Goal: Contribute content: Contribute content

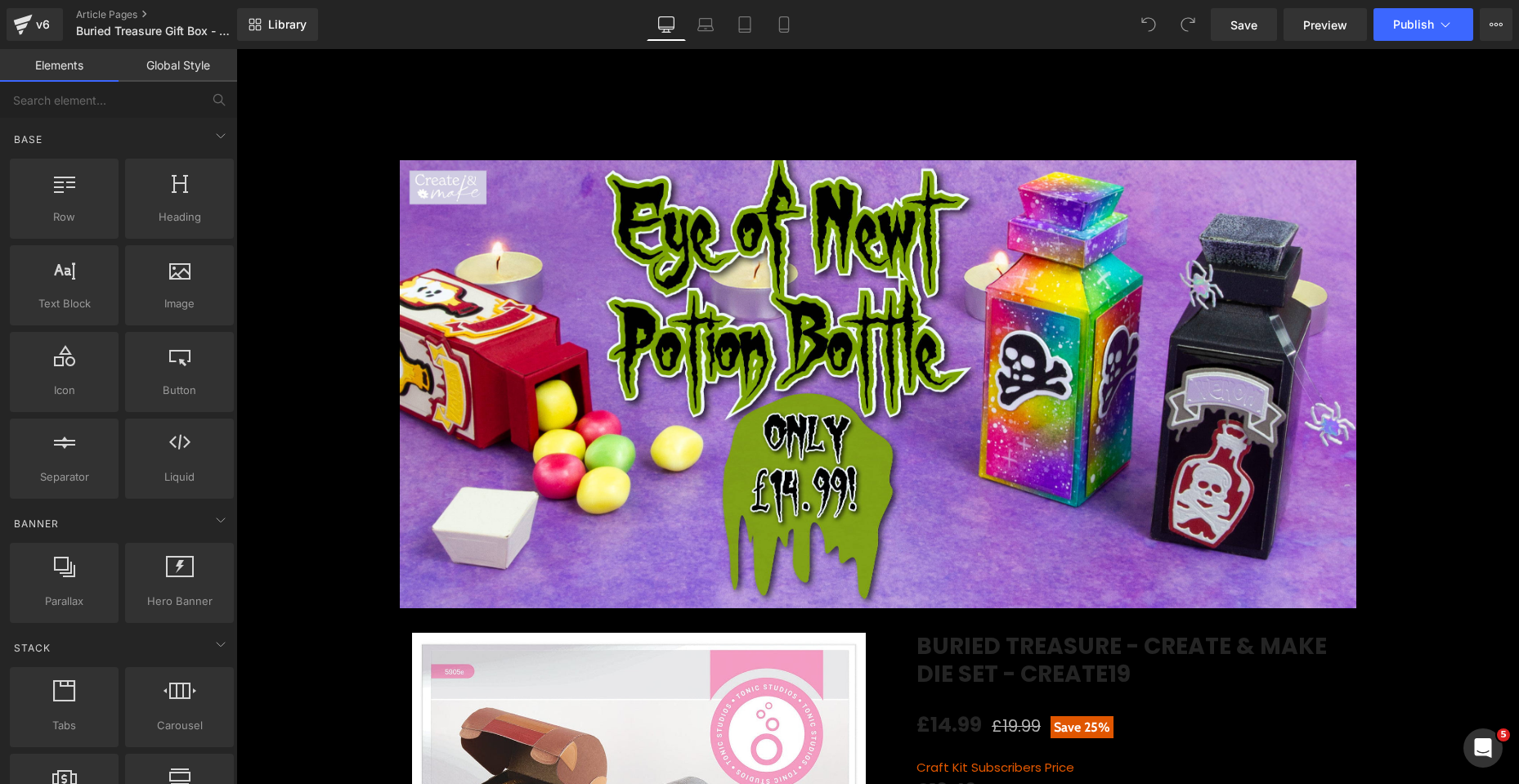
scroll to position [81, 0]
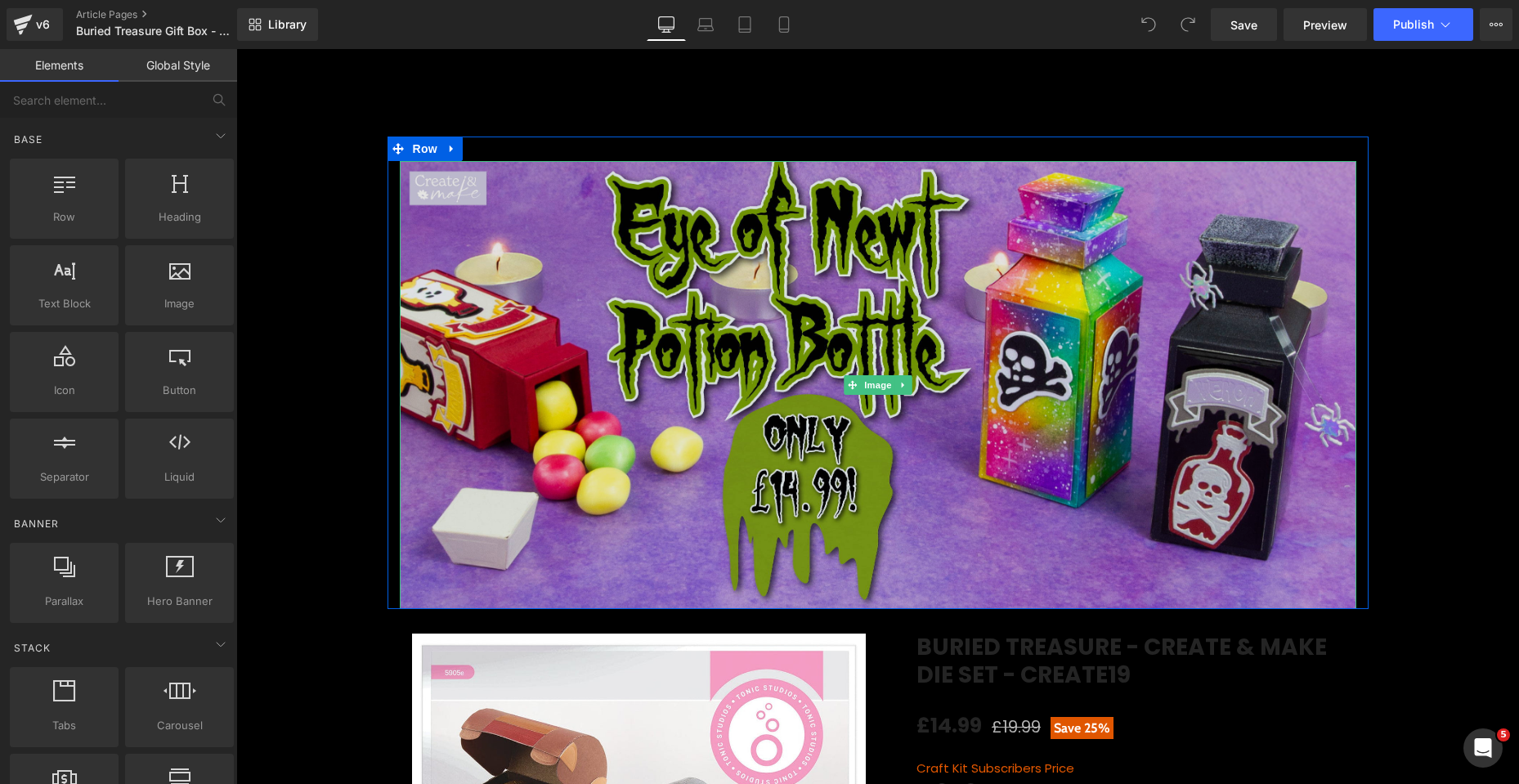
click at [784, 328] on img at bounding box center [878, 385] width 957 height 448
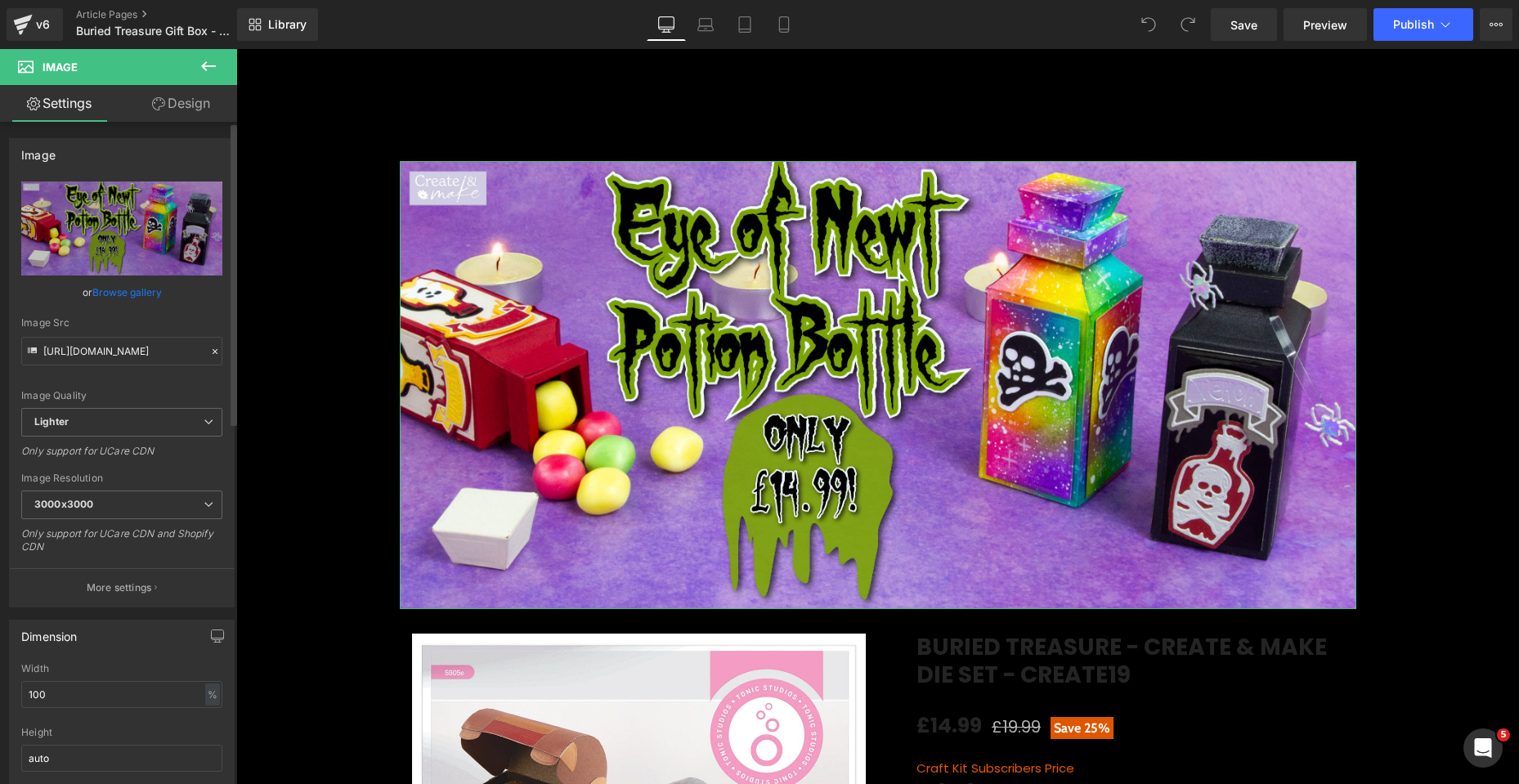
click at [134, 294] on link "Browse gallery" at bounding box center [127, 291] width 69 height 28
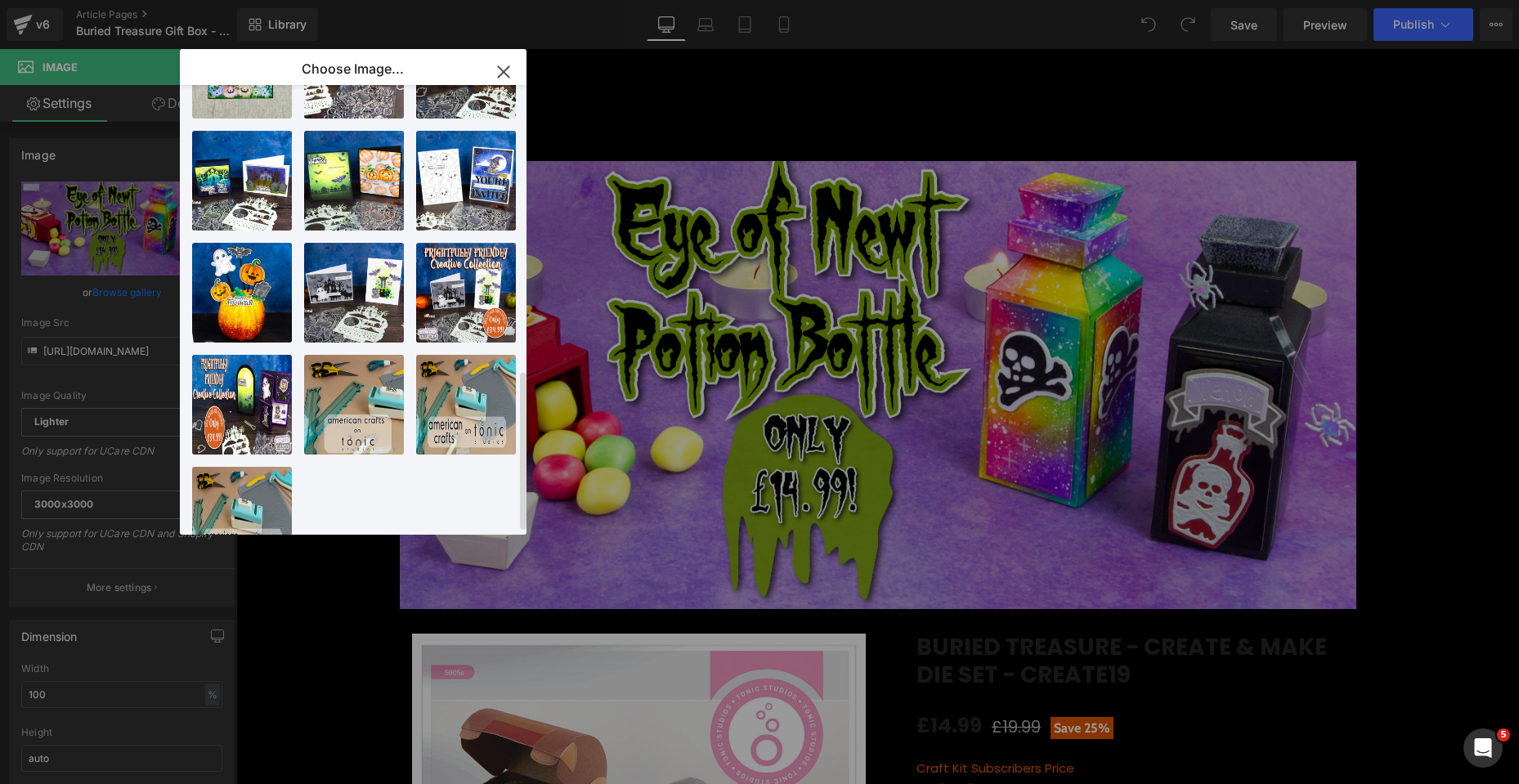
scroll to position [806, 0]
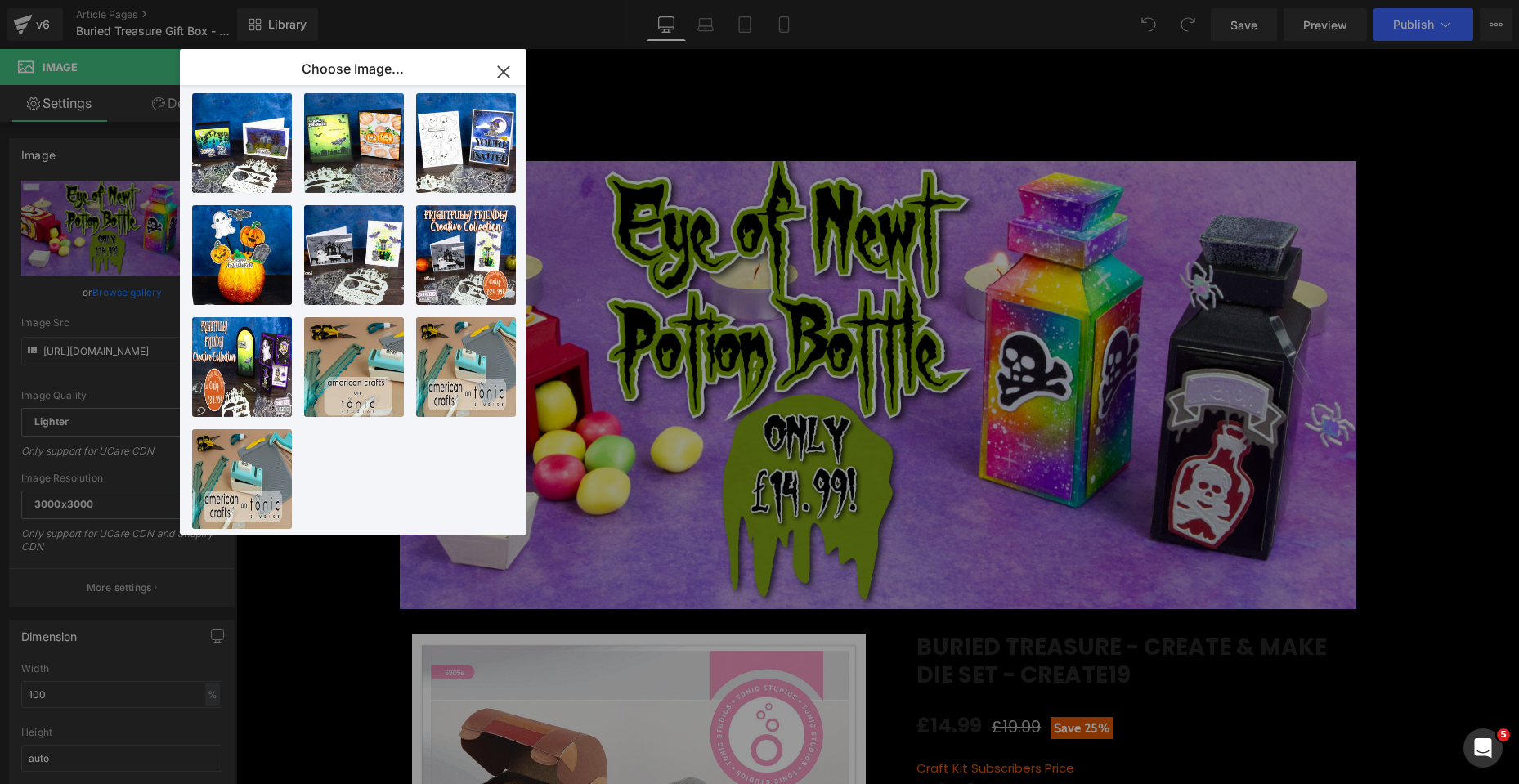
drag, startPoint x: 506, startPoint y: 75, endPoint x: 9, endPoint y: 134, distance: 500.5
click at [506, 75] on icon "button" at bounding box center [503, 71] width 10 height 10
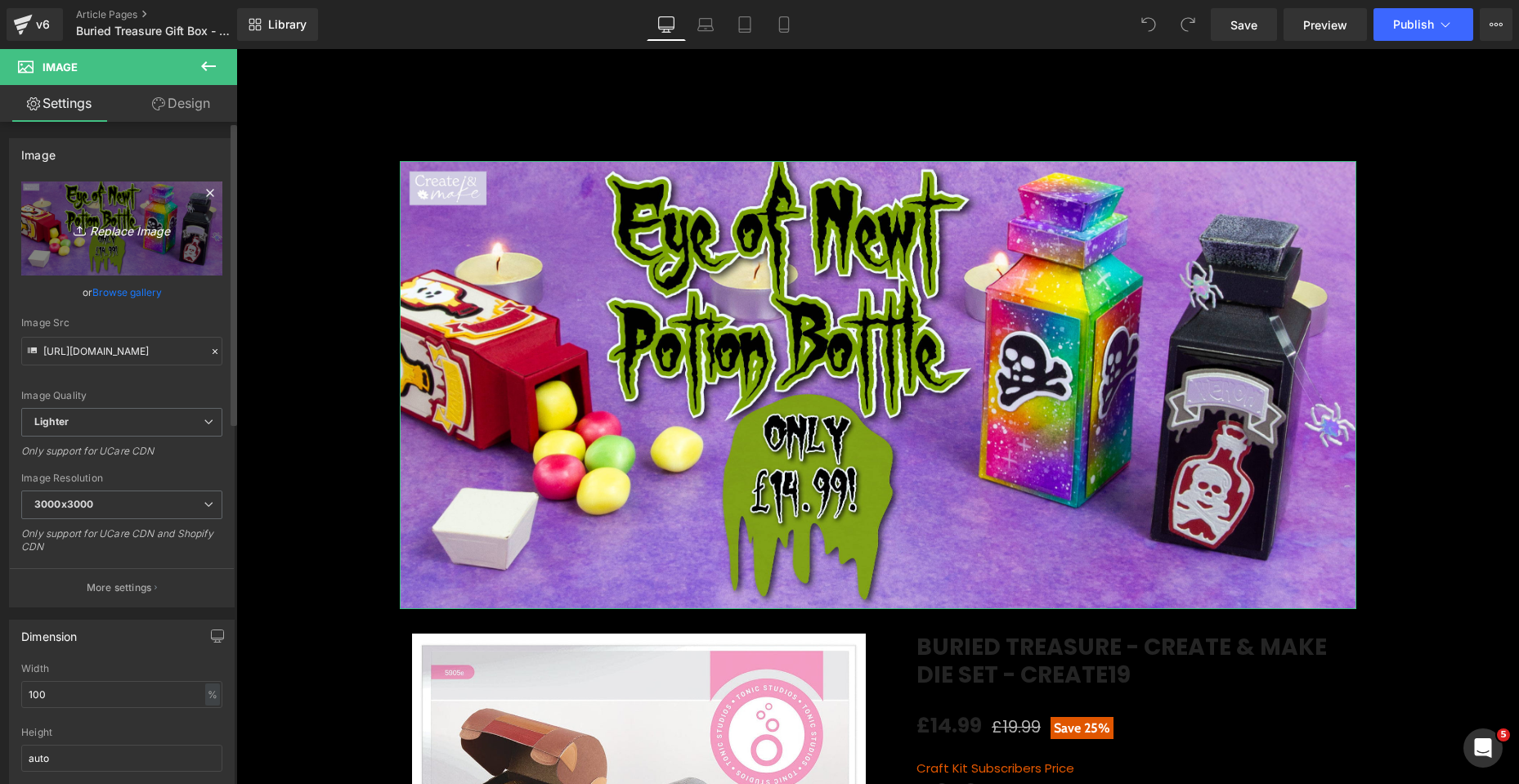
click at [114, 221] on icon "Replace Image" at bounding box center [122, 229] width 131 height 21
type input "C:\fakepath\Buried Treasure Banner_Top.jpg"
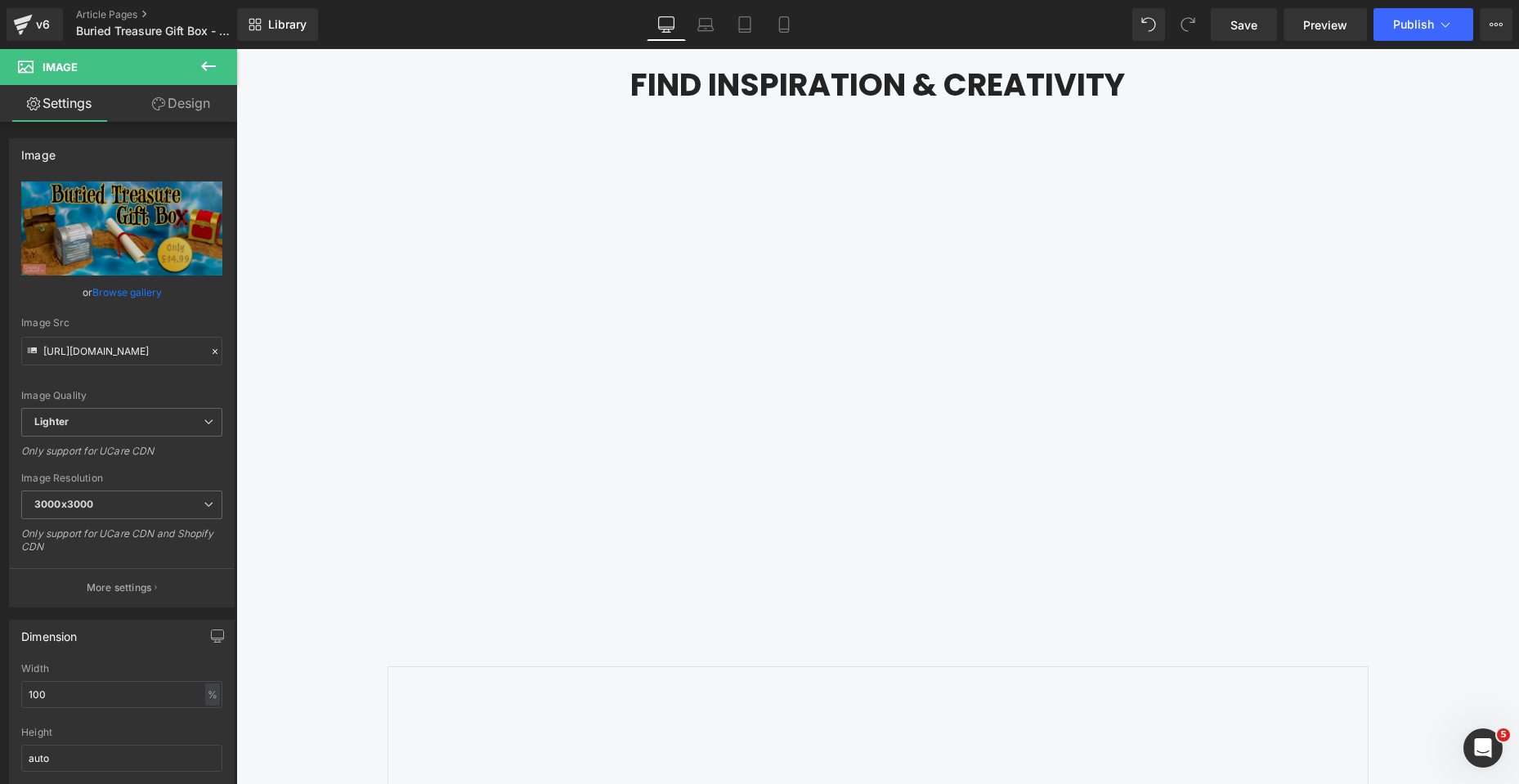
scroll to position [1880, 0]
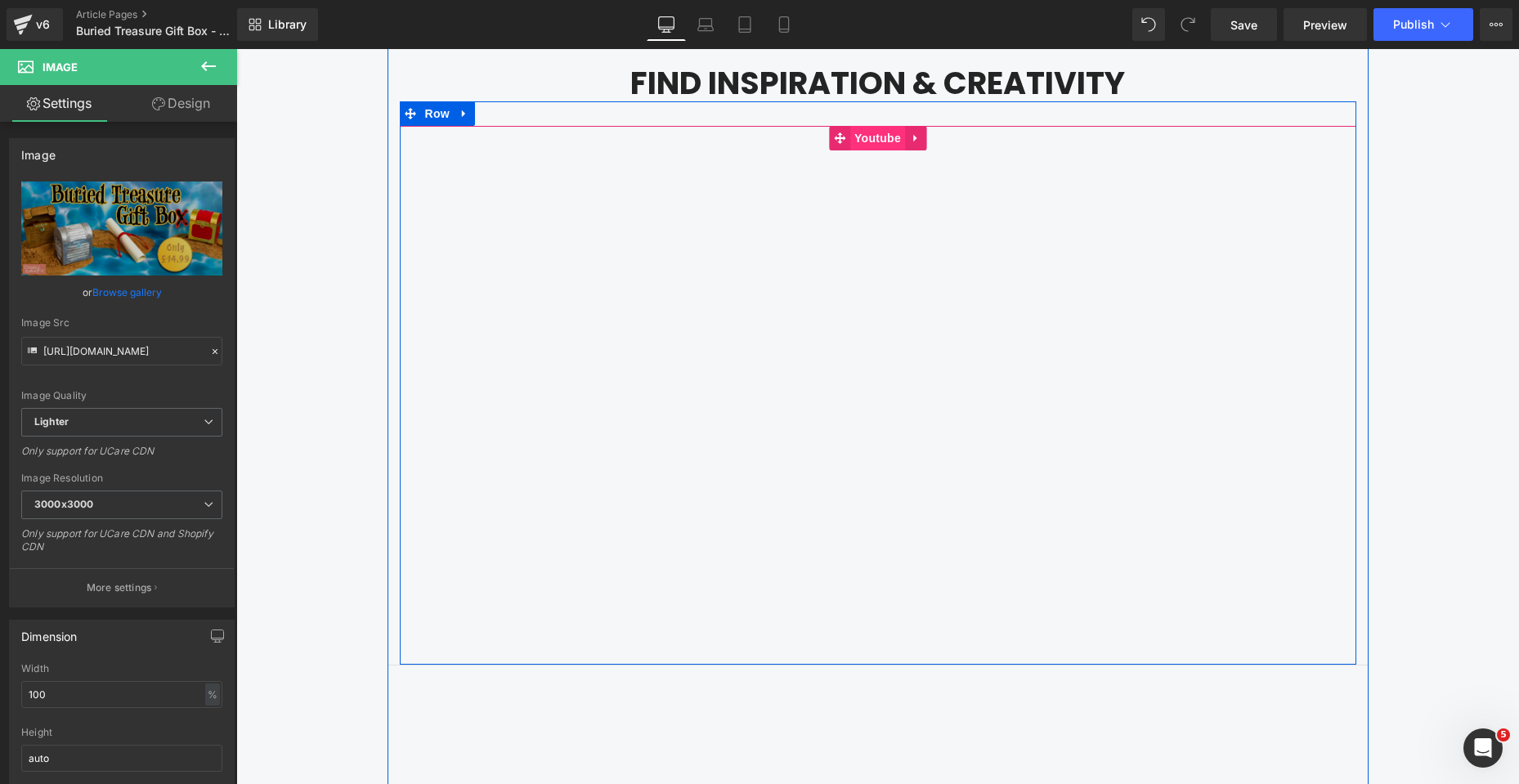
click at [879, 150] on span "Youtube" at bounding box center [878, 138] width 55 height 25
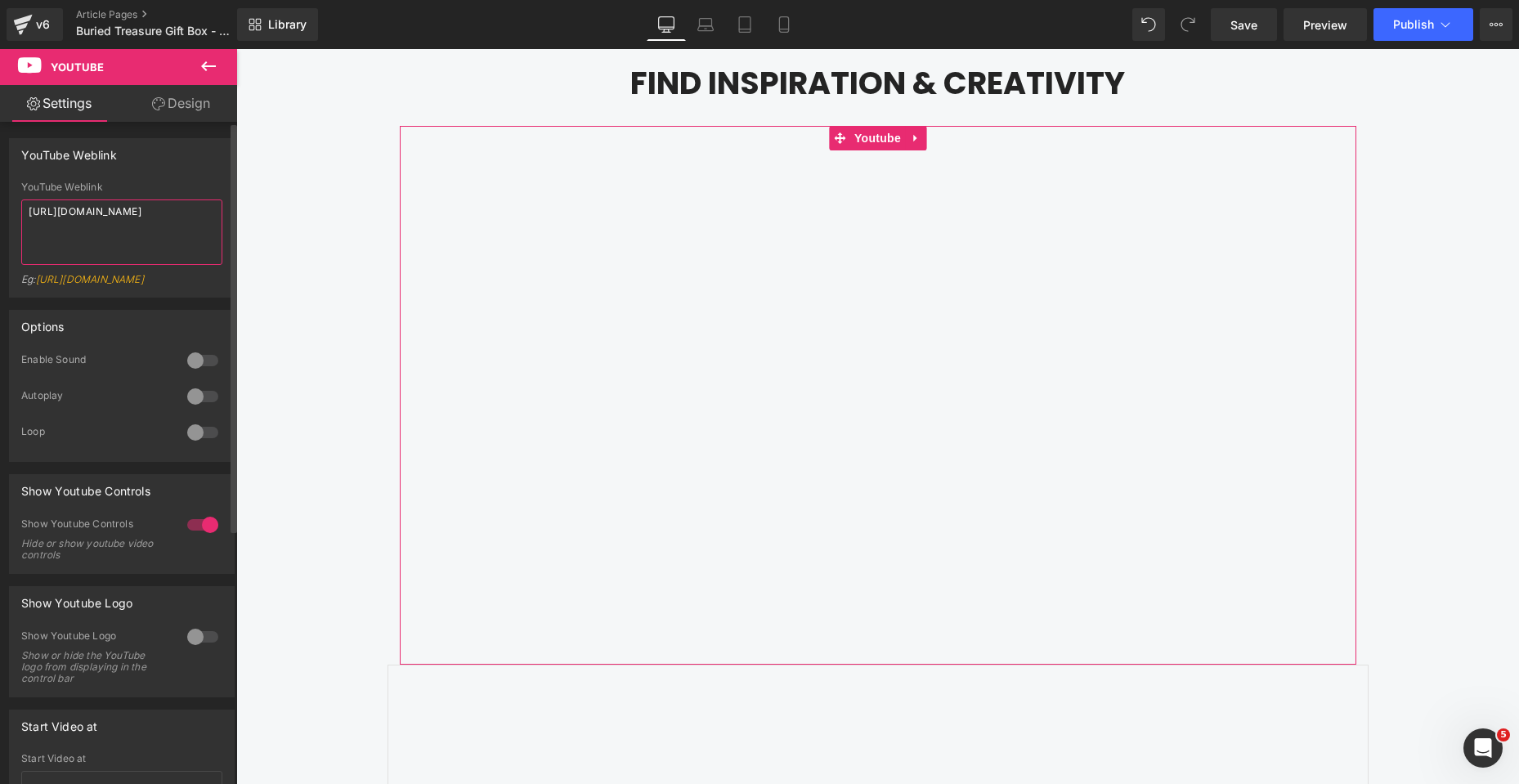
drag, startPoint x: 195, startPoint y: 211, endPoint x: 0, endPoint y: 210, distance: 195.0
click at [0, 210] on div "YouTube Weblink YouTube Weblink [URL][DOMAIN_NAME] Eg: [URL][DOMAIN_NAME]" at bounding box center [122, 212] width 244 height 171
paste textarea "nEZrbnusY3M"
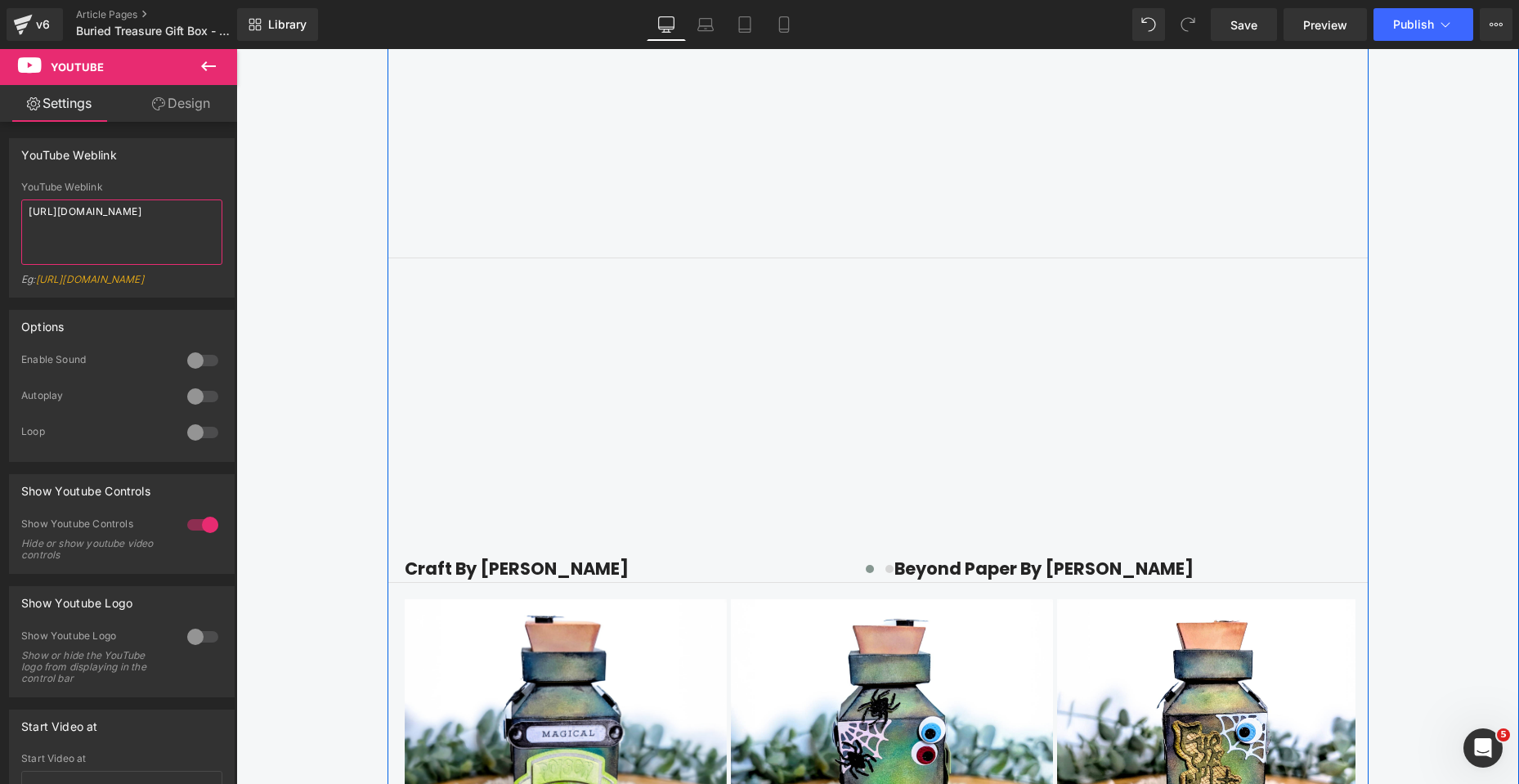
scroll to position [2289, 0]
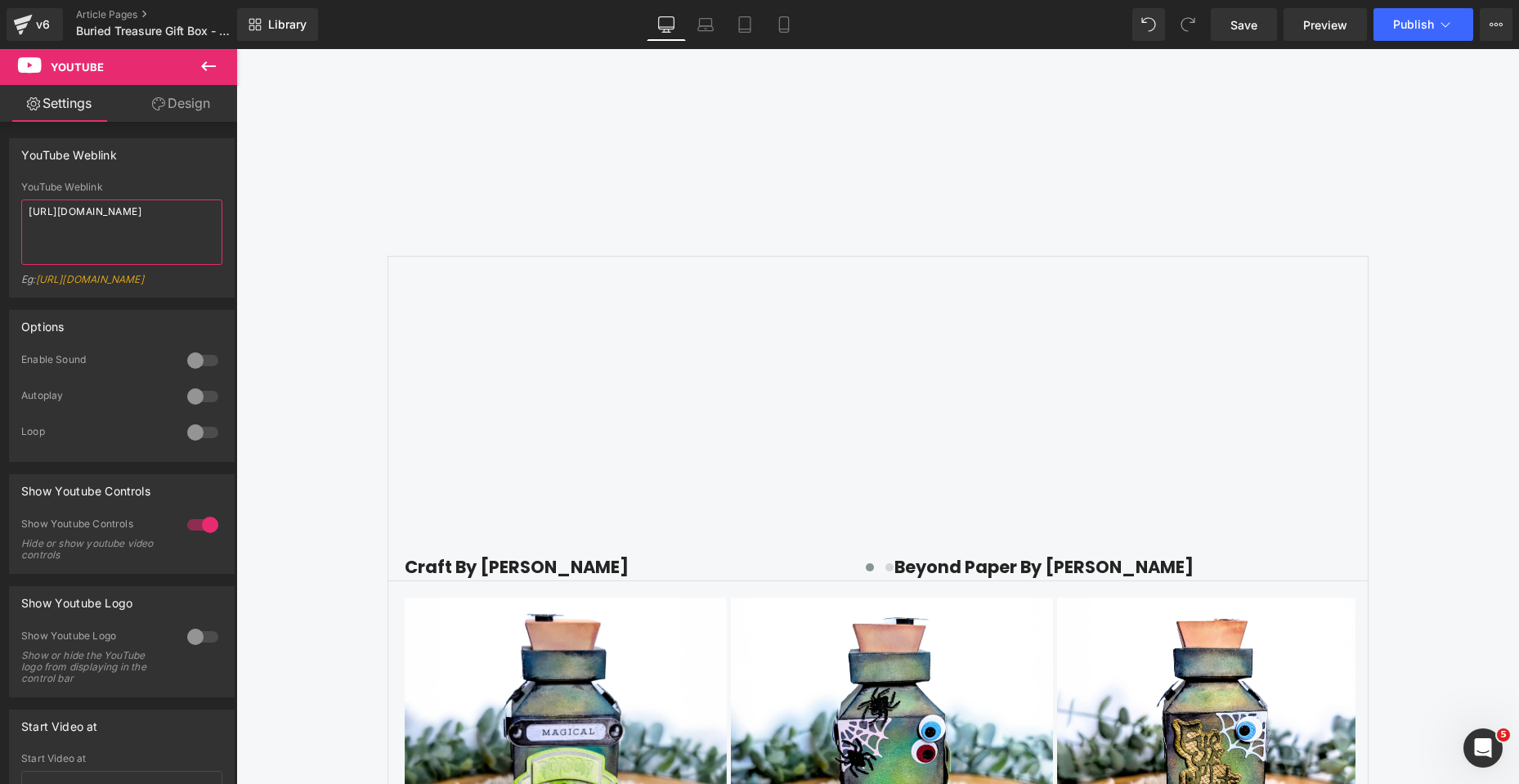
type textarea "[URL][DOMAIN_NAME]"
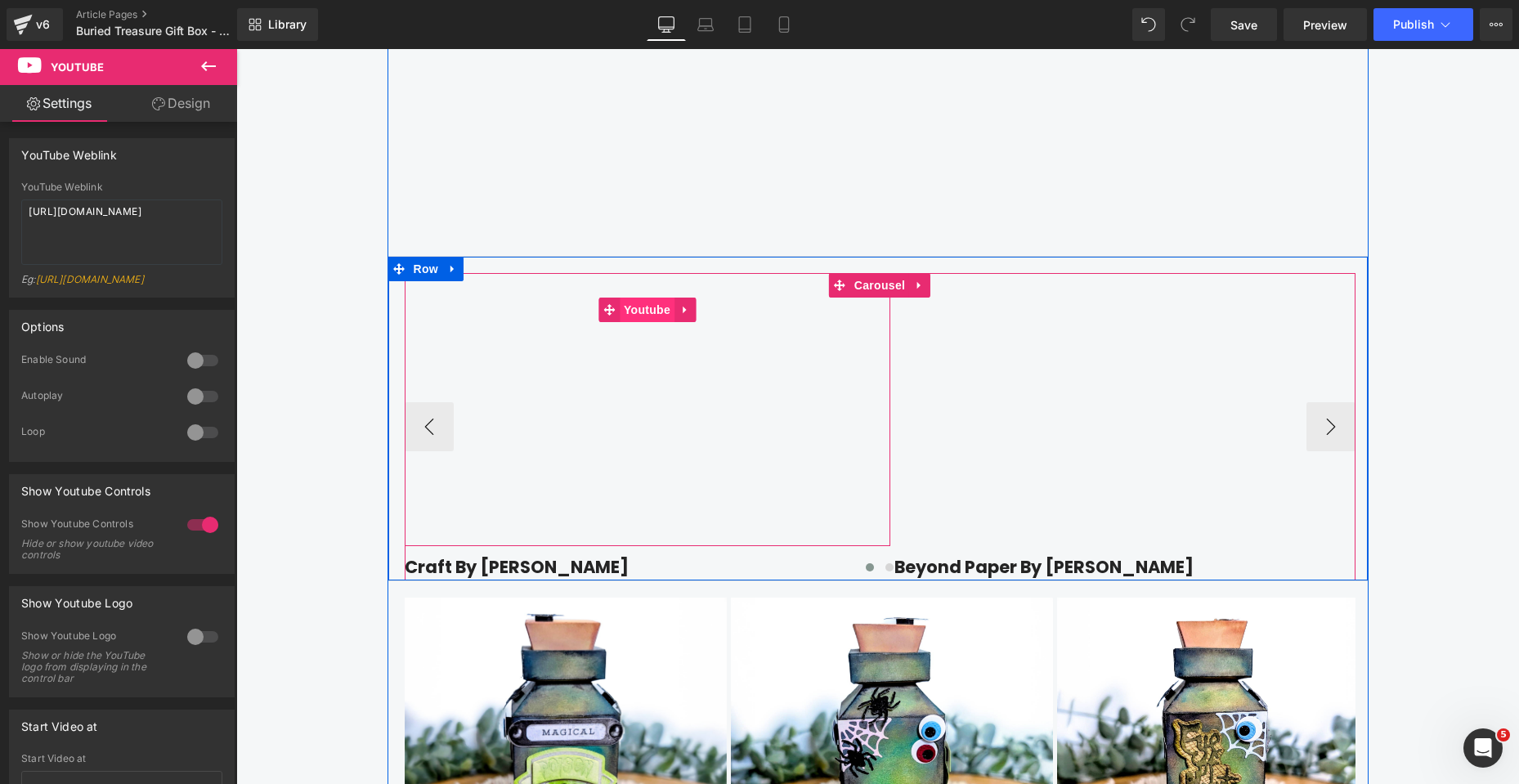
click at [630, 322] on span "Youtube" at bounding box center [647, 309] width 55 height 25
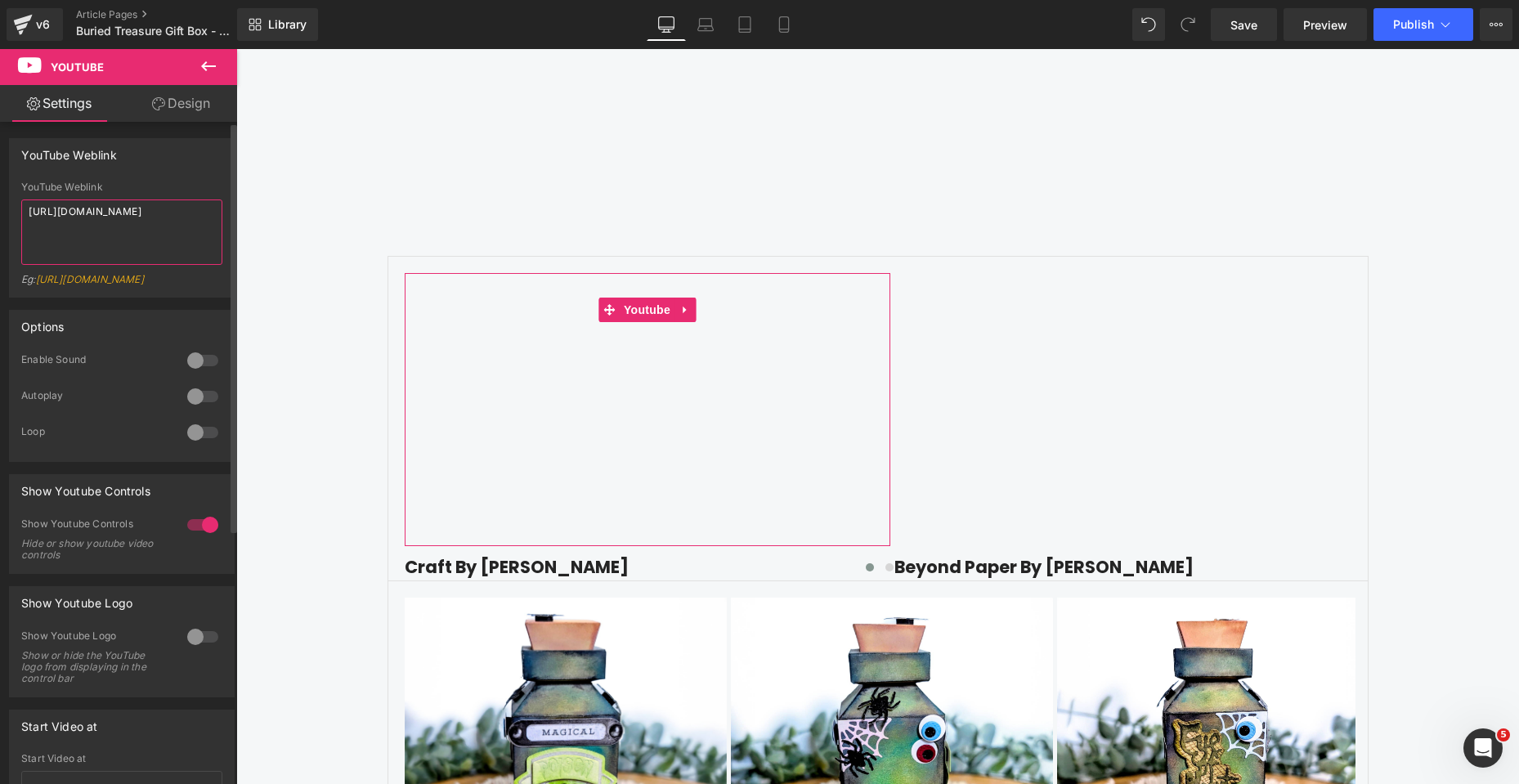
drag, startPoint x: 186, startPoint y: 208, endPoint x: 0, endPoint y: 208, distance: 186.0
click at [0, 208] on div "YouTube Weblink YouTube Weblink [URL][DOMAIN_NAME] Eg: [URL][DOMAIN_NAME]" at bounding box center [122, 212] width 244 height 171
paste textarea "YR4tAK_9Lhk"
type textarea "[URL][DOMAIN_NAME]"
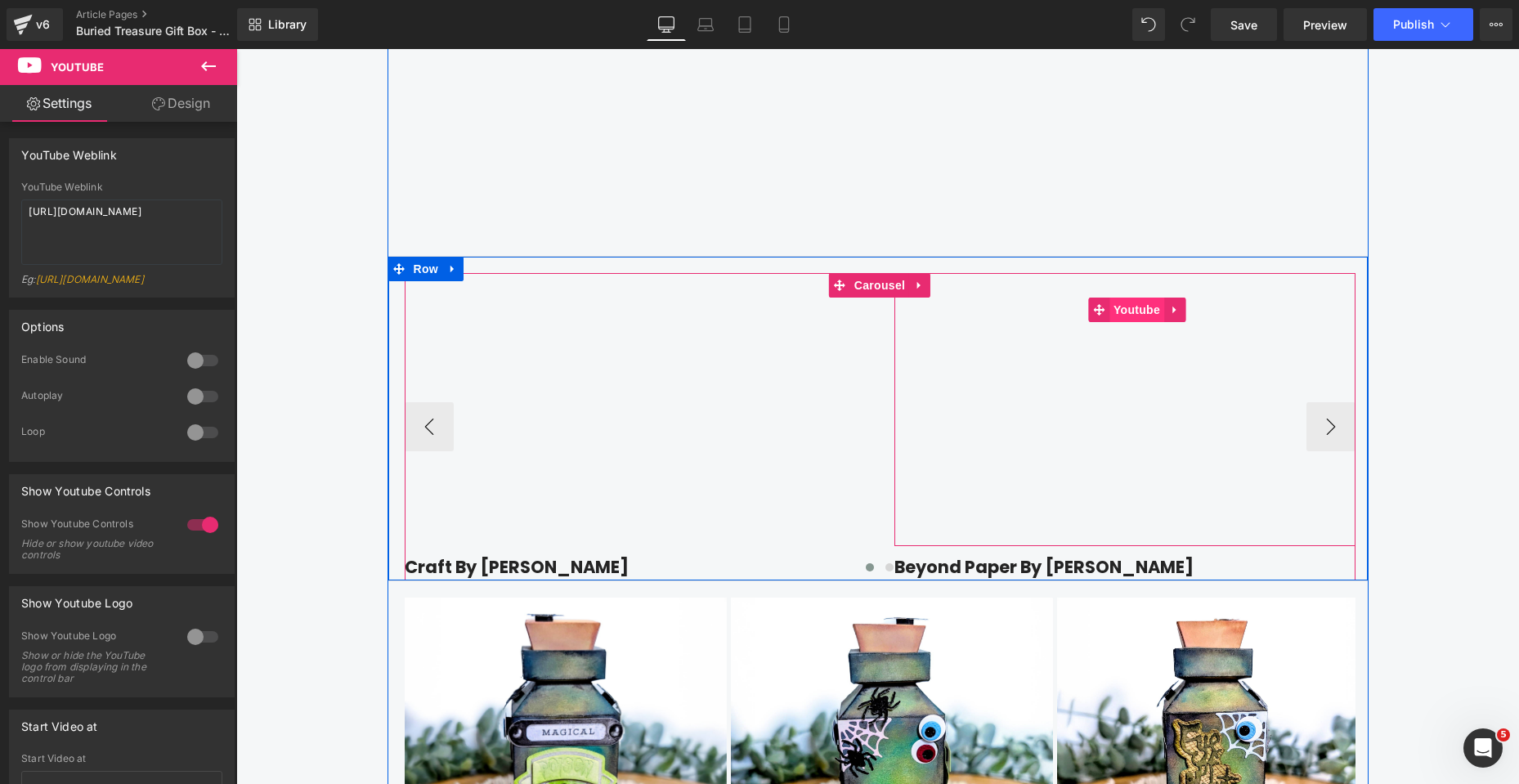
click at [1142, 322] on span "Youtube" at bounding box center [1137, 309] width 55 height 25
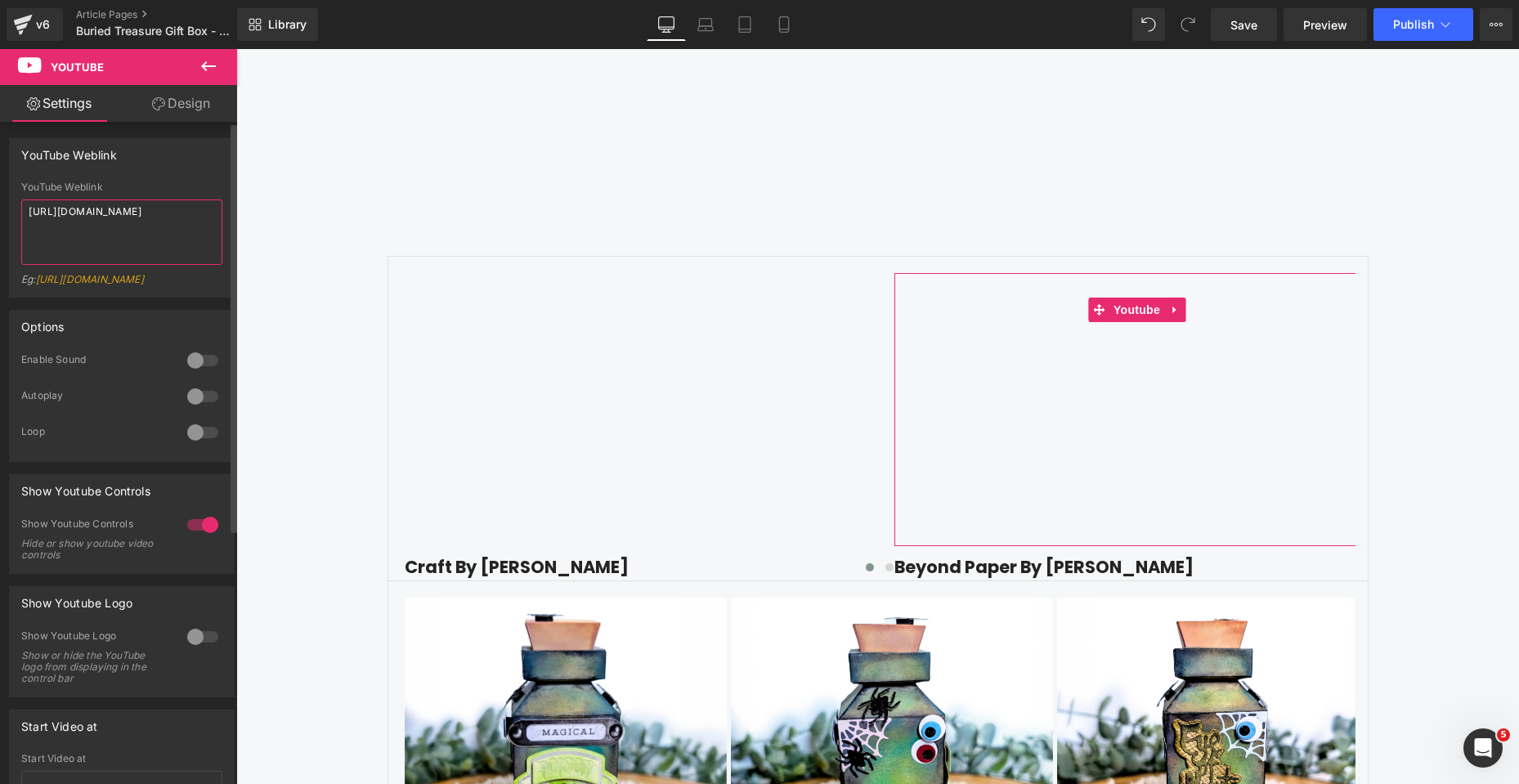
drag, startPoint x: 191, startPoint y: 212, endPoint x: 0, endPoint y: 211, distance: 191.0
click at [0, 211] on div "YouTube Weblink YouTube Weblink [URL][DOMAIN_NAME] Eg: [URL][DOMAIN_NAME]" at bounding box center [122, 212] width 244 height 171
paste textarea "Fl_k4uEllDo"
type textarea "[URL][DOMAIN_NAME]"
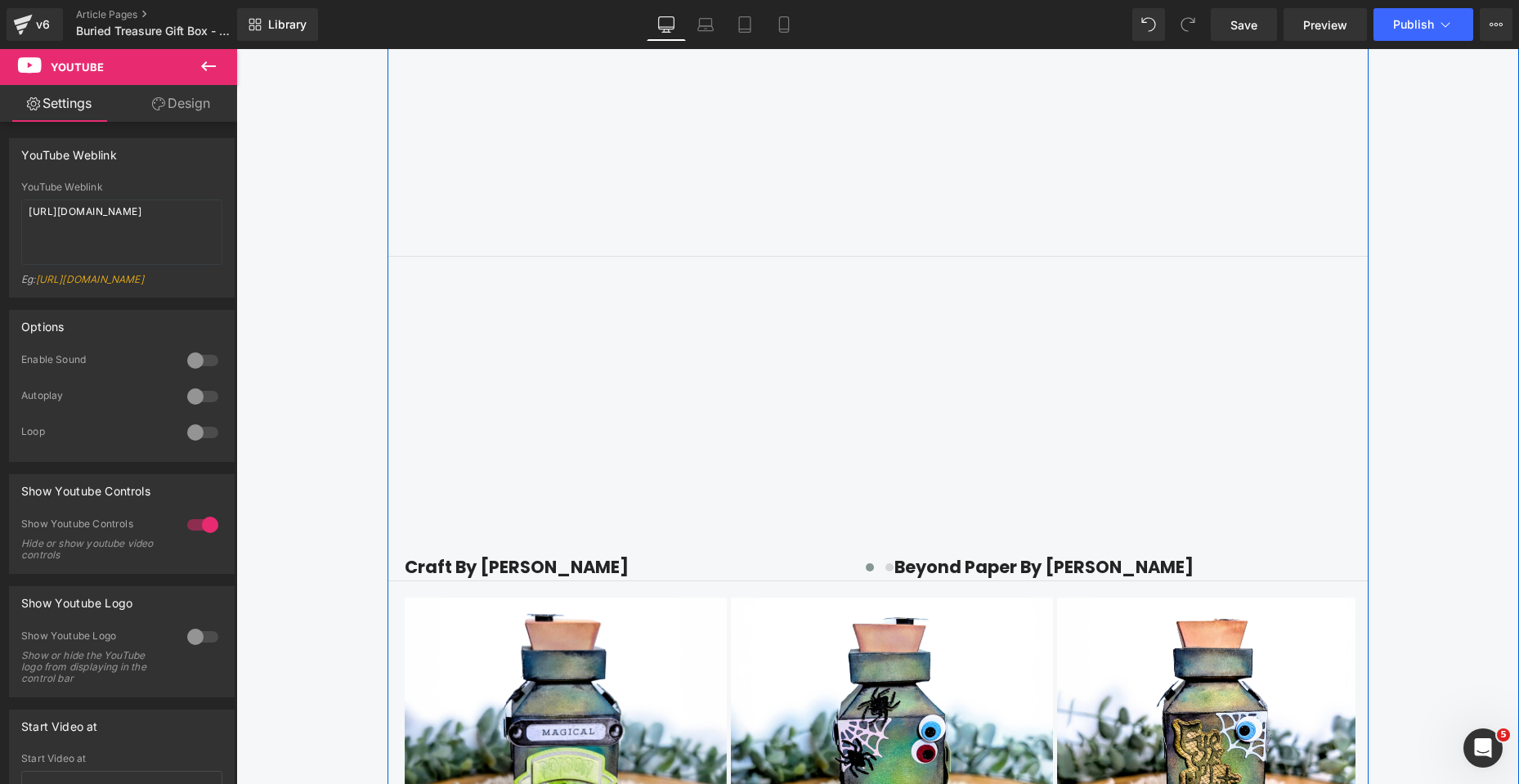
click at [1423, 523] on div "Find Inspiration & Creativity Heading Youtube Row Row Youtube Craft By [PERSON_…" at bounding box center [878, 310] width 1283 height 1321
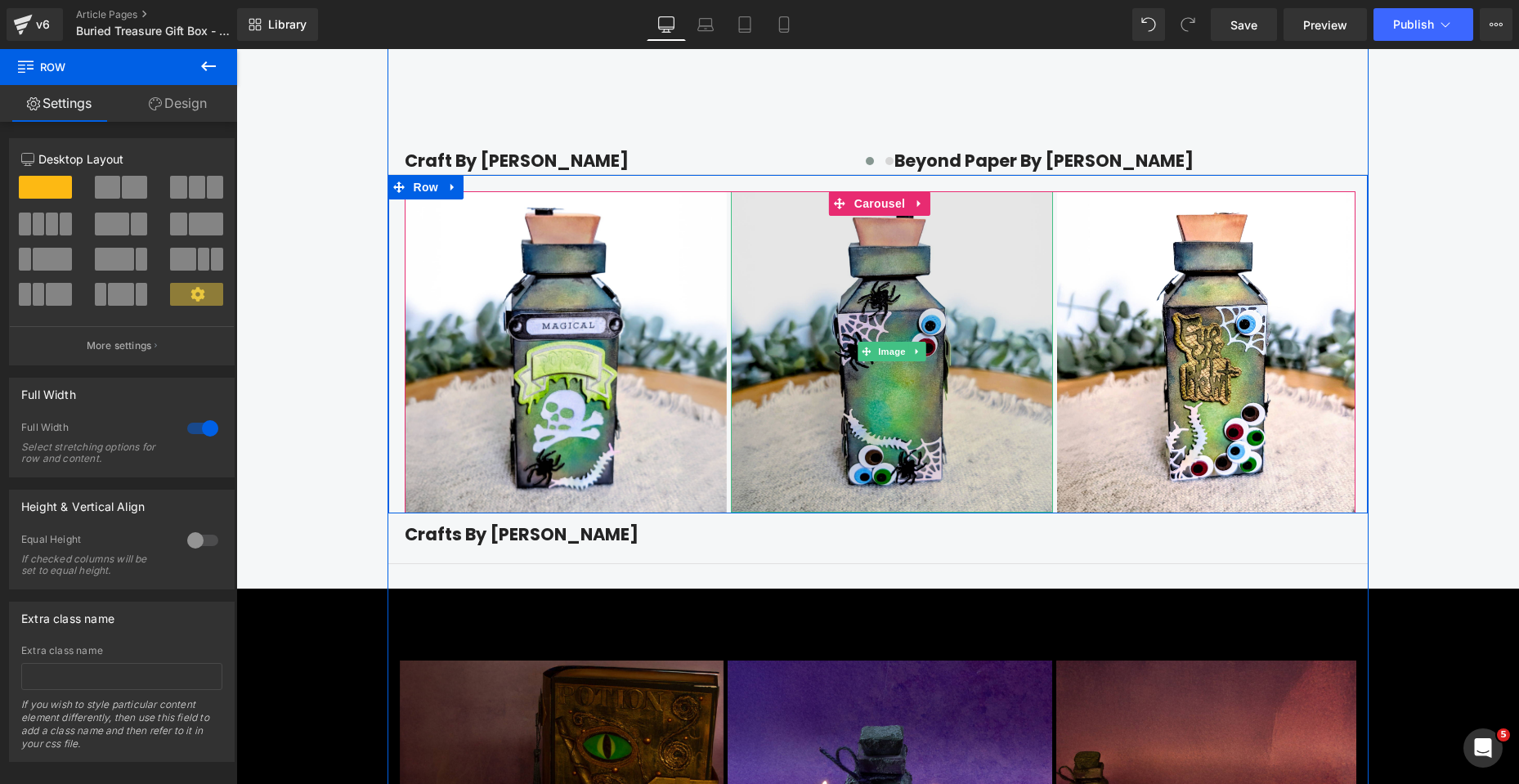
scroll to position [2615, 0]
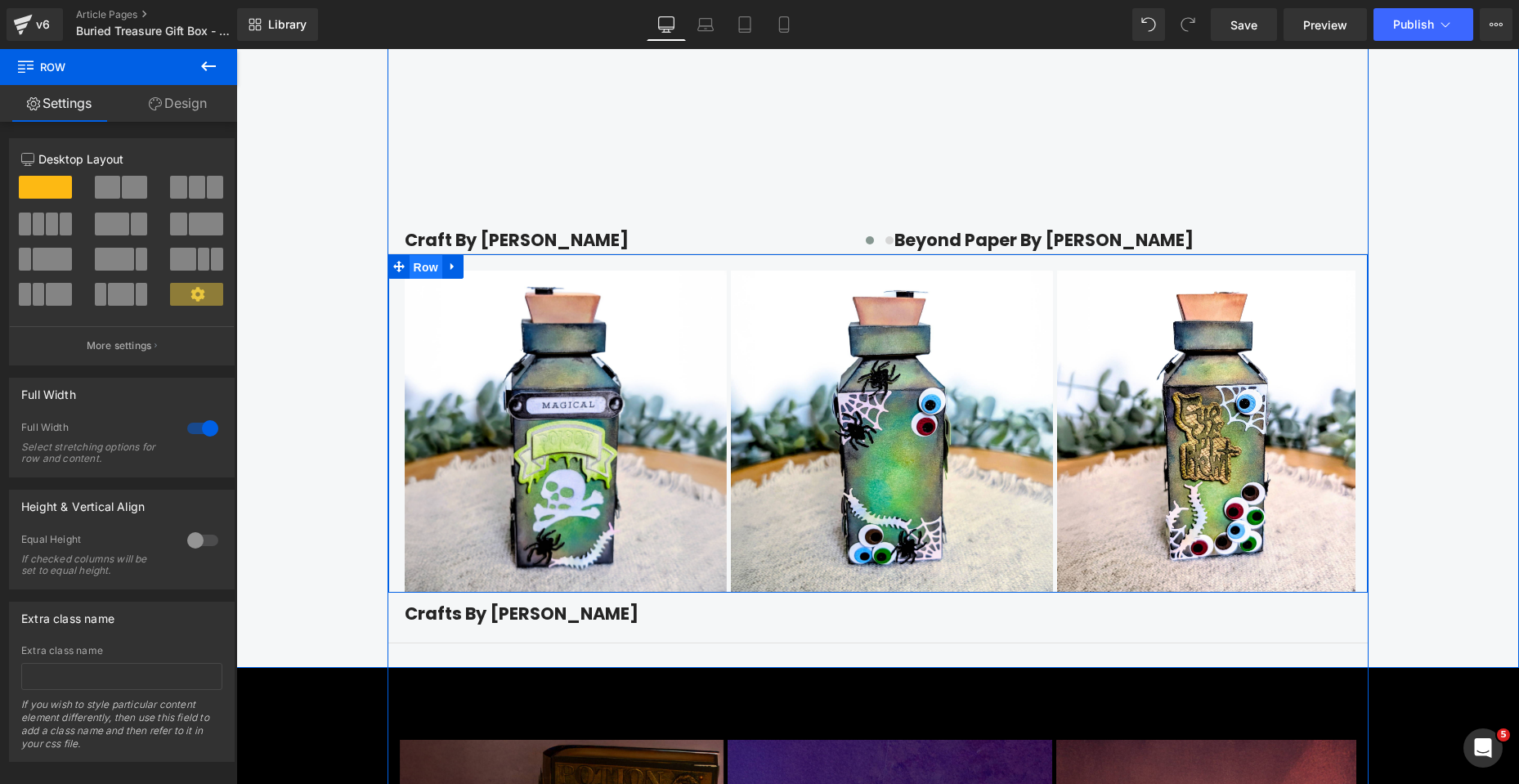
click at [416, 279] on span "Row" at bounding box center [426, 267] width 33 height 25
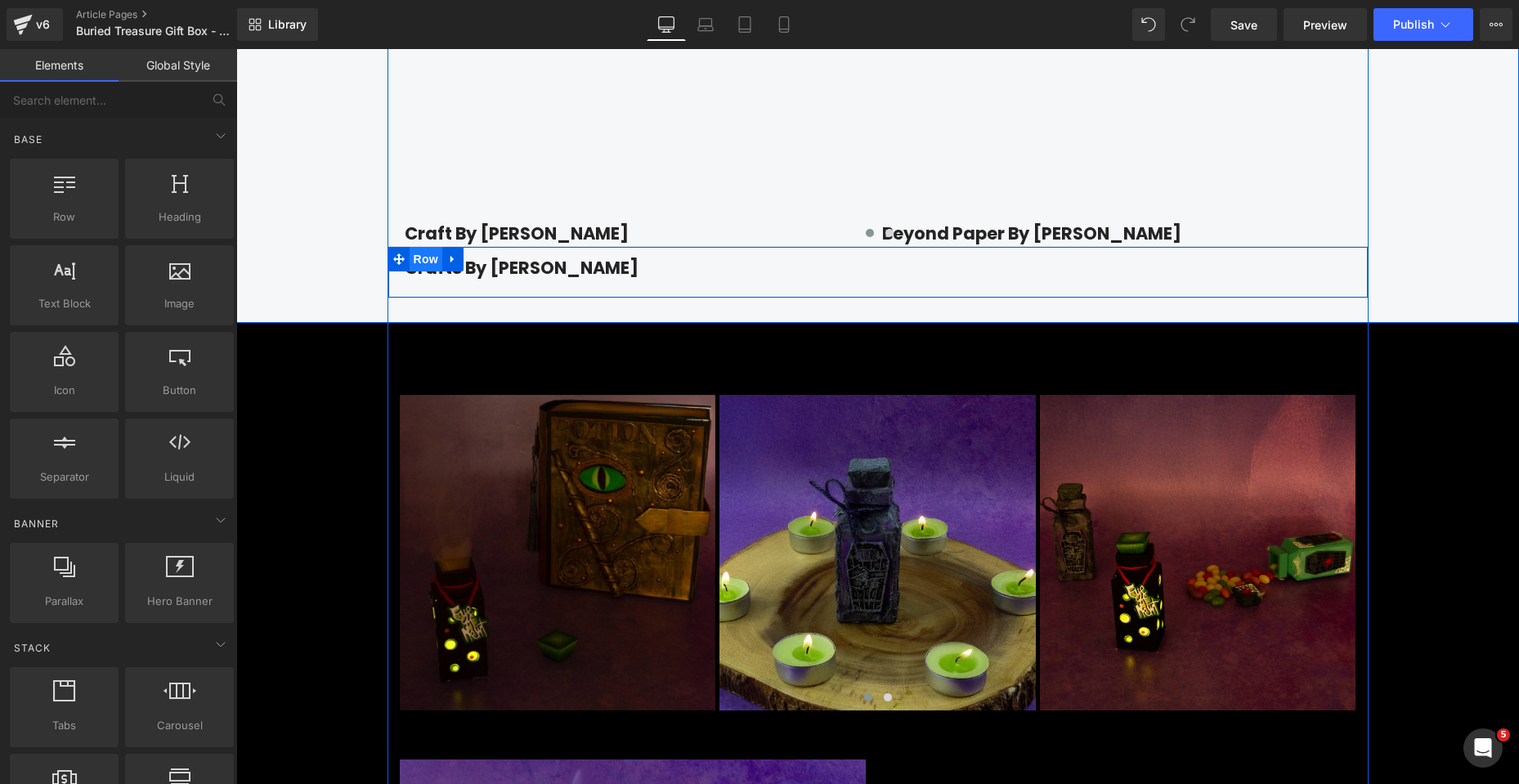
click at [426, 272] on span "Row" at bounding box center [426, 259] width 33 height 25
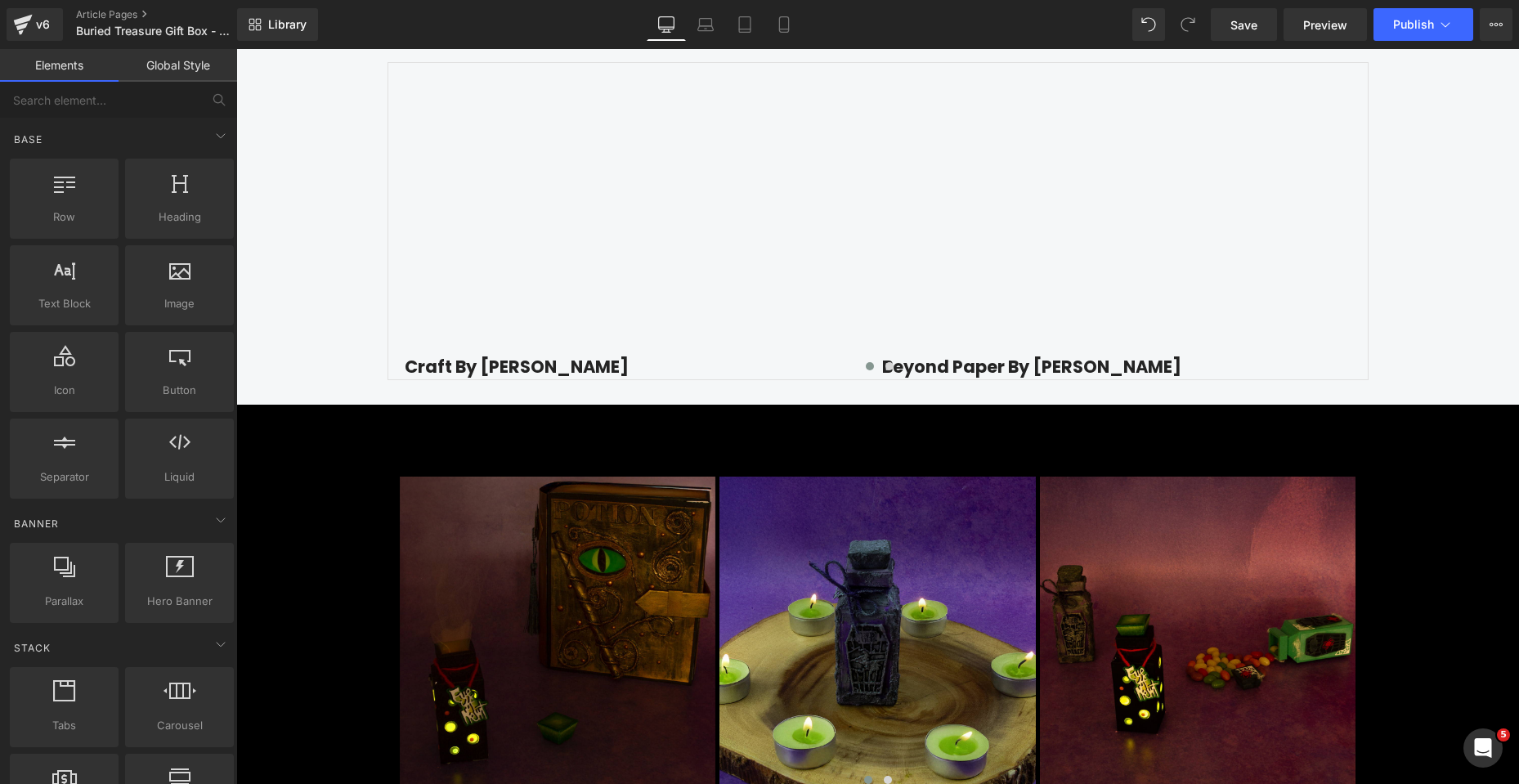
scroll to position [2451, 0]
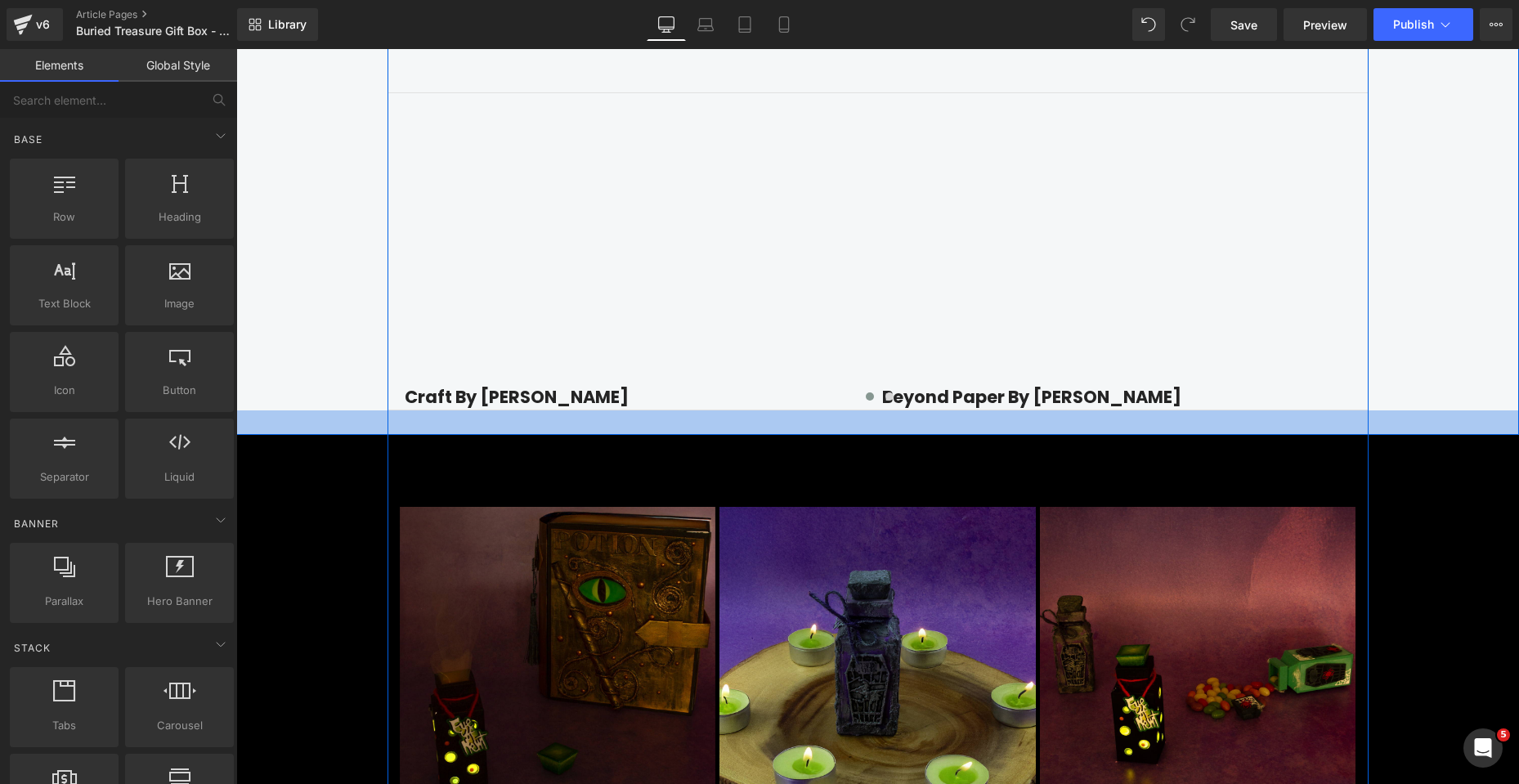
click at [539, 410] on div "Youtube Craft By [PERSON_NAME] Text Block Row Youtube Beyond Paper By Victoria …" at bounding box center [878, 251] width 982 height 318
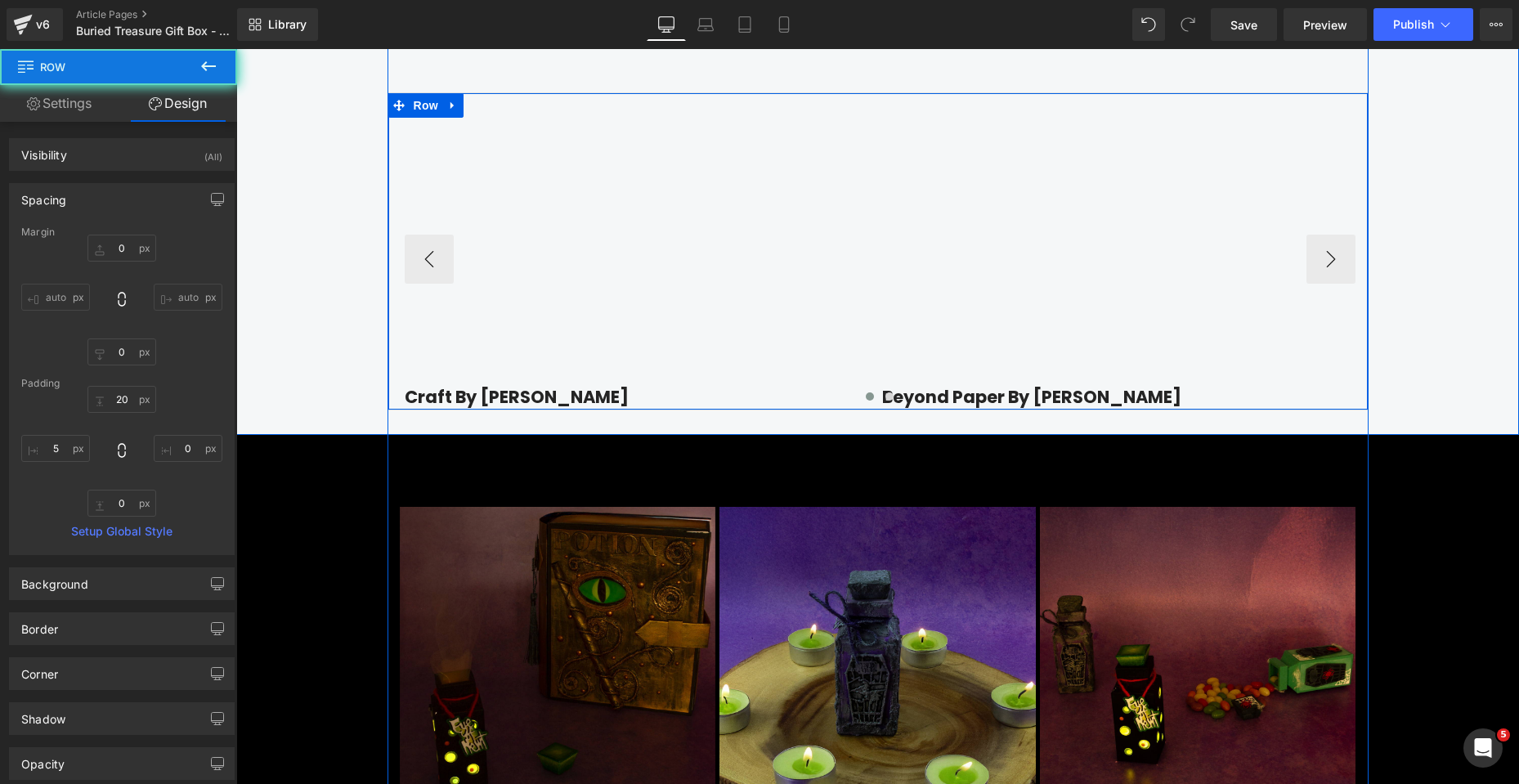
click at [535, 411] on div at bounding box center [880, 399] width 951 height 23
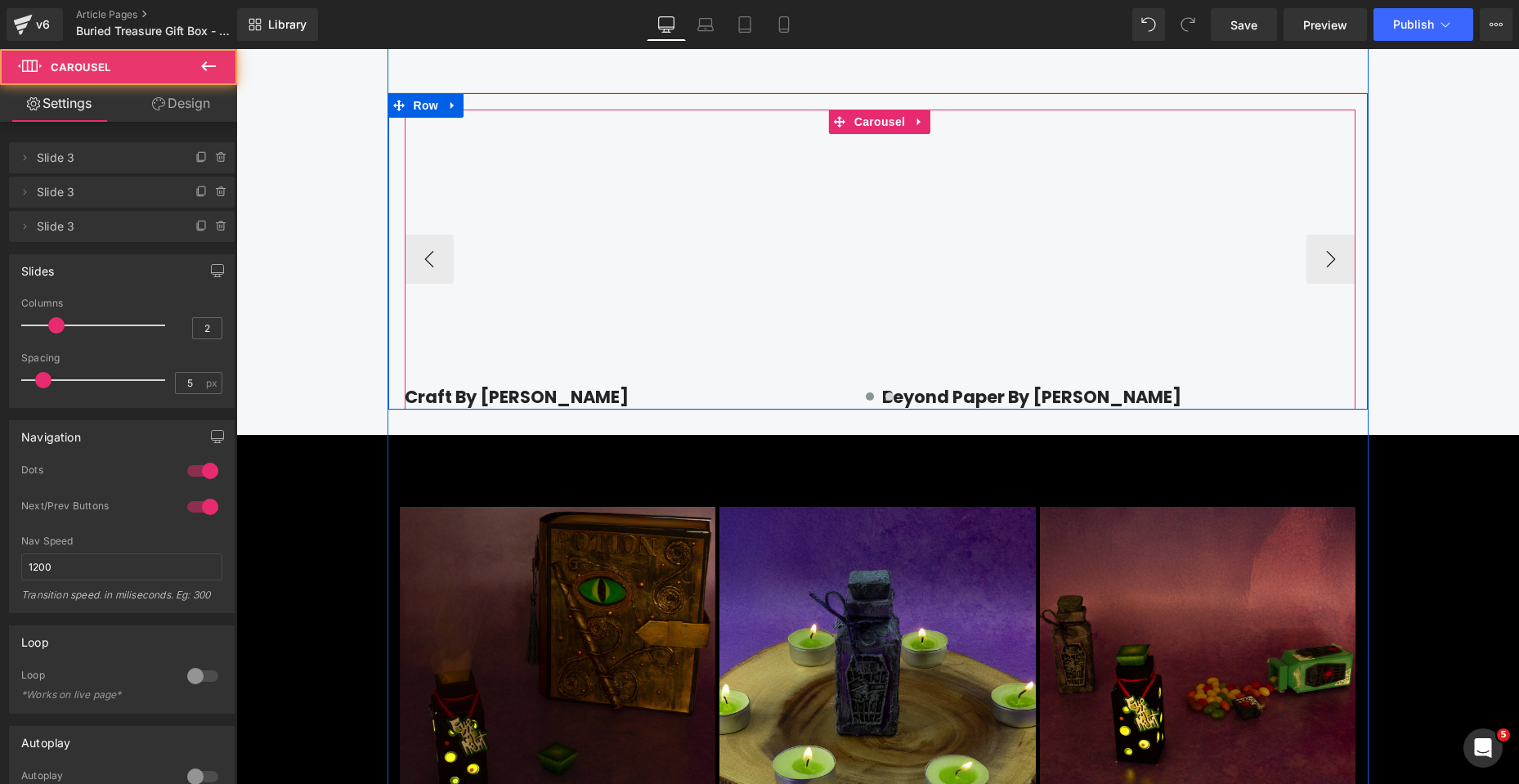
click at [459, 411] on div at bounding box center [880, 399] width 951 height 23
click at [515, 411] on div at bounding box center [880, 399] width 951 height 23
click at [496, 411] on div at bounding box center [880, 399] width 951 height 23
click at [504, 411] on div at bounding box center [880, 399] width 951 height 23
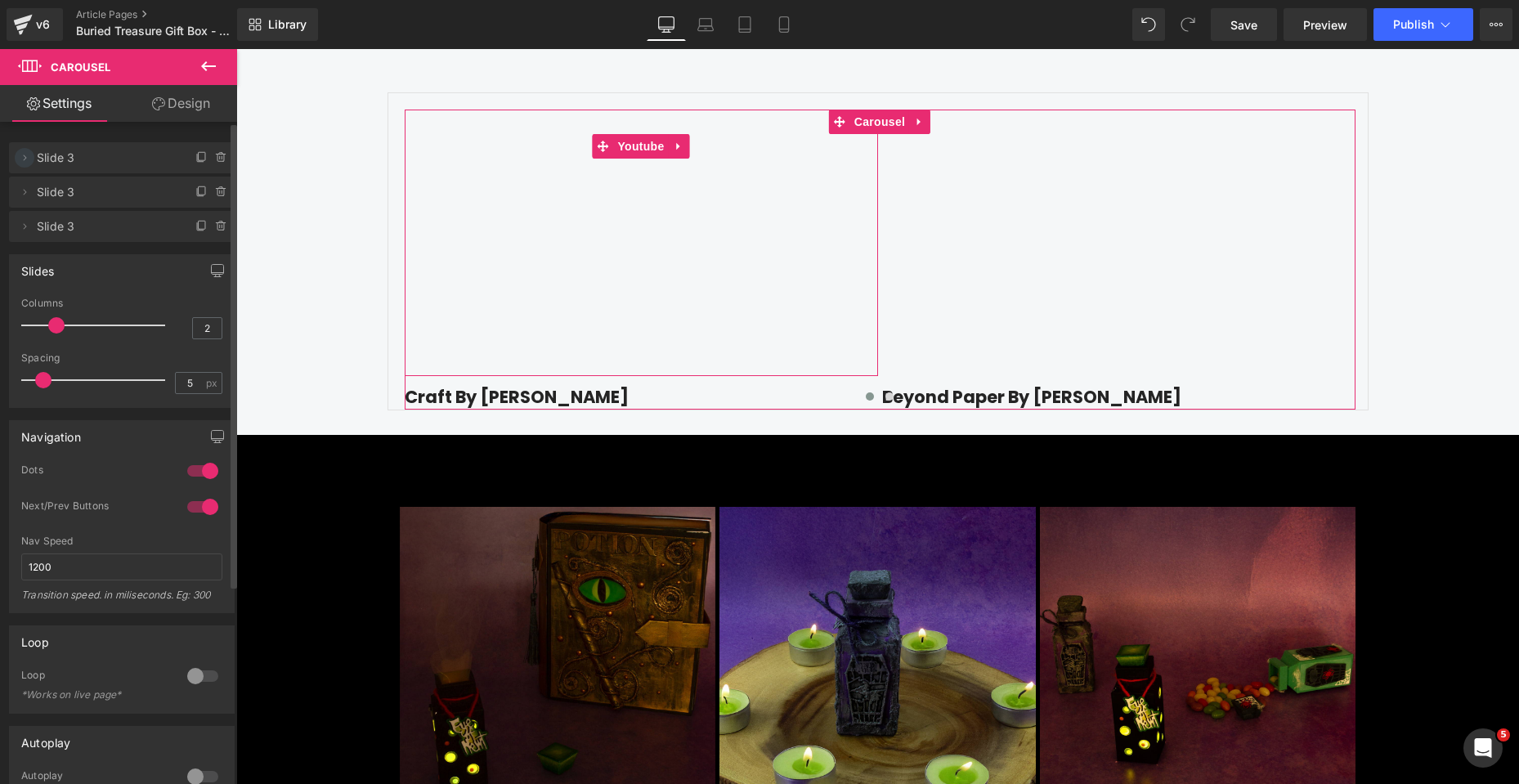
click at [28, 156] on icon at bounding box center [24, 157] width 13 height 13
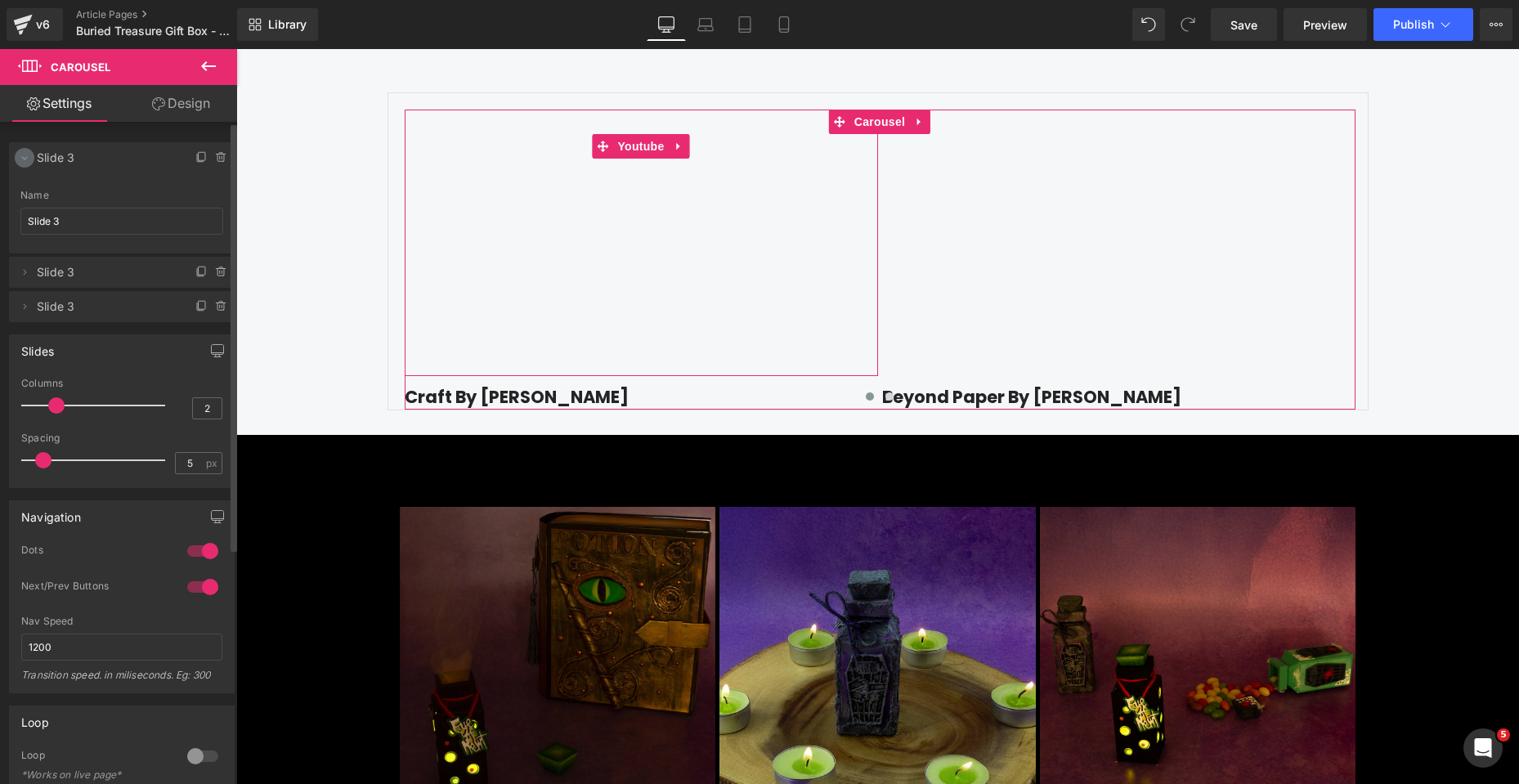
click at [25, 156] on icon at bounding box center [24, 157] width 13 height 13
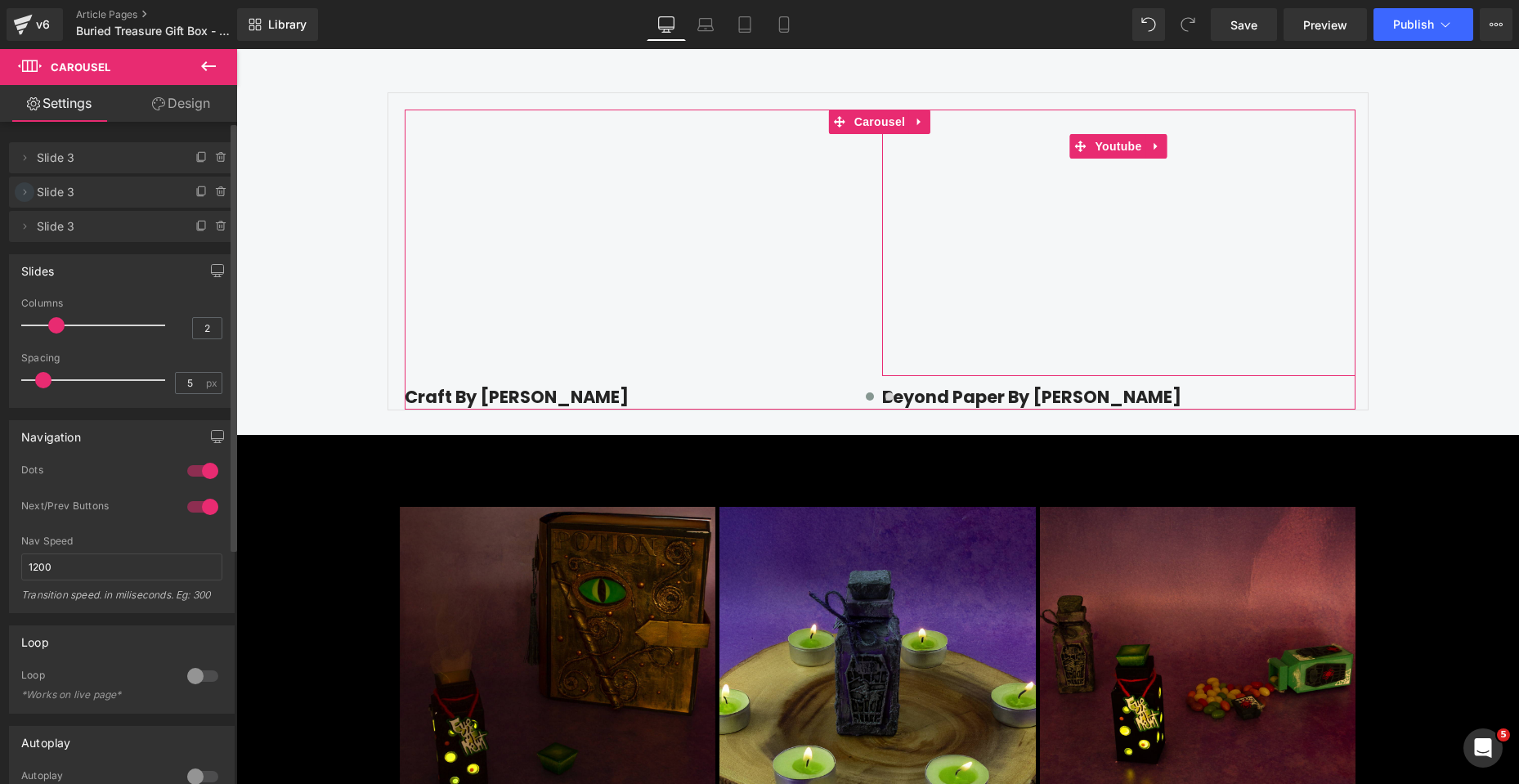
click at [18, 188] on icon at bounding box center [24, 192] width 13 height 13
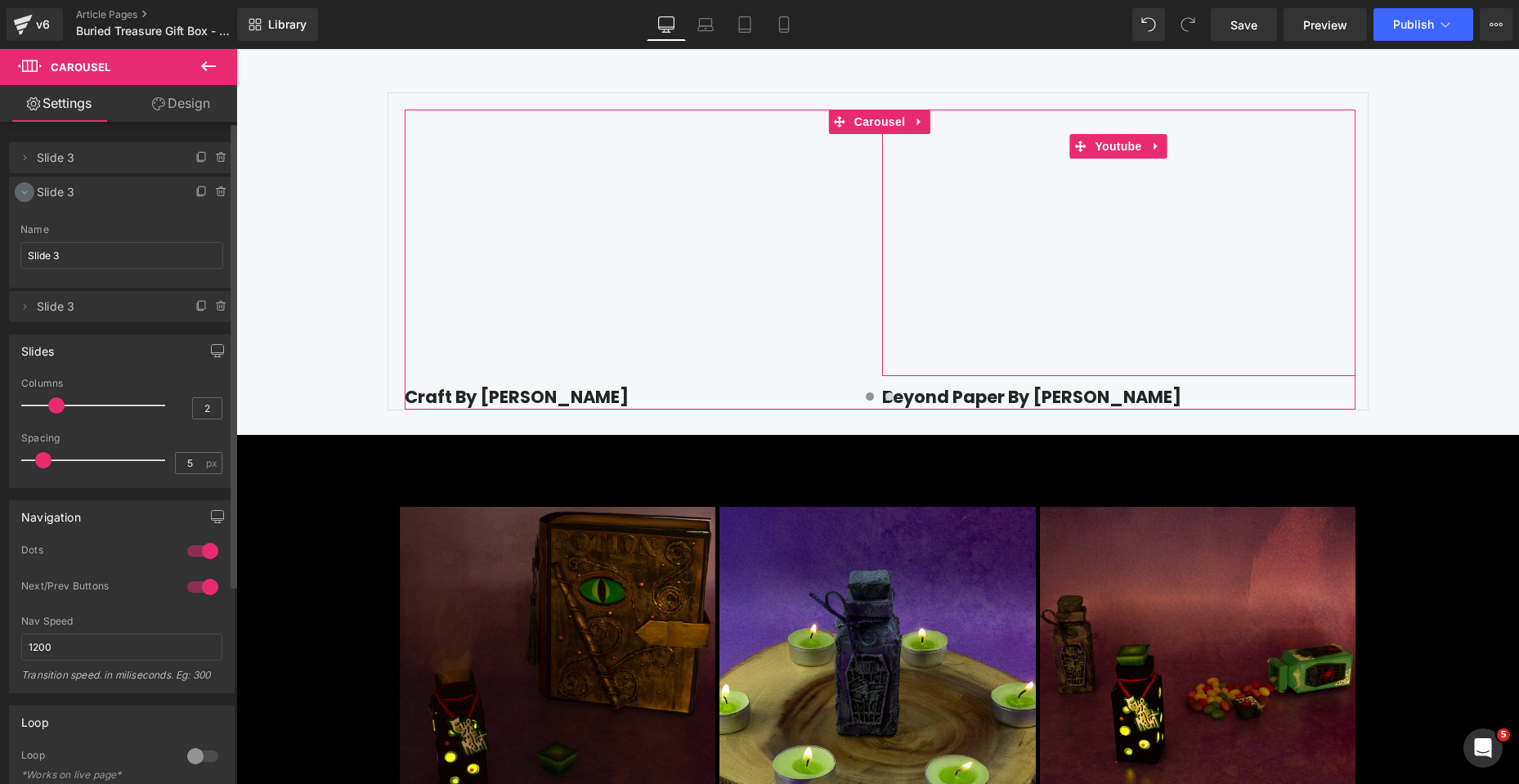
click at [18, 188] on icon at bounding box center [24, 192] width 13 height 13
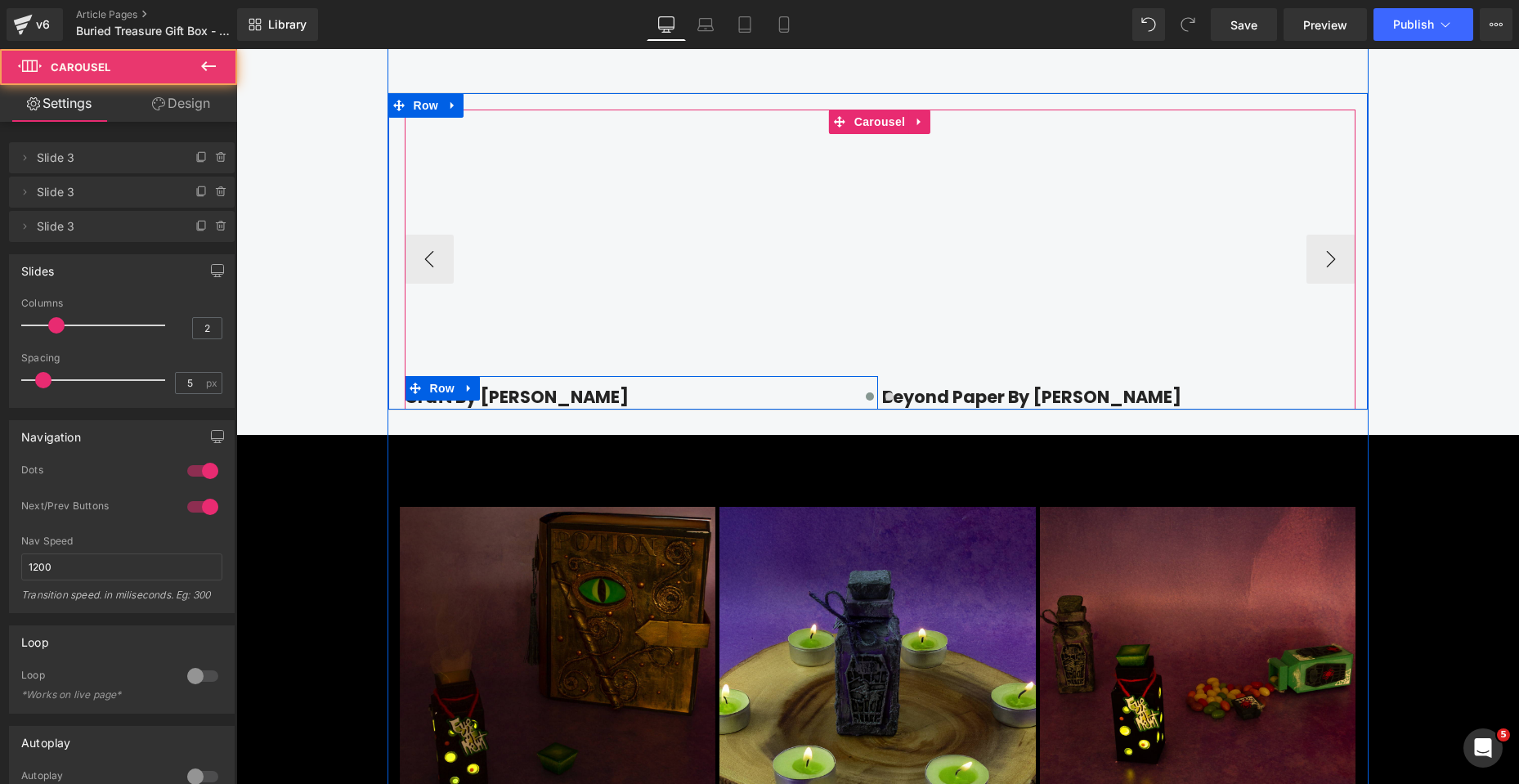
click at [540, 411] on div at bounding box center [880, 399] width 951 height 23
click at [431, 400] on span "Row" at bounding box center [442, 388] width 33 height 25
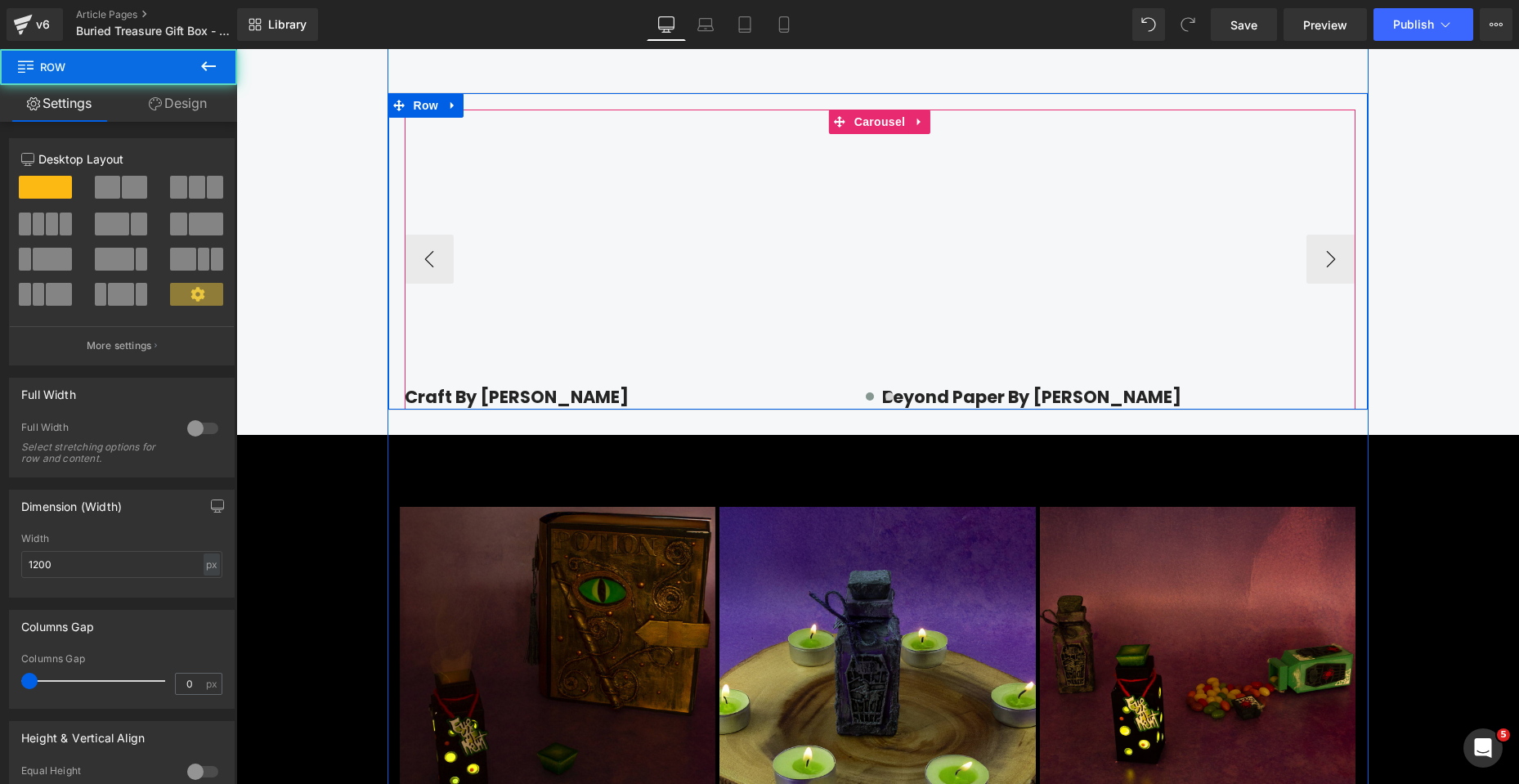
click at [508, 411] on div at bounding box center [880, 399] width 951 height 23
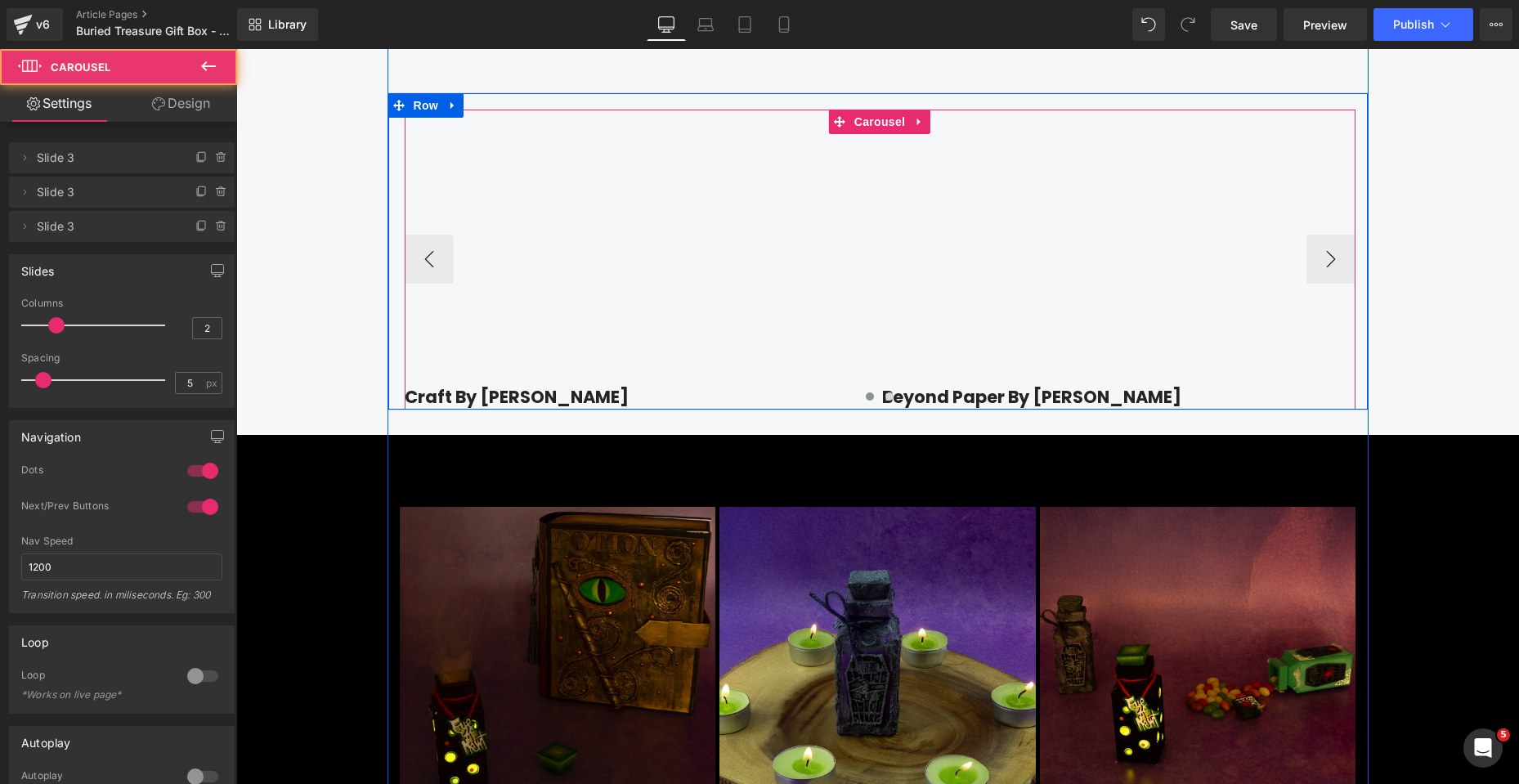
click at [435, 411] on div at bounding box center [880, 399] width 951 height 23
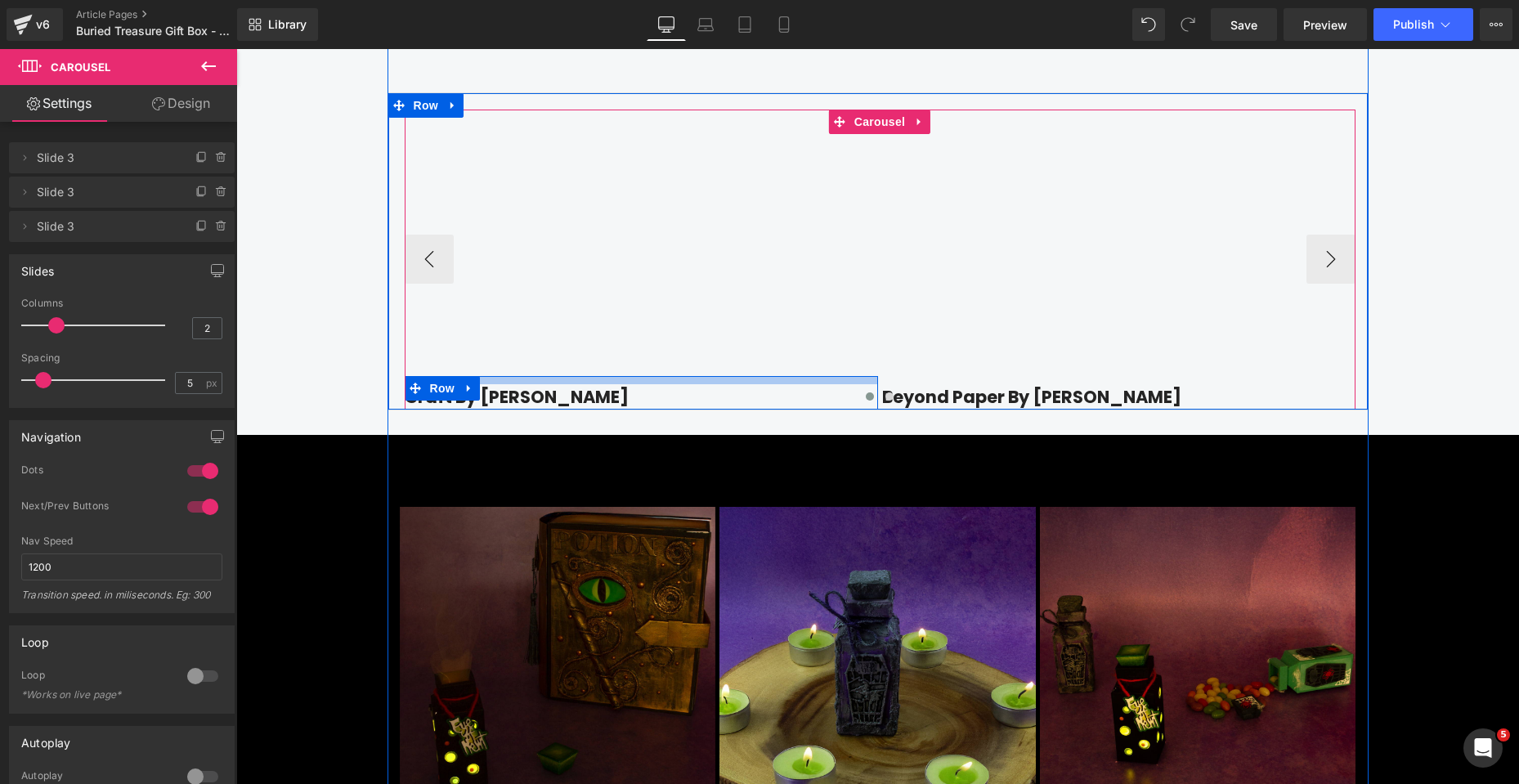
click at [642, 384] on div at bounding box center [641, 380] width 473 height 9
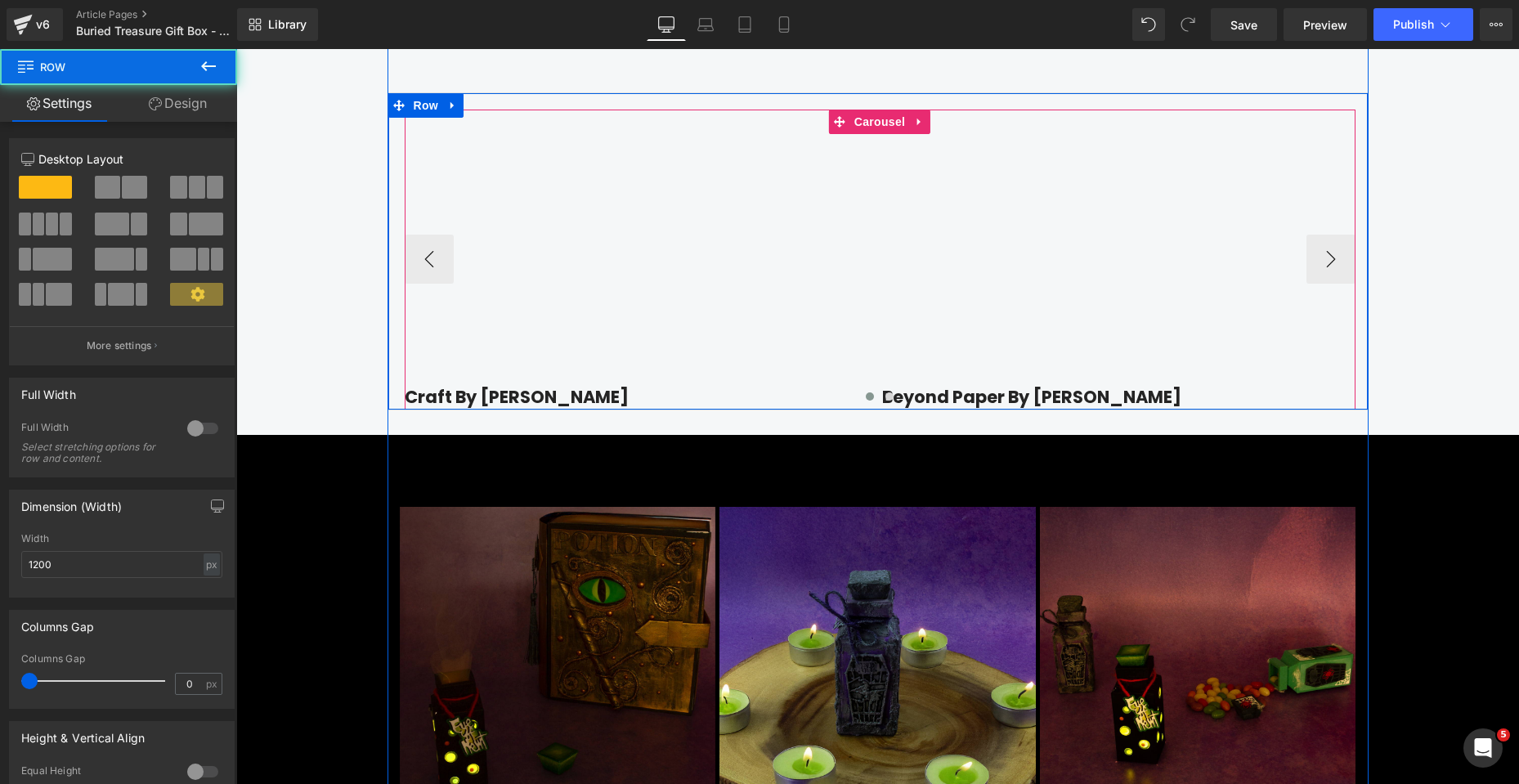
click at [640, 411] on div at bounding box center [880, 399] width 951 height 23
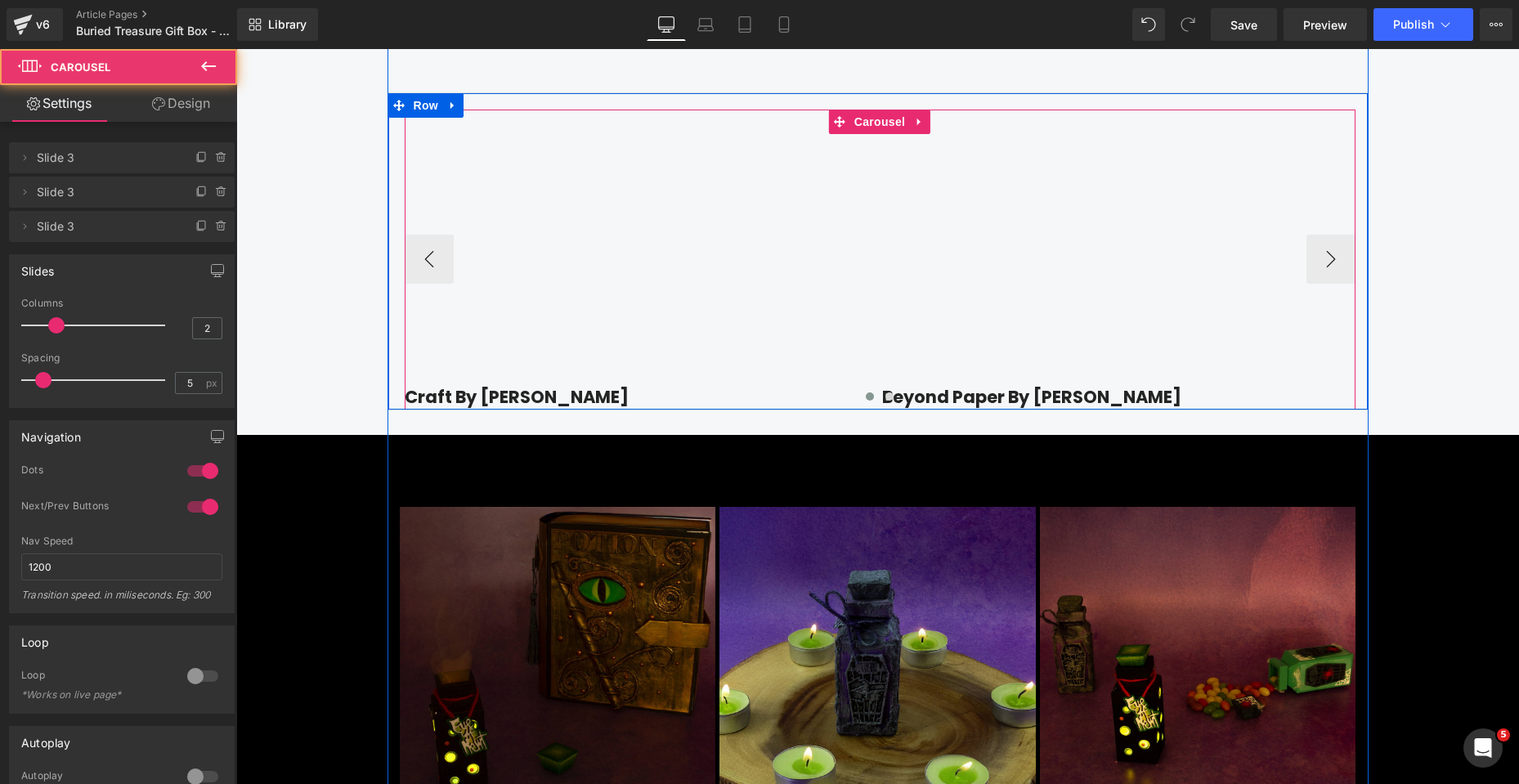
click at [531, 411] on div at bounding box center [880, 399] width 951 height 23
click at [559, 411] on div at bounding box center [880, 399] width 951 height 23
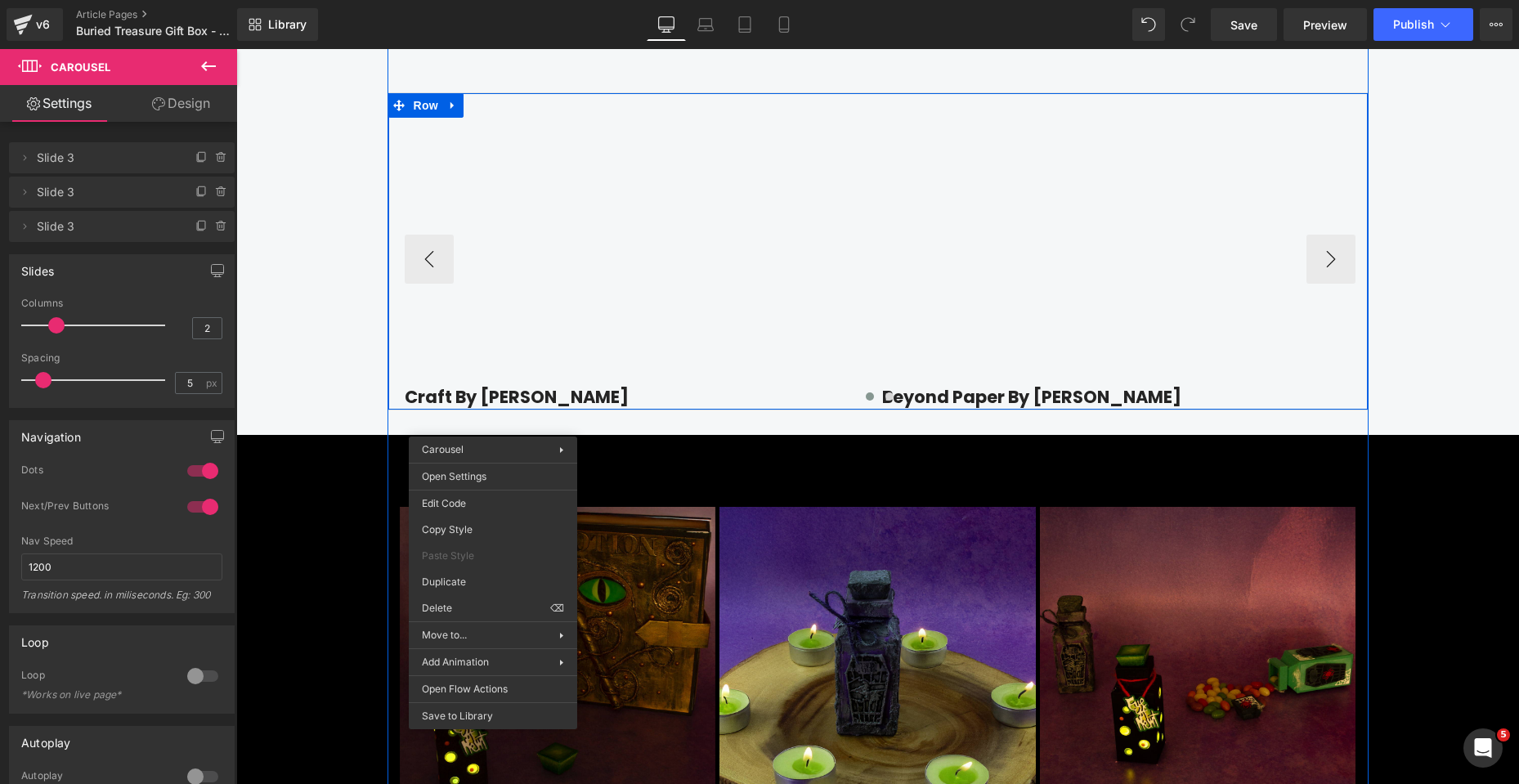
click at [590, 411] on div at bounding box center [880, 399] width 951 height 23
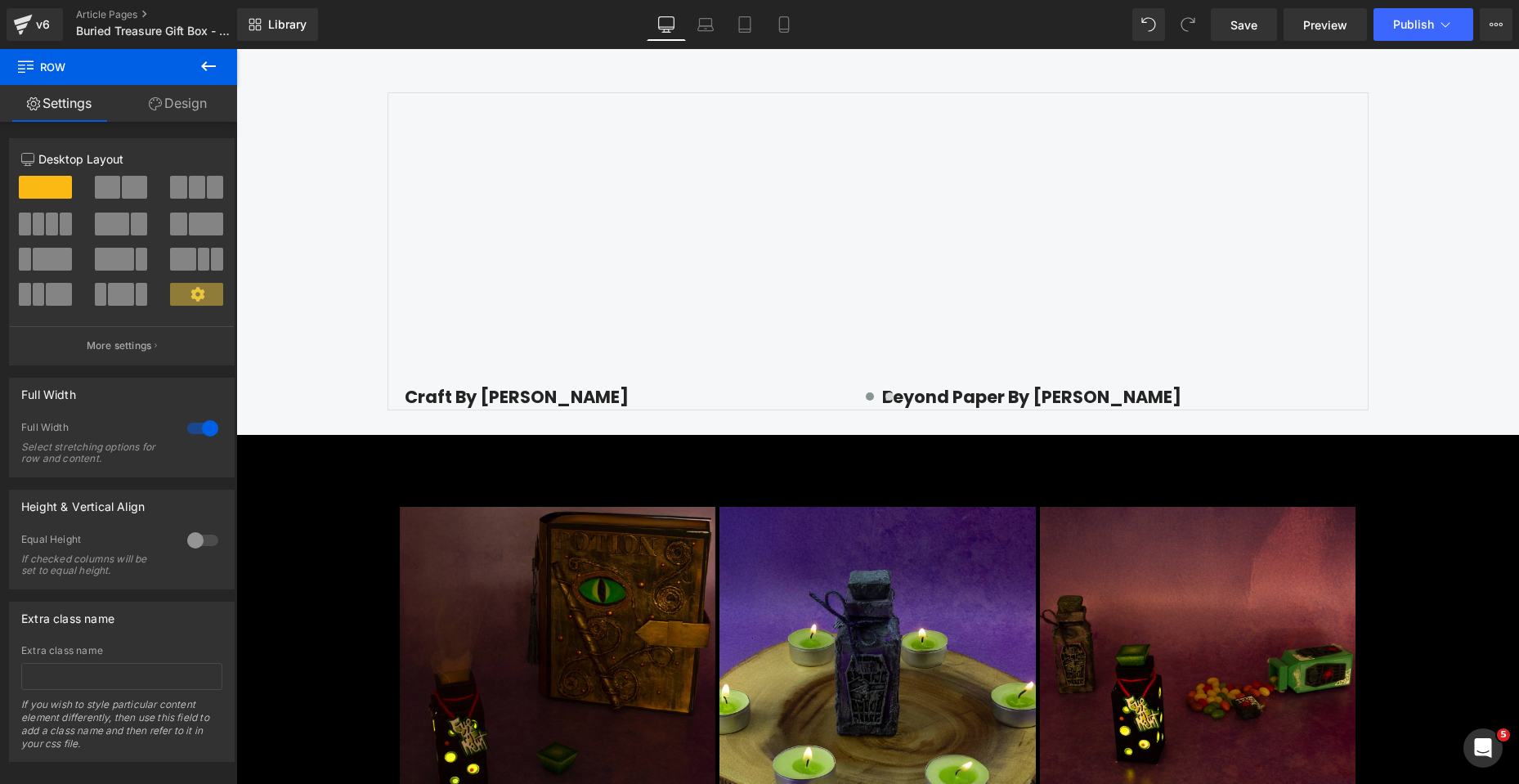
click at [206, 62] on icon at bounding box center [208, 66] width 15 height 9
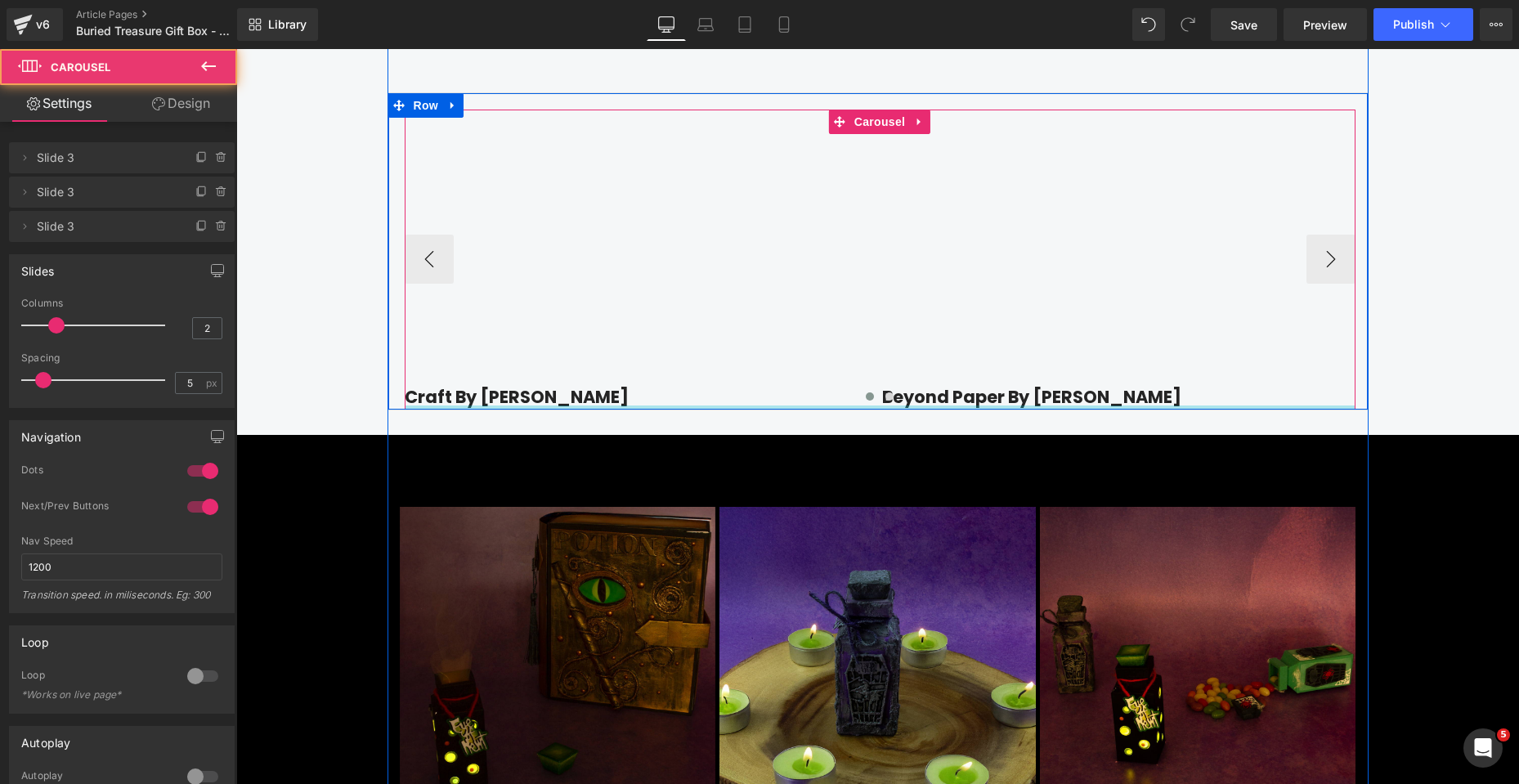
click at [591, 410] on div at bounding box center [880, 407] width 951 height 4
click at [573, 411] on div at bounding box center [880, 399] width 951 height 23
click at [499, 411] on div at bounding box center [880, 399] width 951 height 23
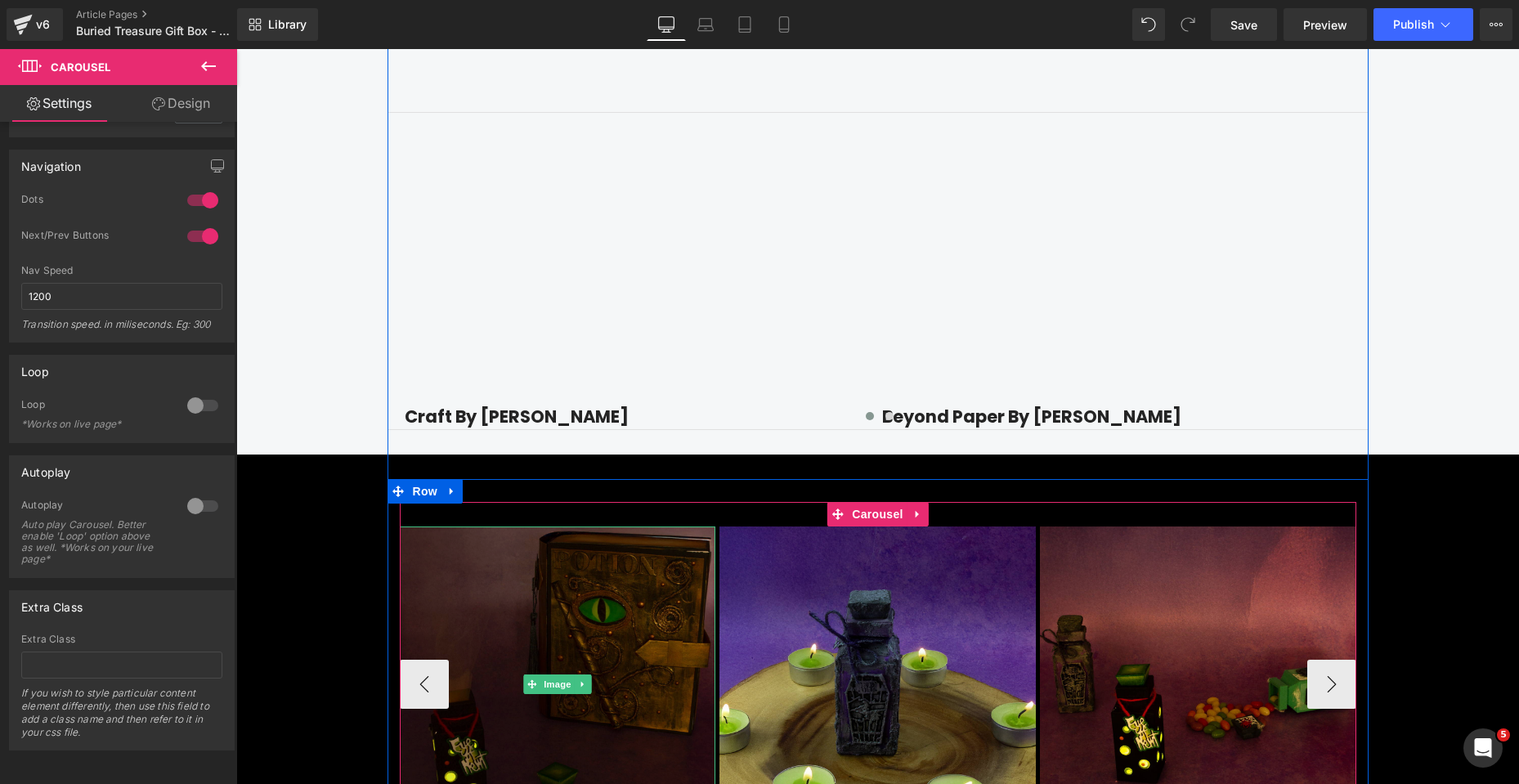
scroll to position [2370, 0]
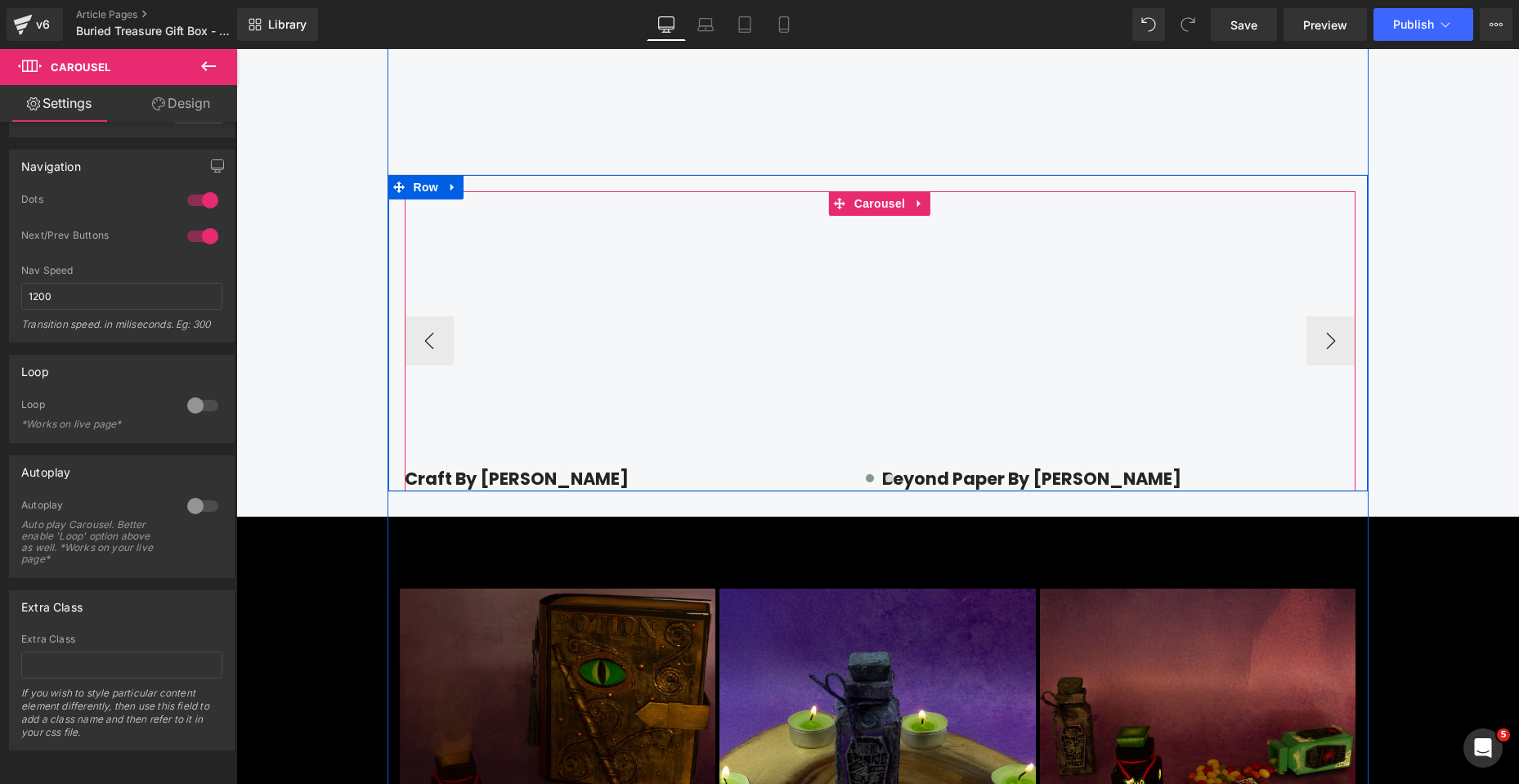
click at [492, 493] on div at bounding box center [880, 481] width 951 height 23
click at [950, 493] on div at bounding box center [880, 481] width 951 height 23
click at [435, 483] on span "Row" at bounding box center [442, 470] width 33 height 25
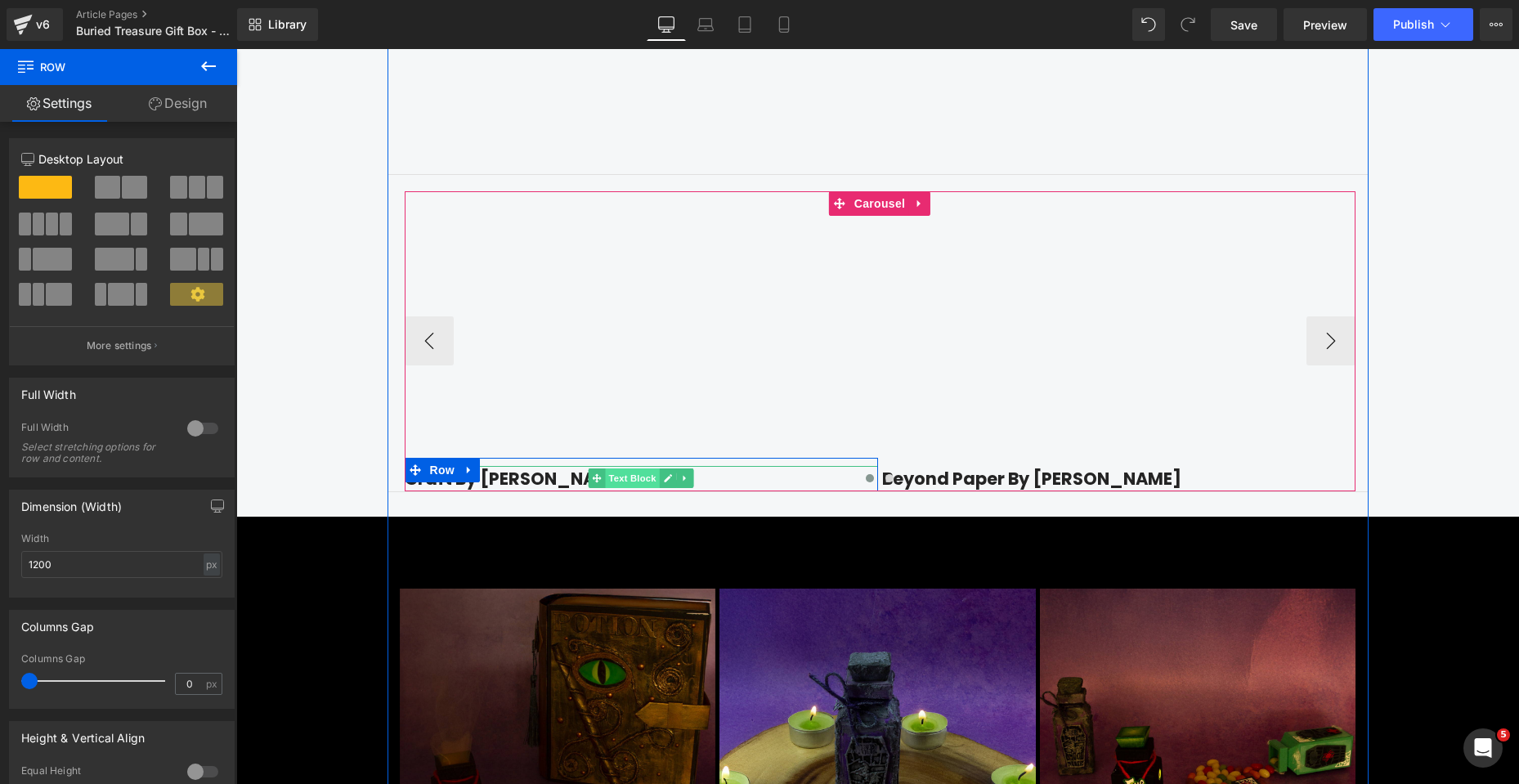
click at [605, 488] on span "Text Block" at bounding box center [632, 478] width 54 height 20
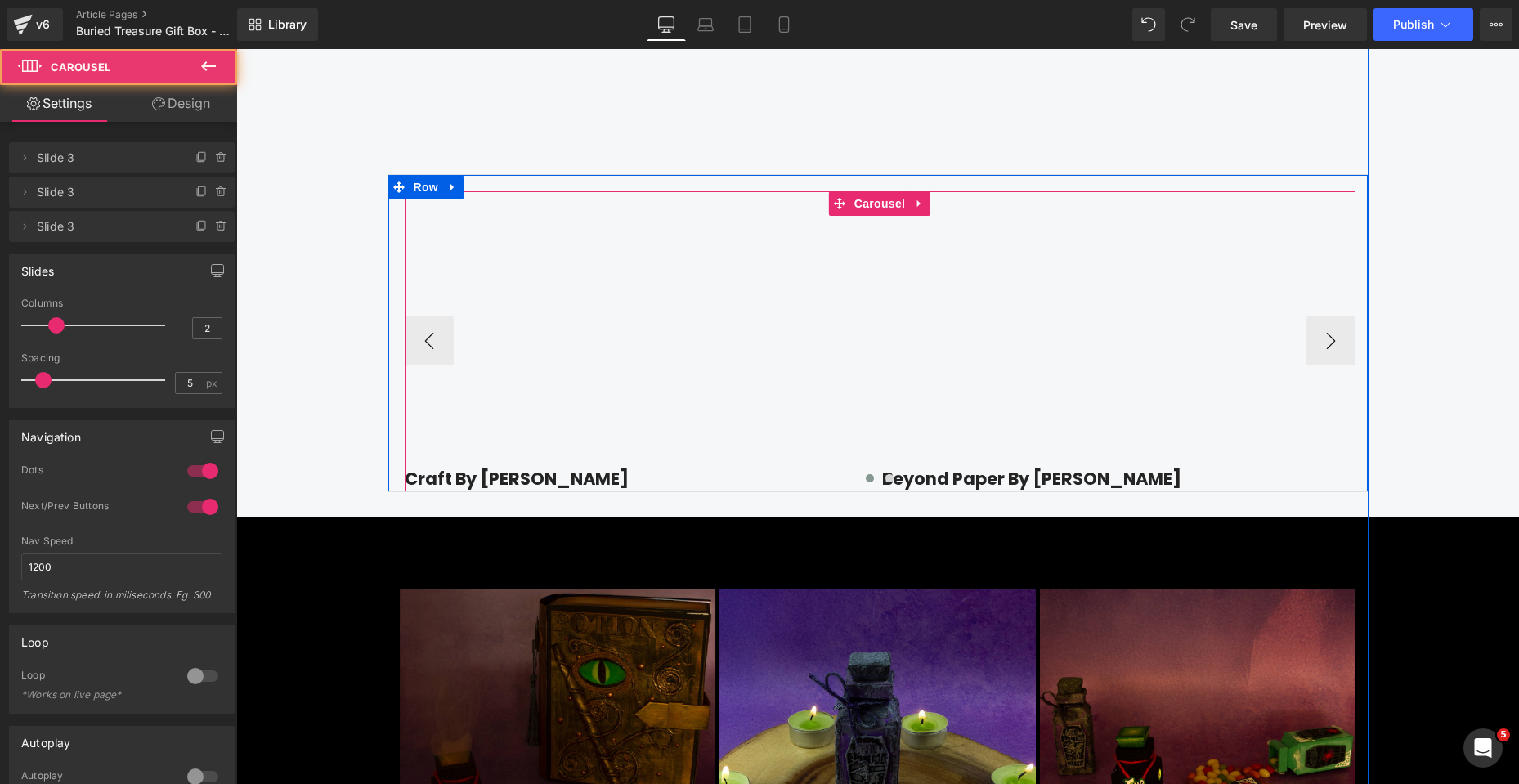
click at [549, 493] on div at bounding box center [880, 481] width 951 height 23
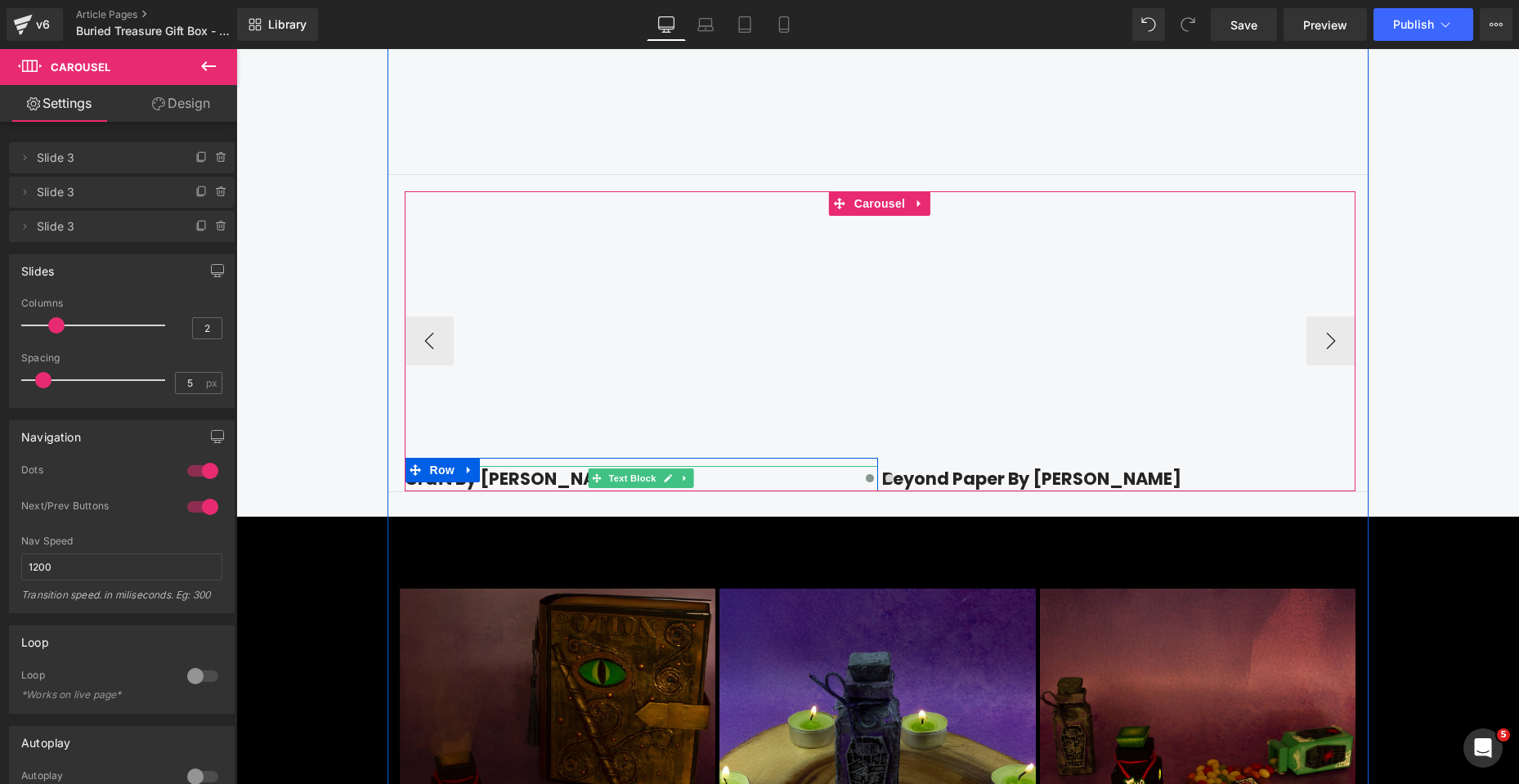
click at [663, 488] on link at bounding box center [669, 478] width 17 height 20
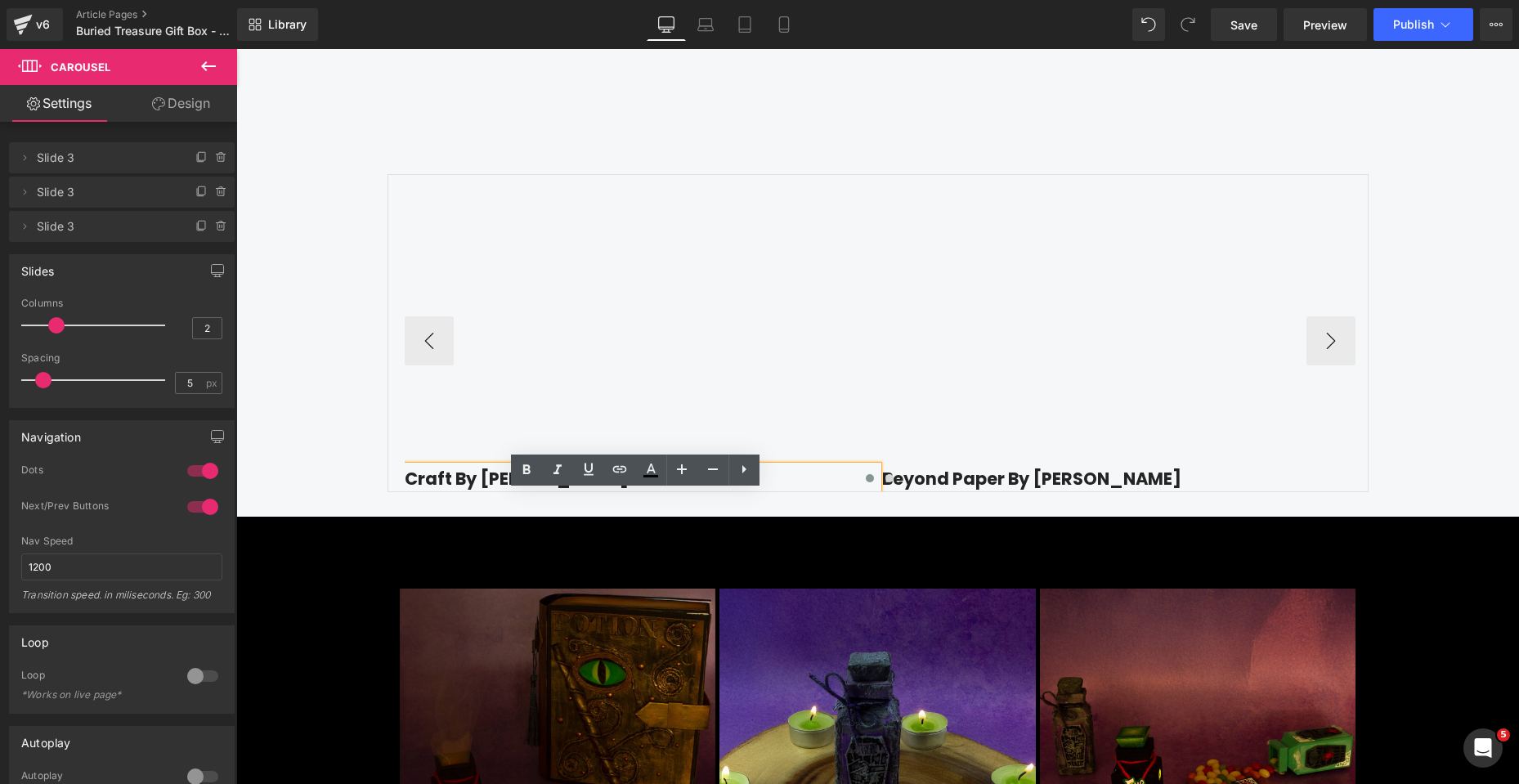
click at [538, 493] on div at bounding box center [880, 481] width 951 height 23
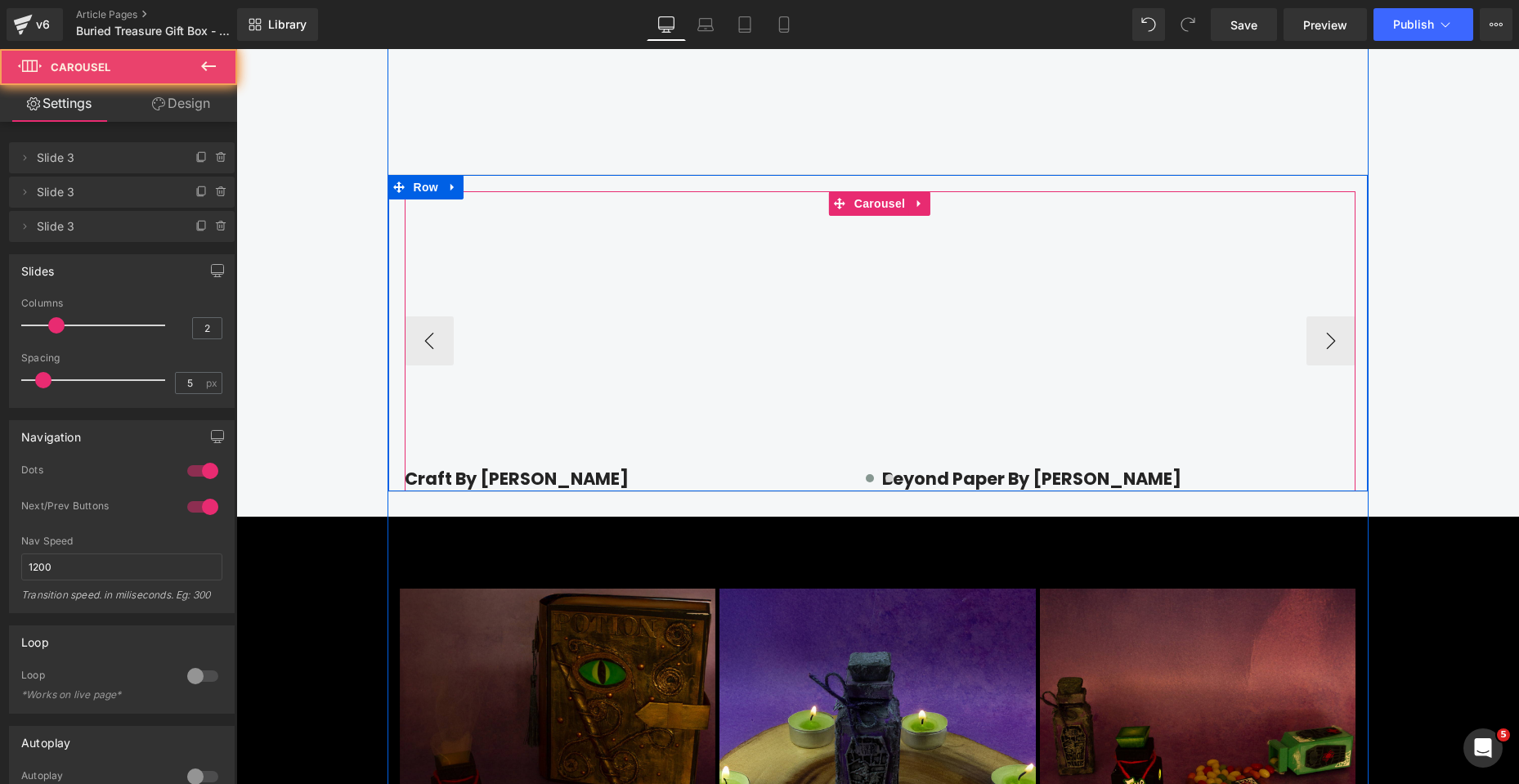
click at [564, 493] on div at bounding box center [880, 481] width 951 height 23
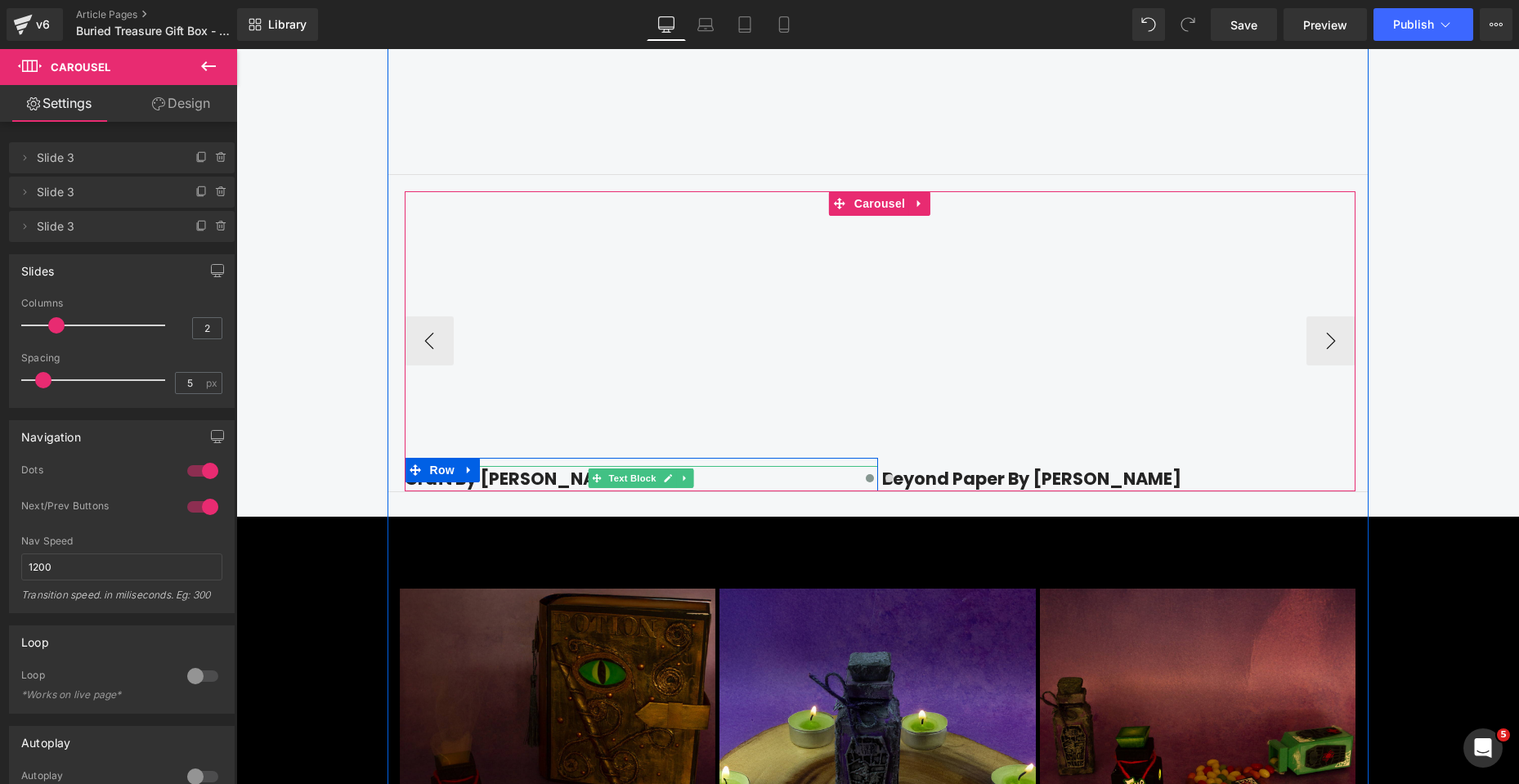
click at [663, 488] on link at bounding box center [669, 478] width 17 height 20
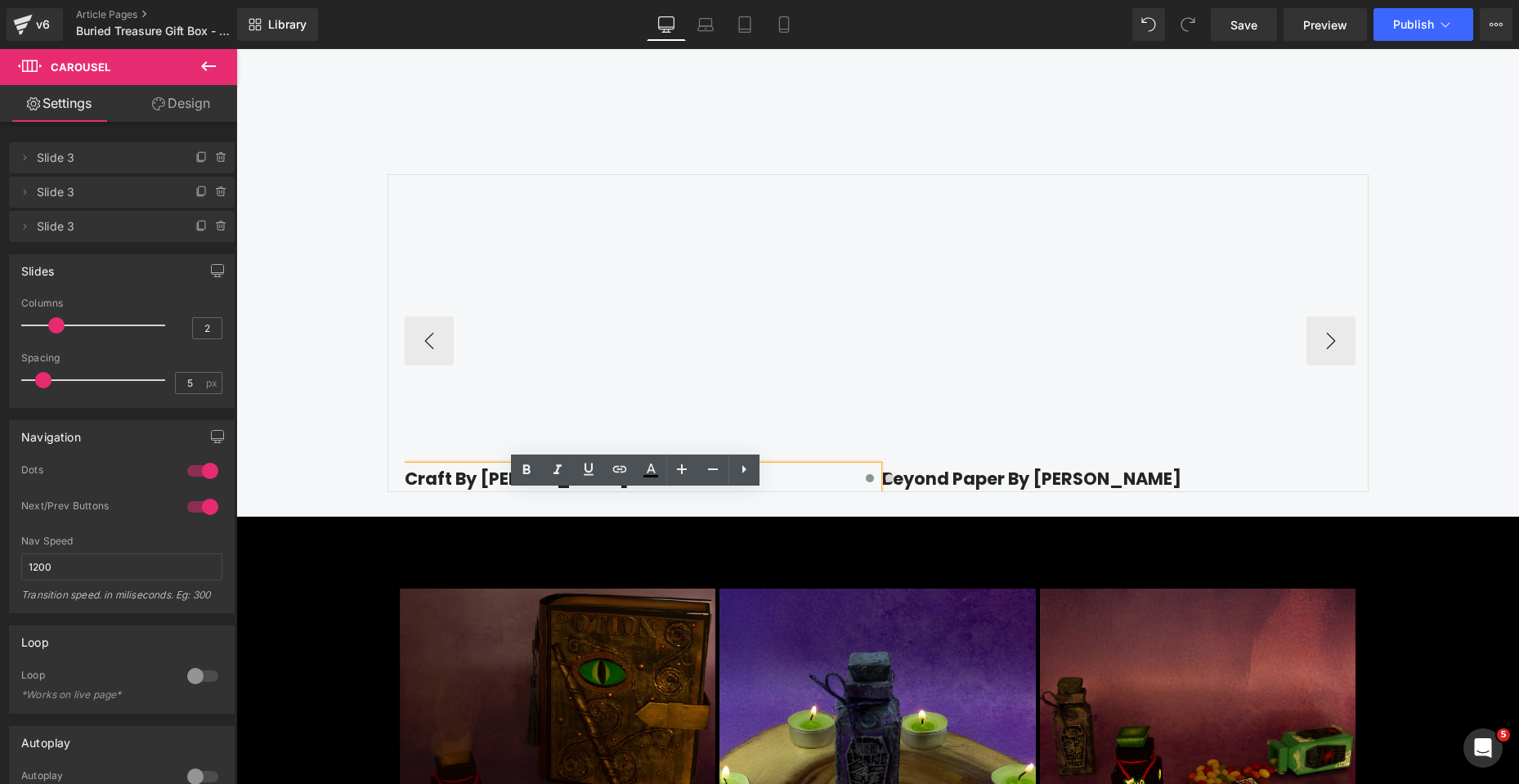
click at [676, 492] on p "Craft By [PERSON_NAME]" at bounding box center [641, 479] width 473 height 27
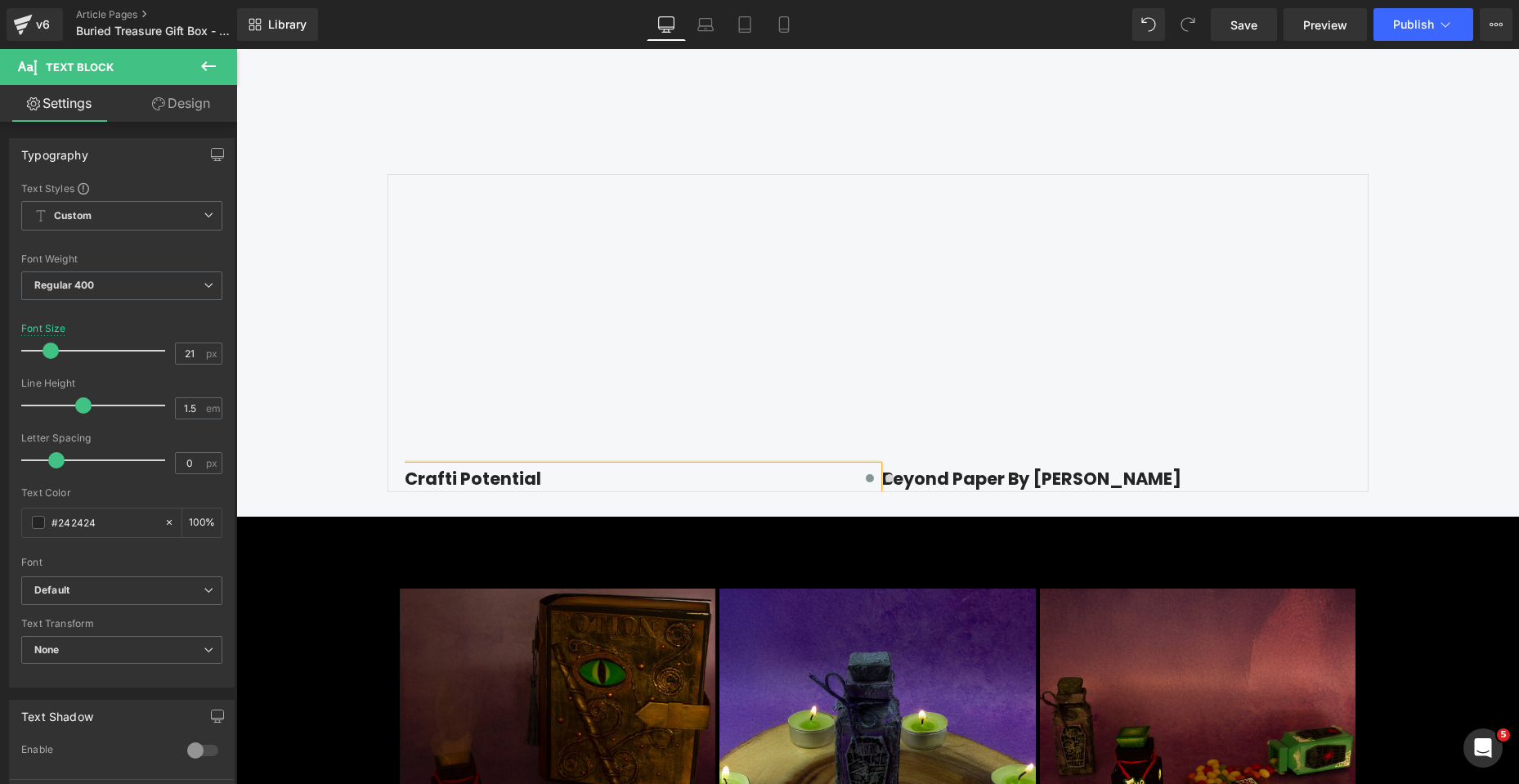
click at [342, 492] on div "Find Inspiration & Creativity Heading Youtube Row Row Youtube Crafti Potential …" at bounding box center [878, 29] width 1283 height 925
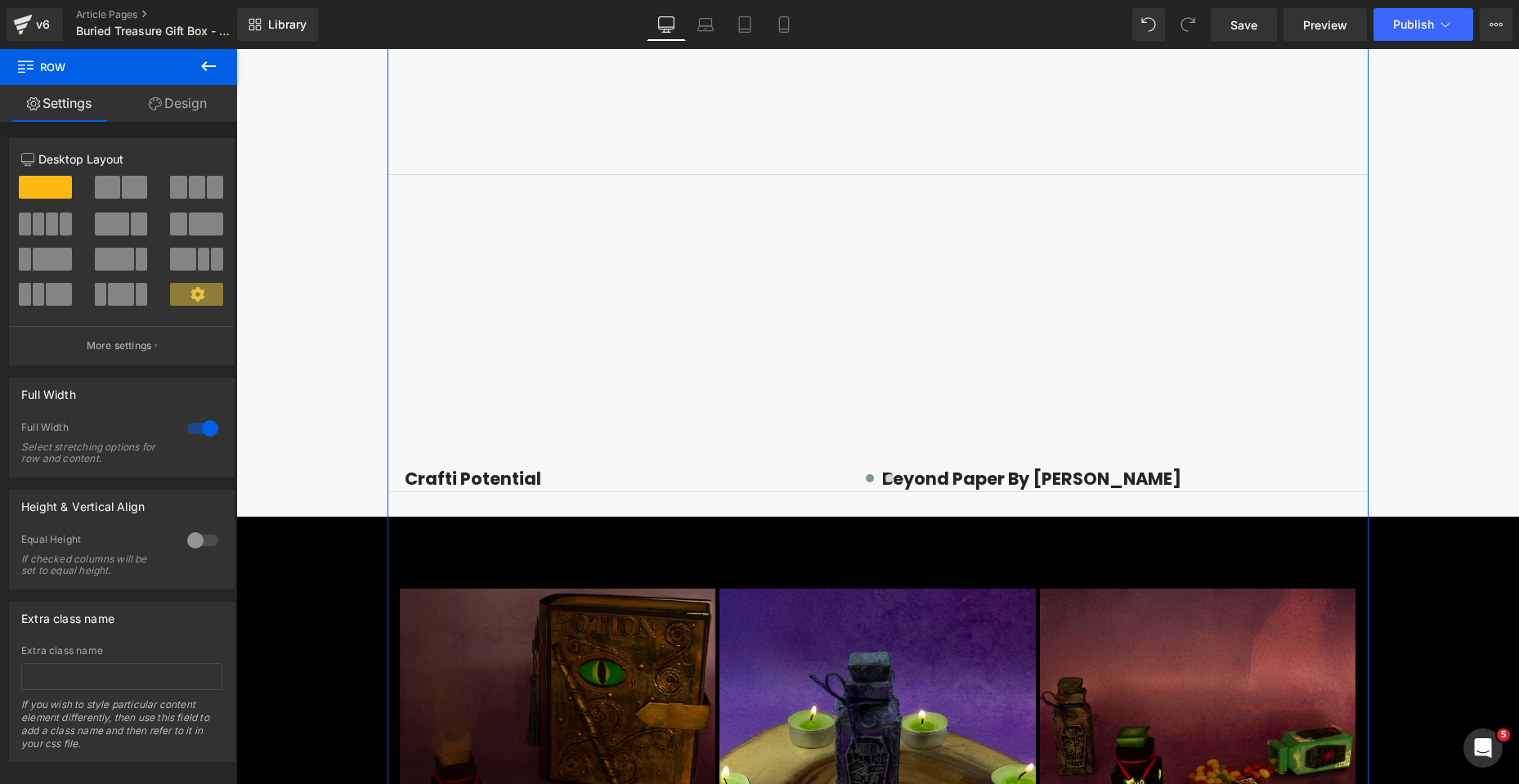
click at [347, 466] on div "Find Inspiration & Creativity Heading Youtube Row Row Youtube Crafti Potential …" at bounding box center [878, 29] width 1283 height 925
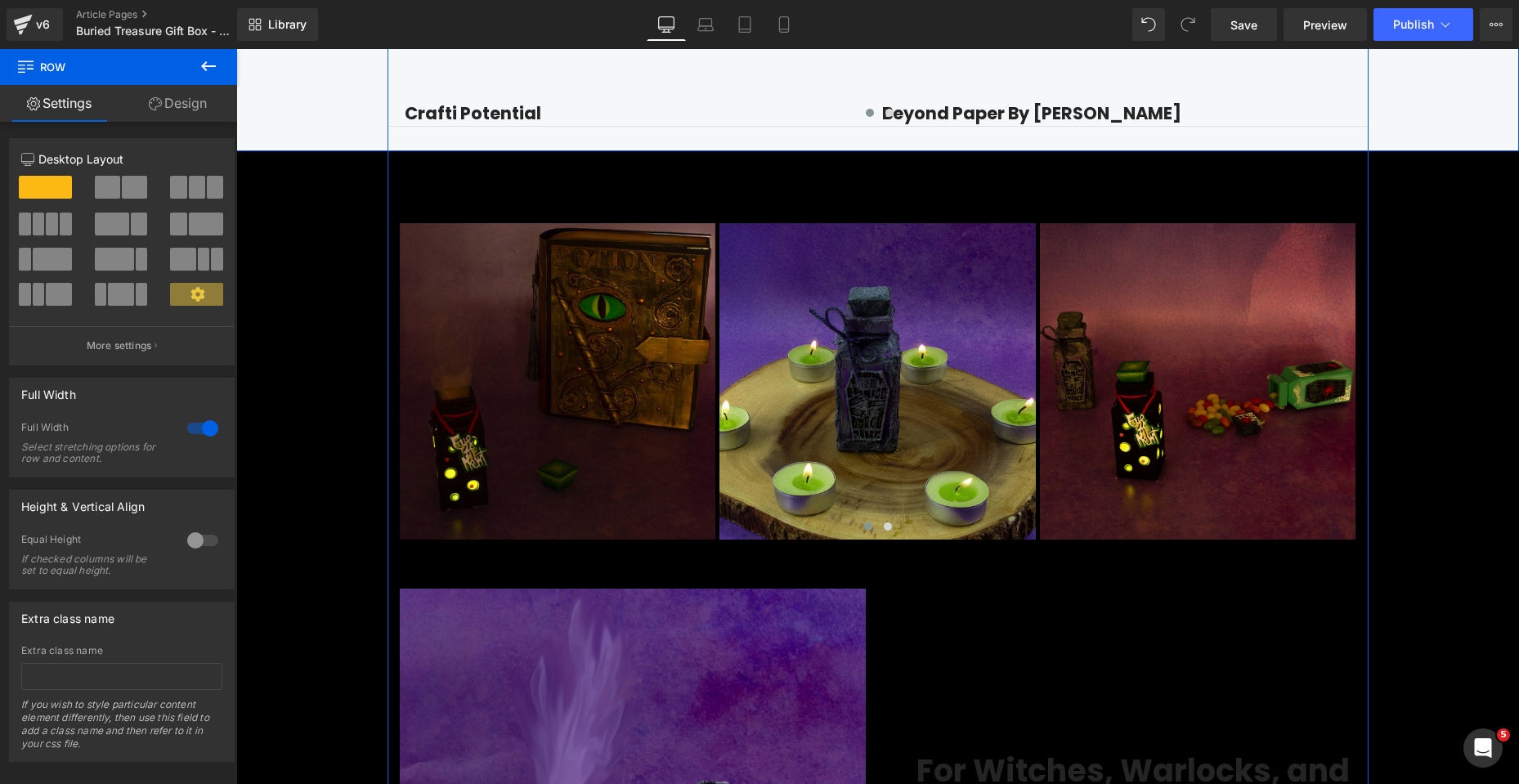
scroll to position [2860, 0]
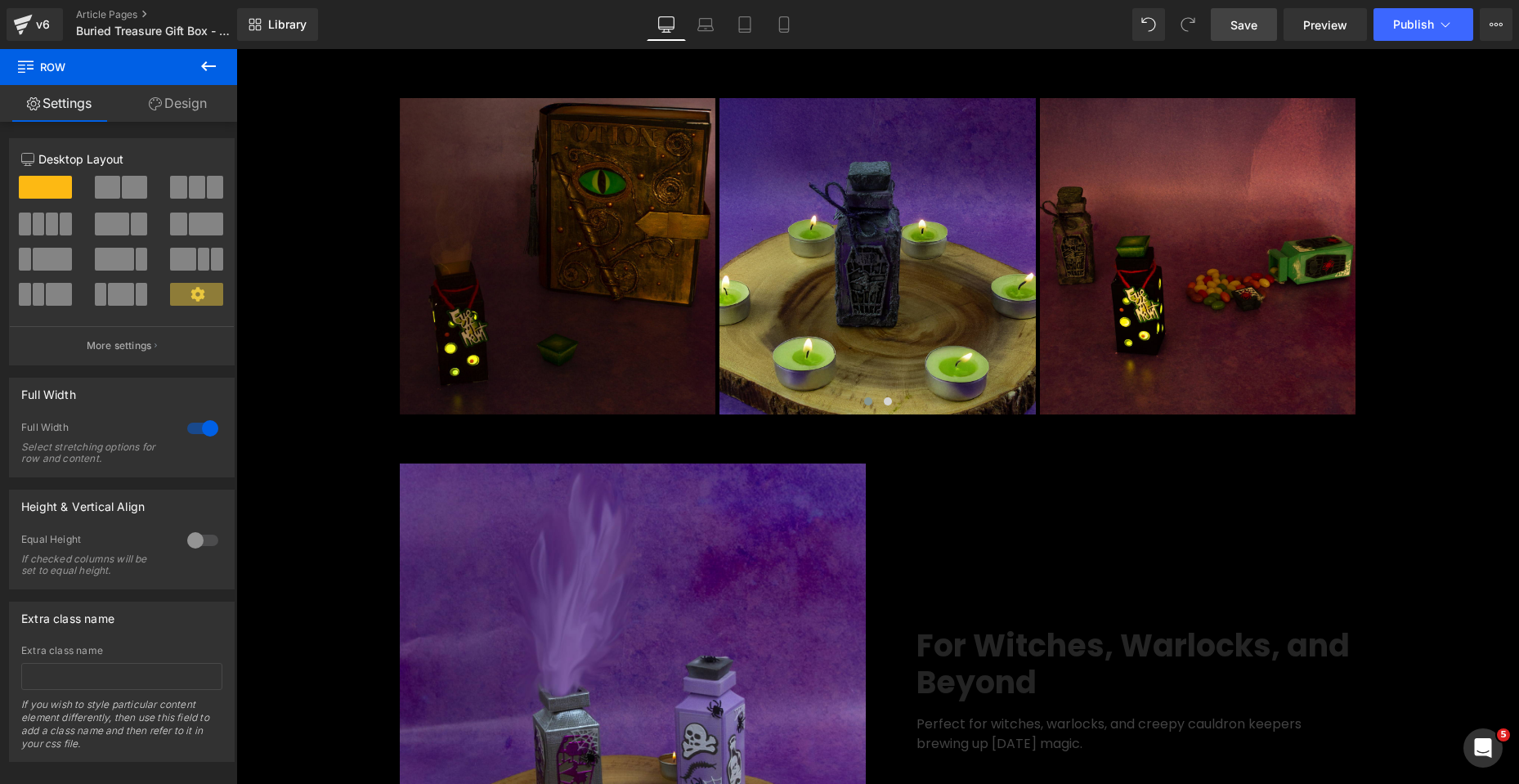
click at [1254, 21] on span "Save" at bounding box center [1243, 25] width 27 height 17
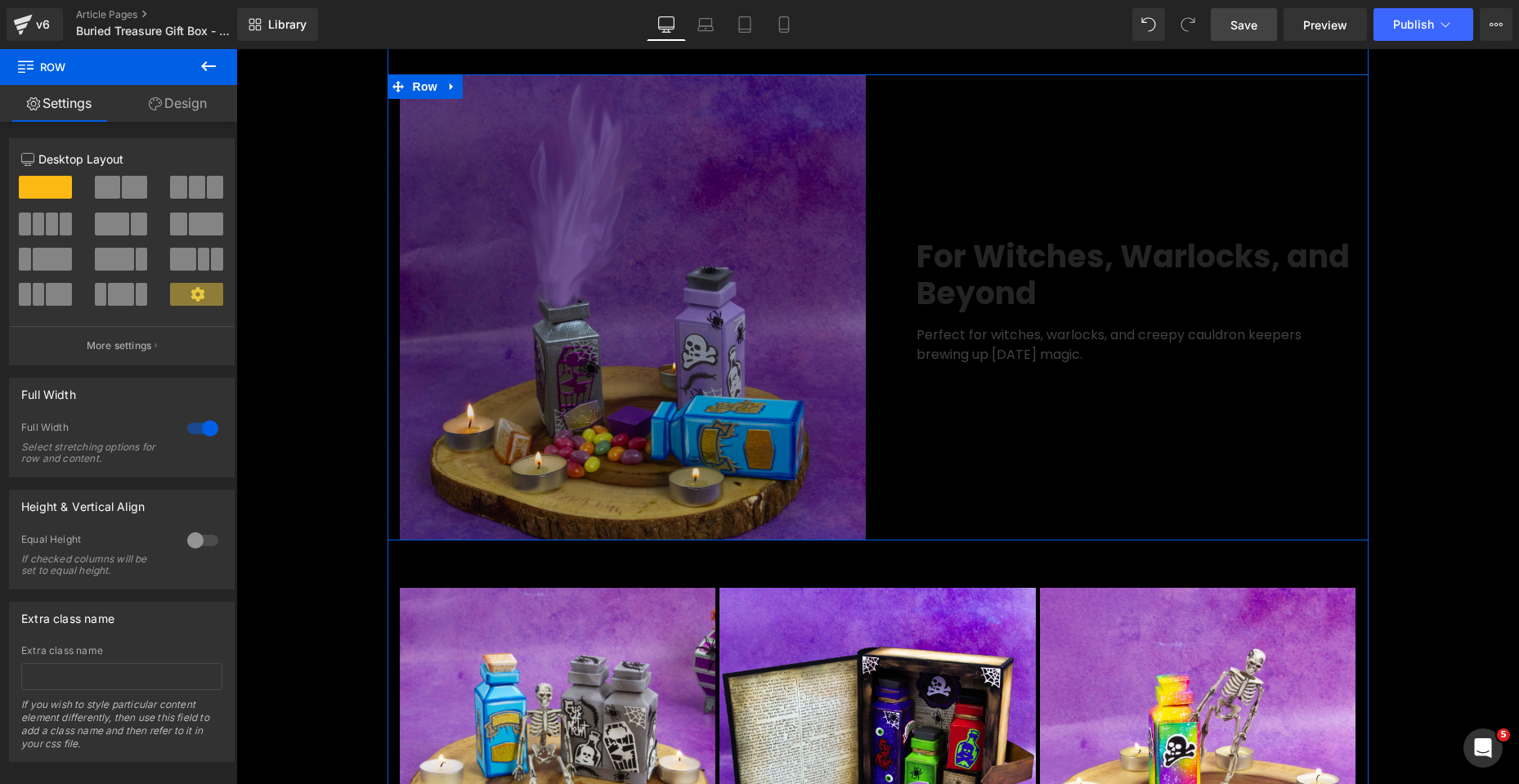
scroll to position [3269, 0]
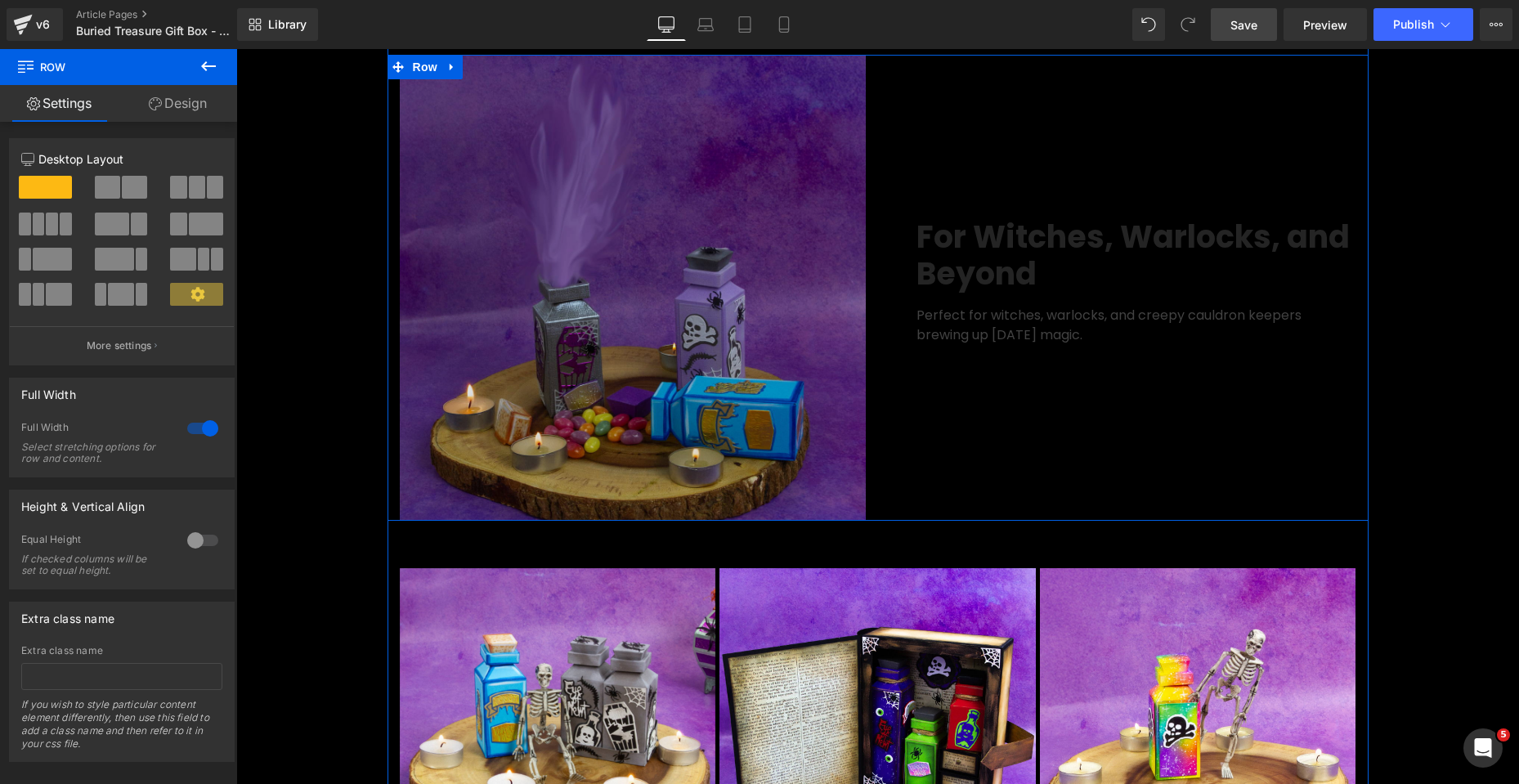
click at [626, 326] on img at bounding box center [633, 288] width 466 height 466
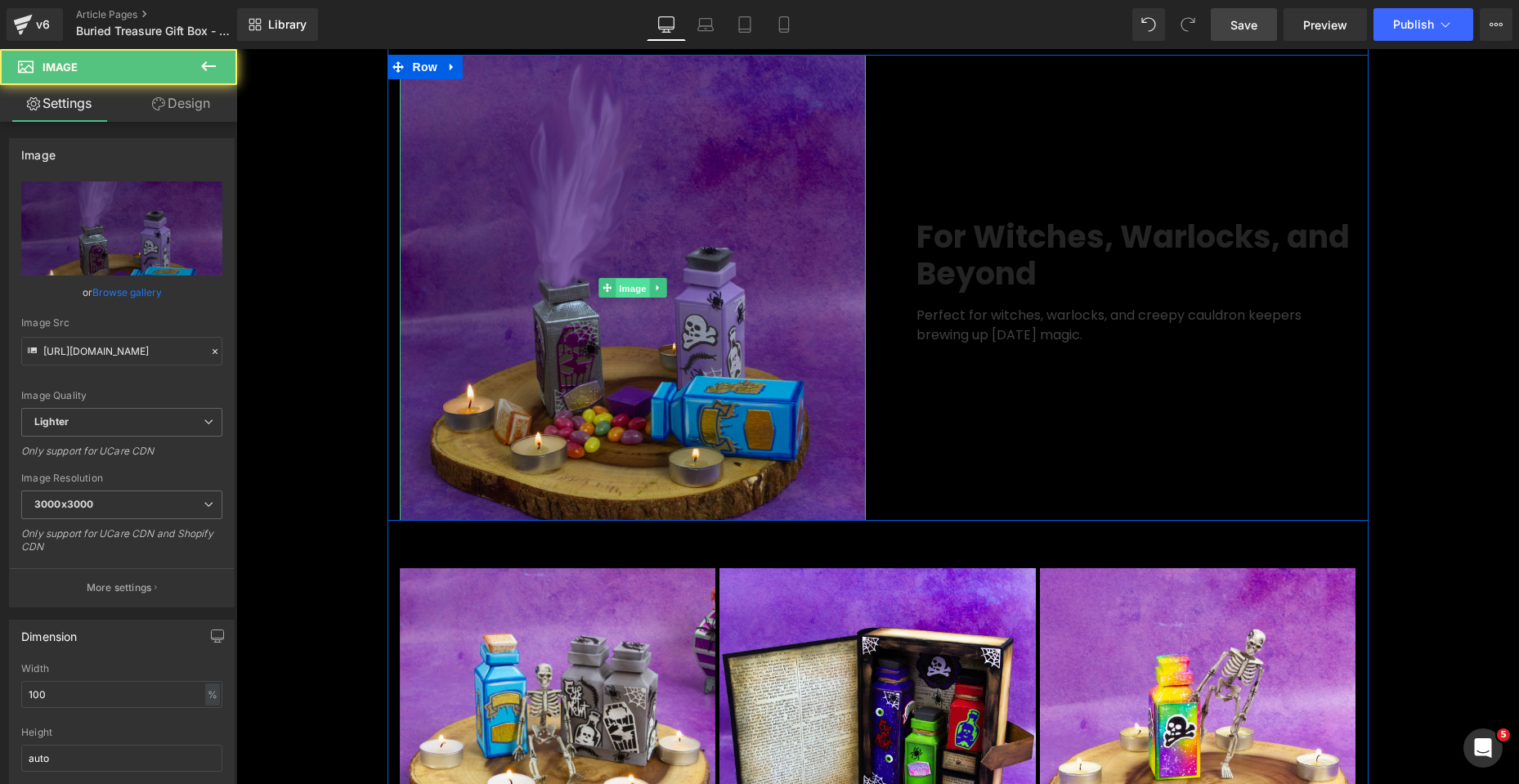
click at [626, 298] on span "Image" at bounding box center [633, 288] width 34 height 20
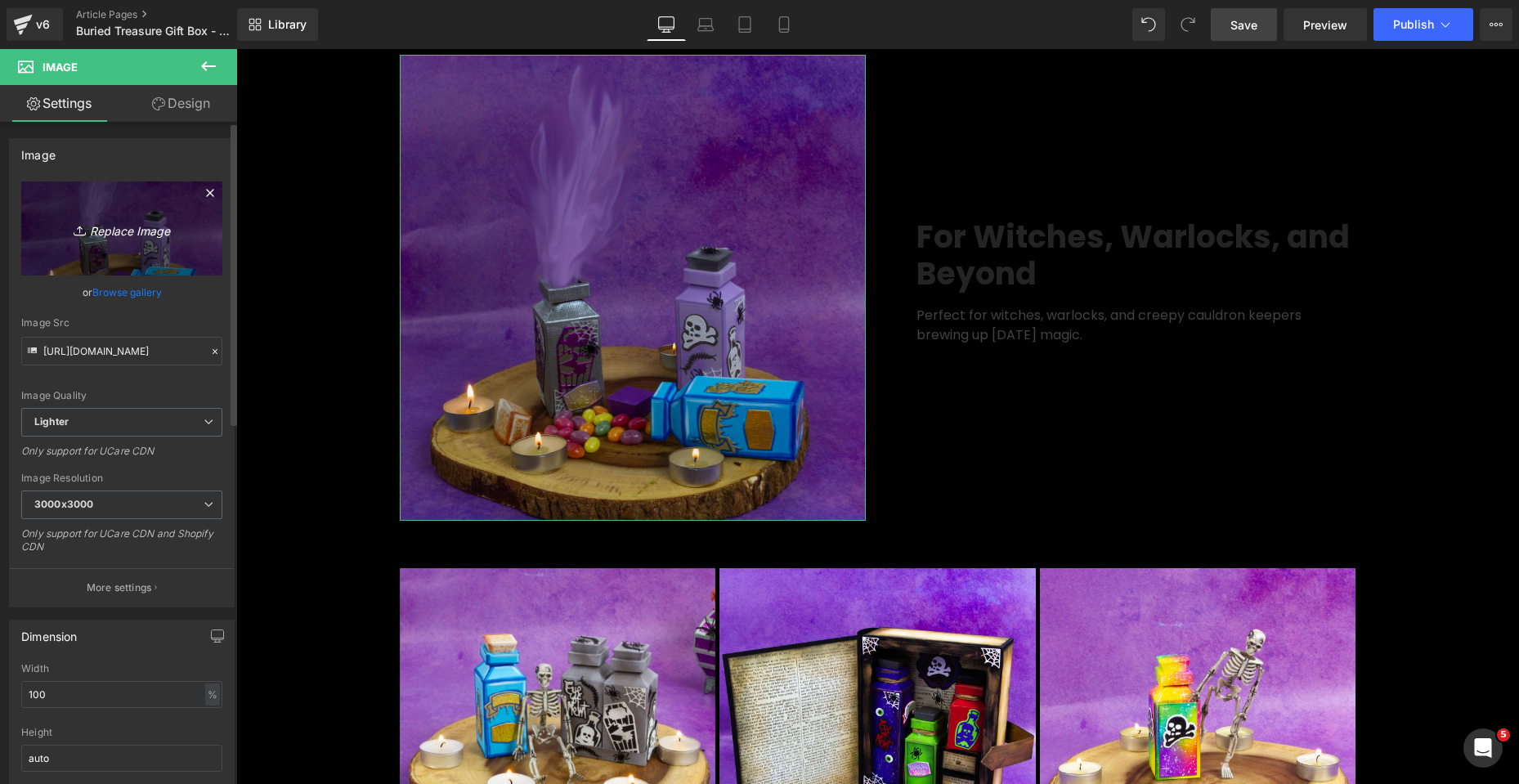
click at [115, 233] on icon "Replace Image" at bounding box center [122, 229] width 131 height 21
type input "C:\fakepath\Buried Treasure_SQUARE_02.jpg"
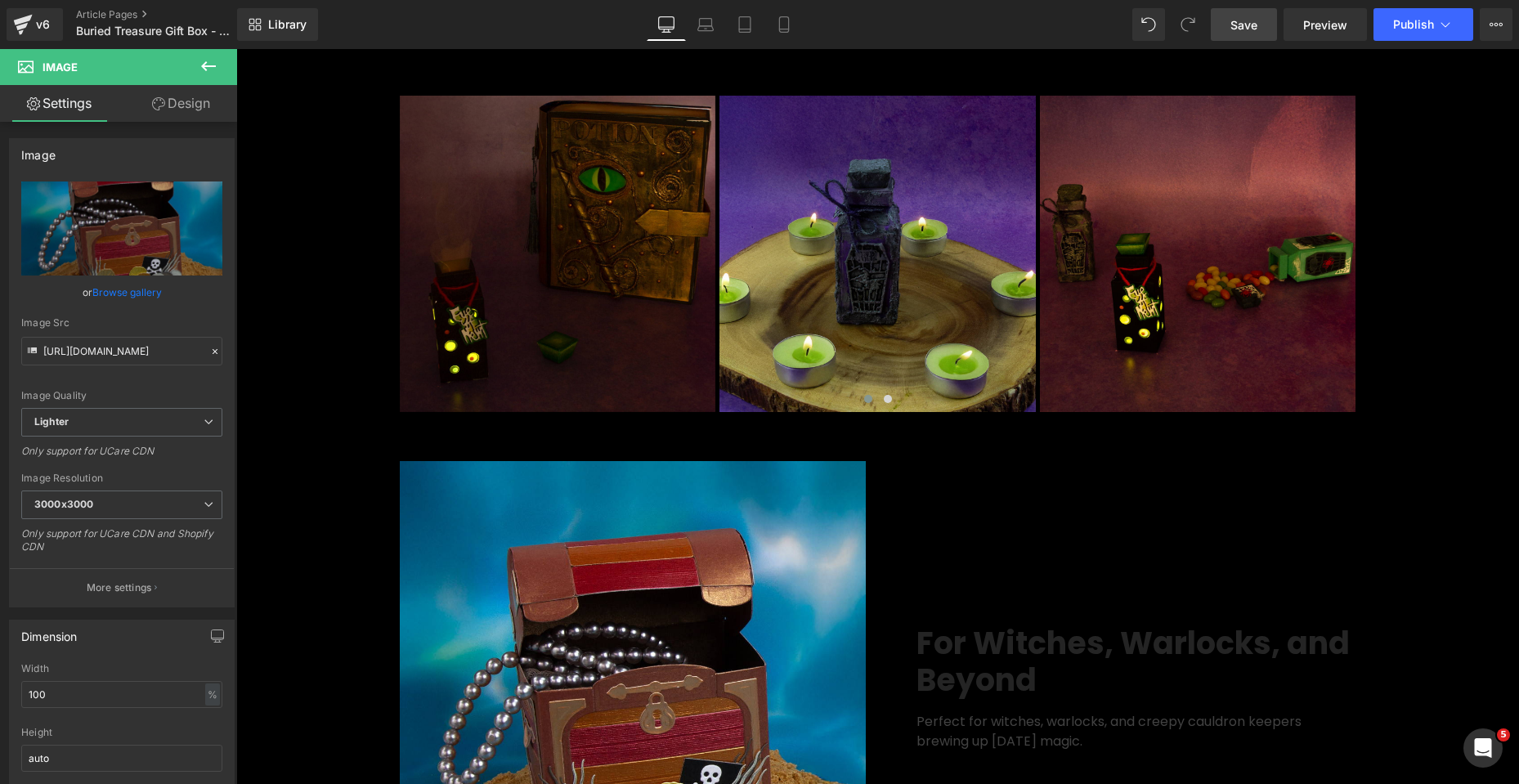
scroll to position [2860, 0]
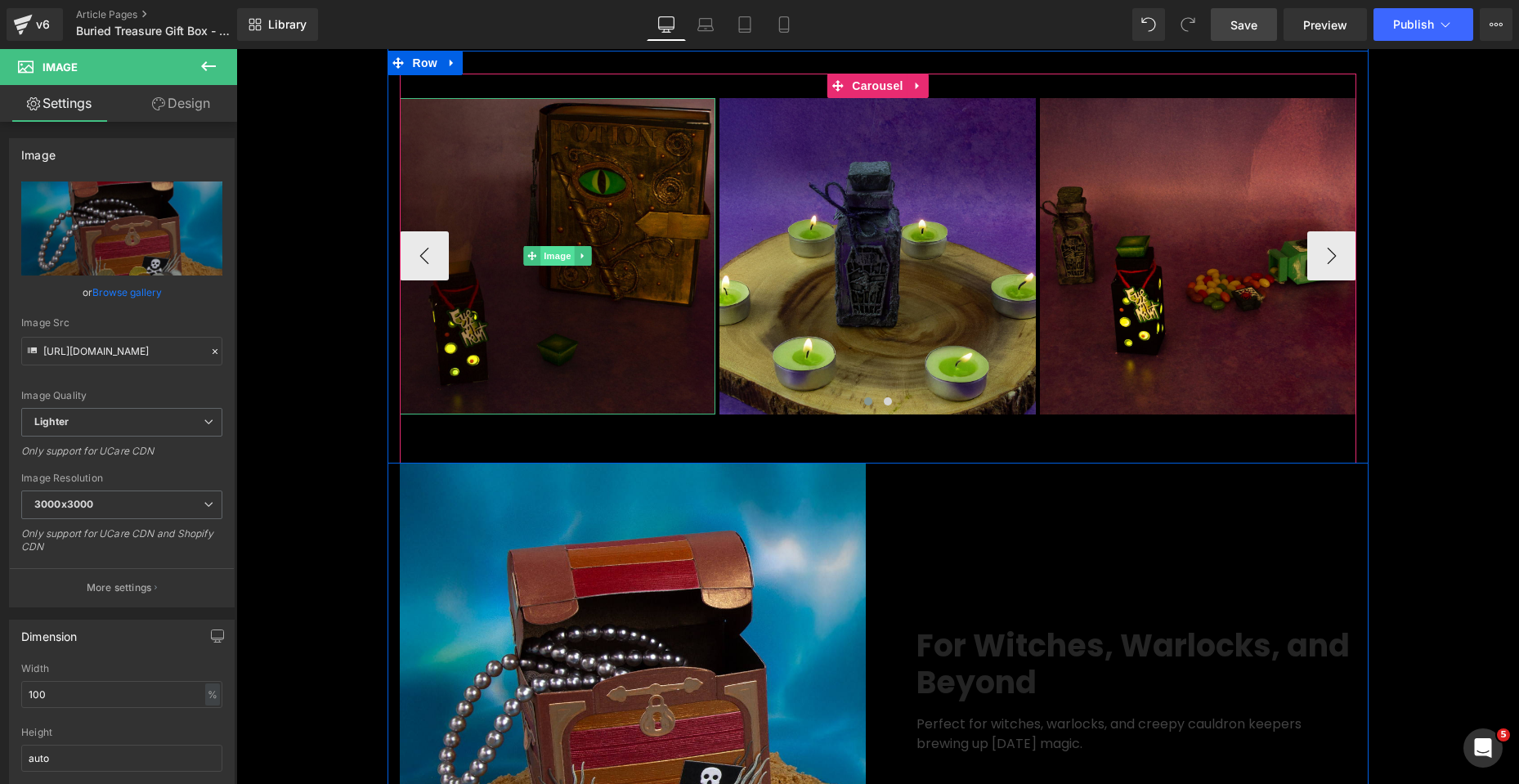
click at [555, 266] on span "Image" at bounding box center [557, 255] width 34 height 20
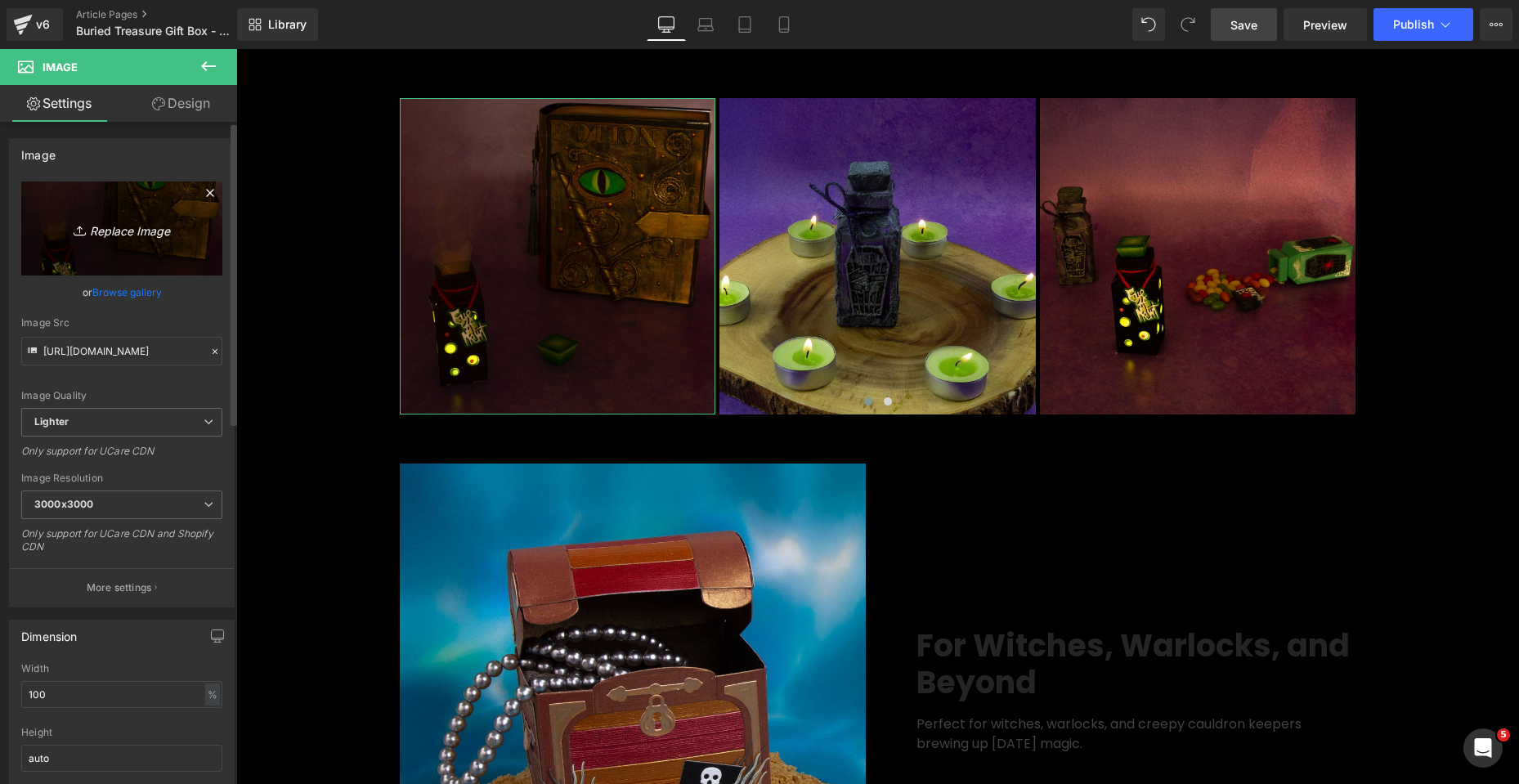
click at [115, 232] on icon "Replace Image" at bounding box center [122, 229] width 131 height 21
type input "C:\fakepath\Buried Treasure_SQUARE_01.jpg"
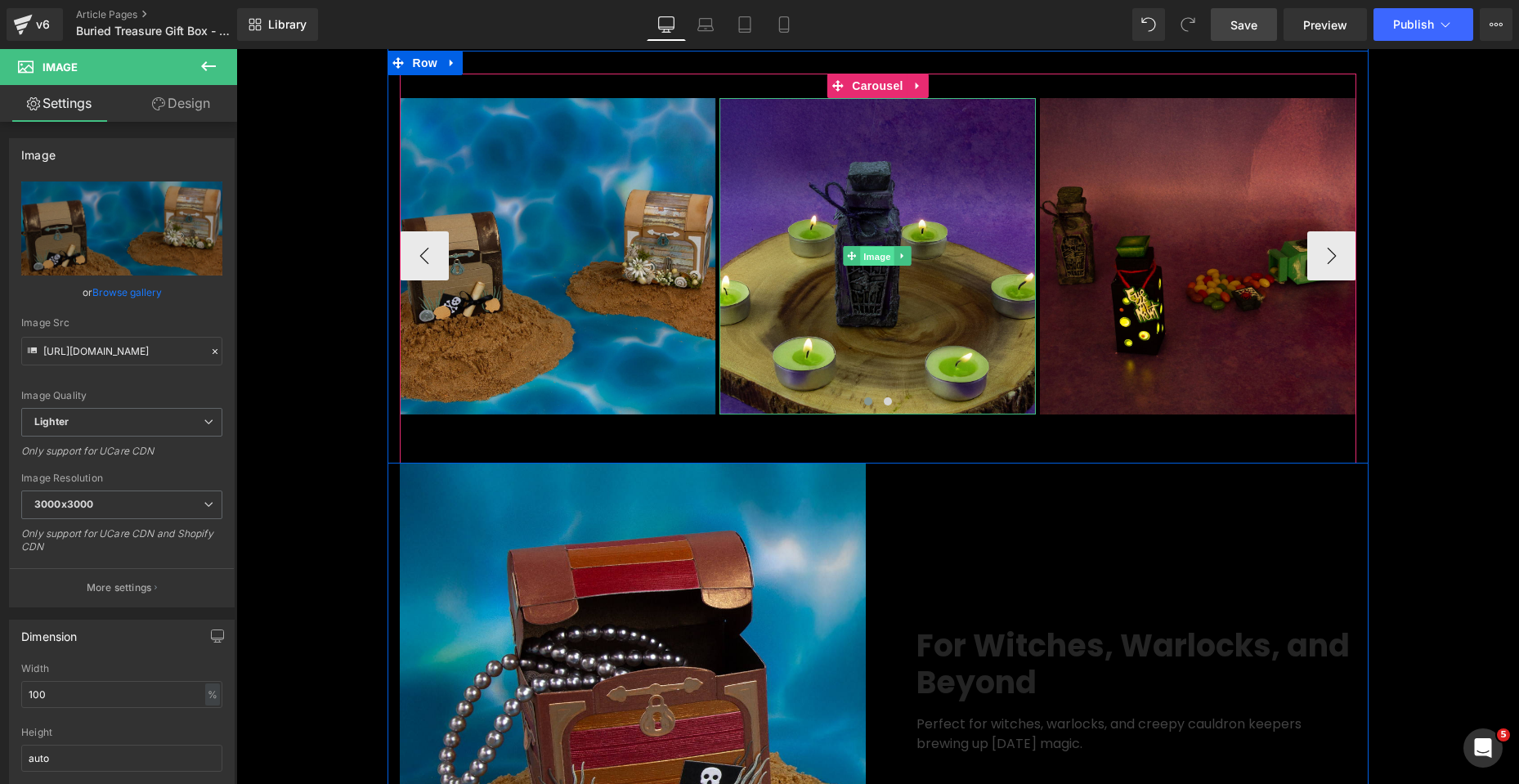
click at [866, 266] on span "Image" at bounding box center [878, 256] width 34 height 20
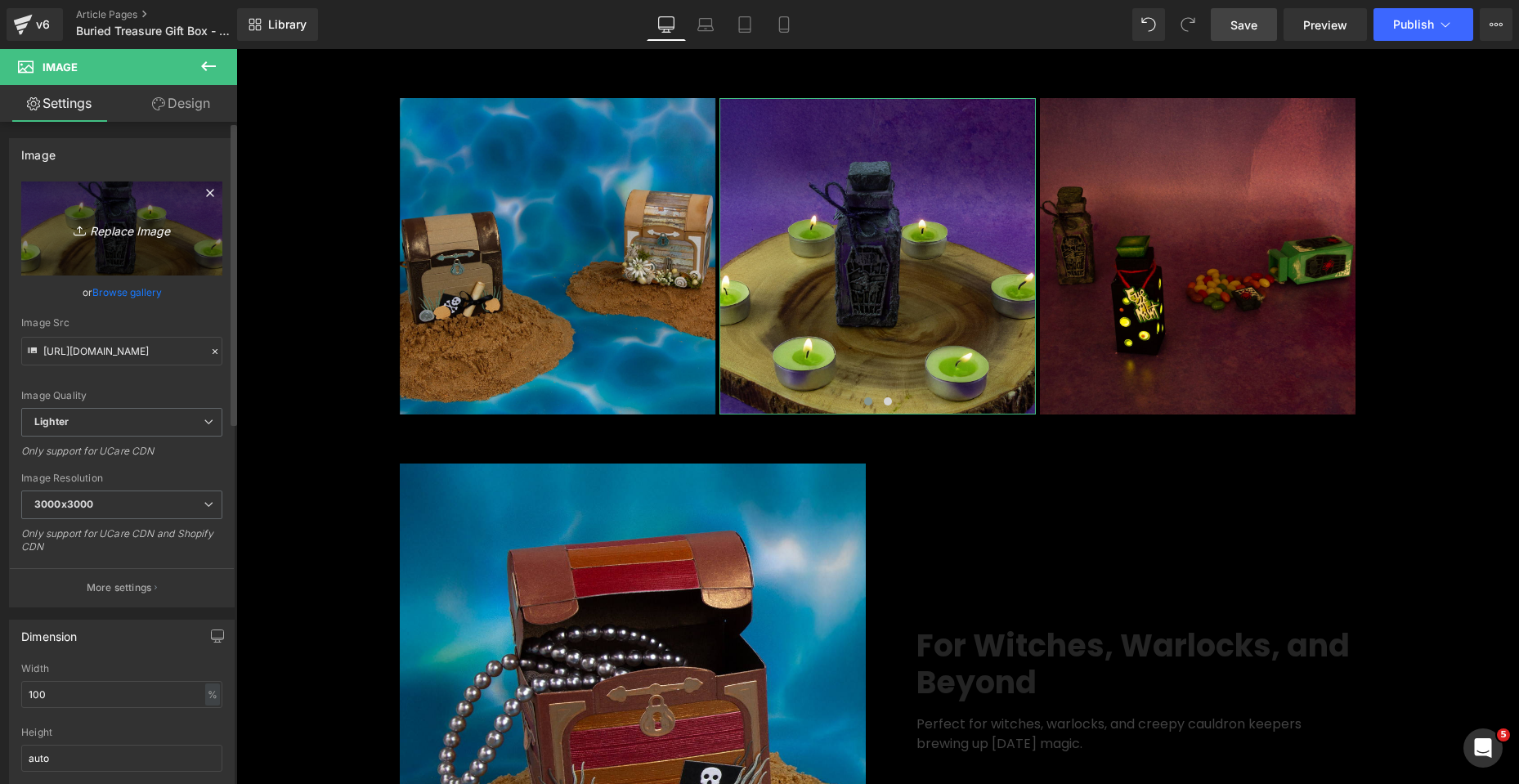
click at [123, 233] on icon "Replace Image" at bounding box center [122, 229] width 131 height 21
type input "C:\fakepath\Buried Treasure_SQUARE_03.jpg"
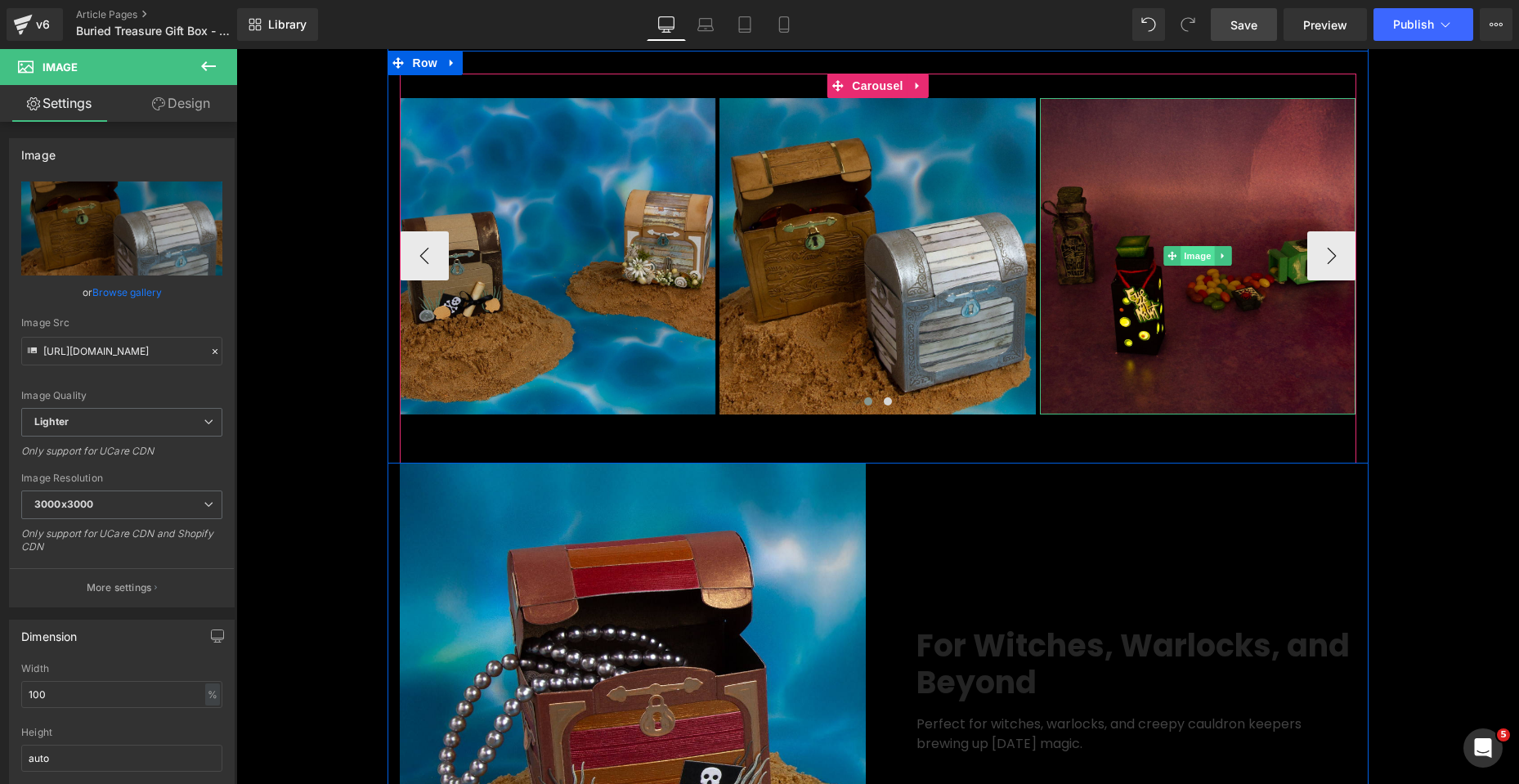
click at [1184, 266] on span "Image" at bounding box center [1198, 255] width 34 height 20
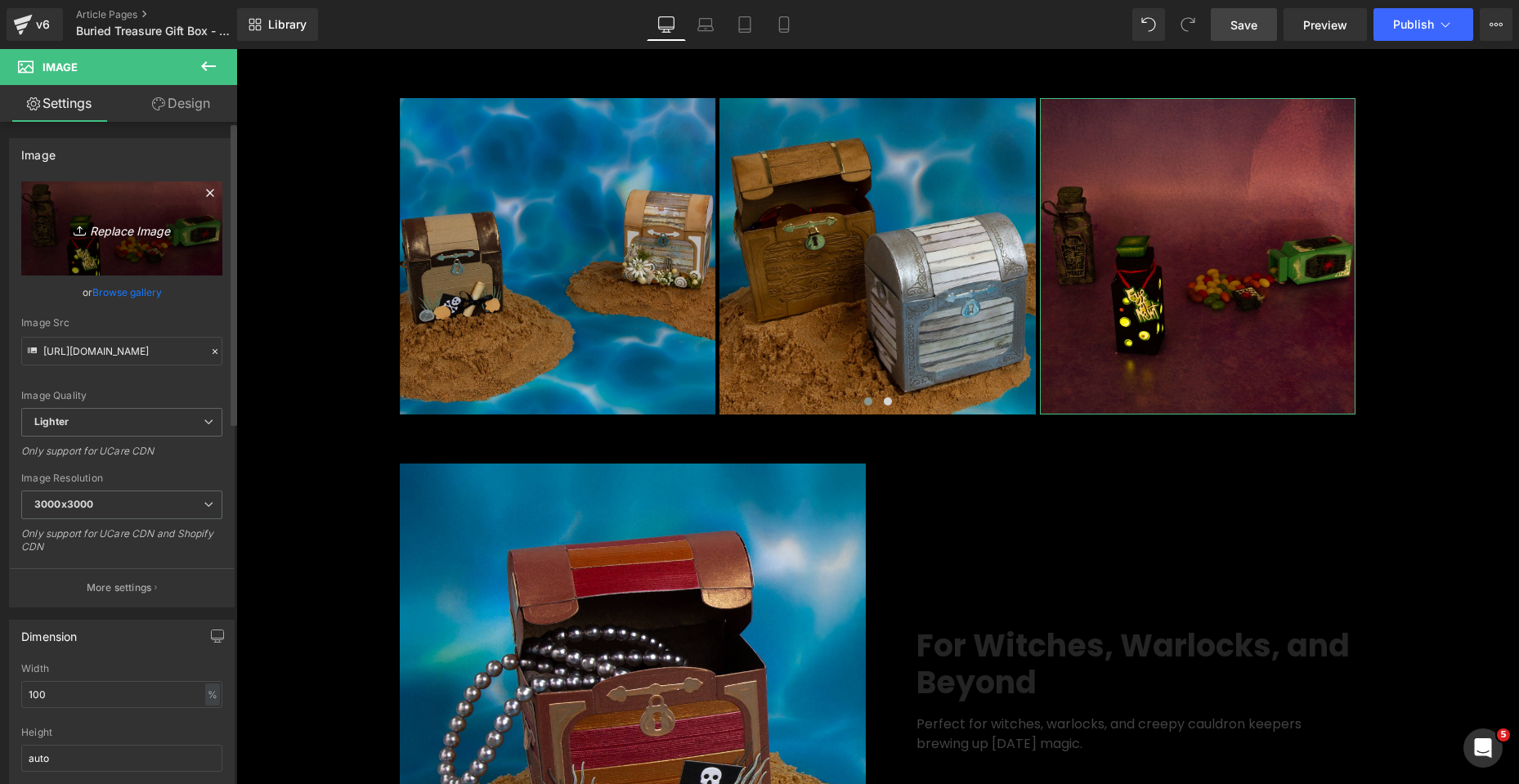
click at [119, 235] on icon "Replace Image" at bounding box center [122, 229] width 131 height 21
type input "C:\fakepath\Buried Treasure_SQUARE_07.jpg"
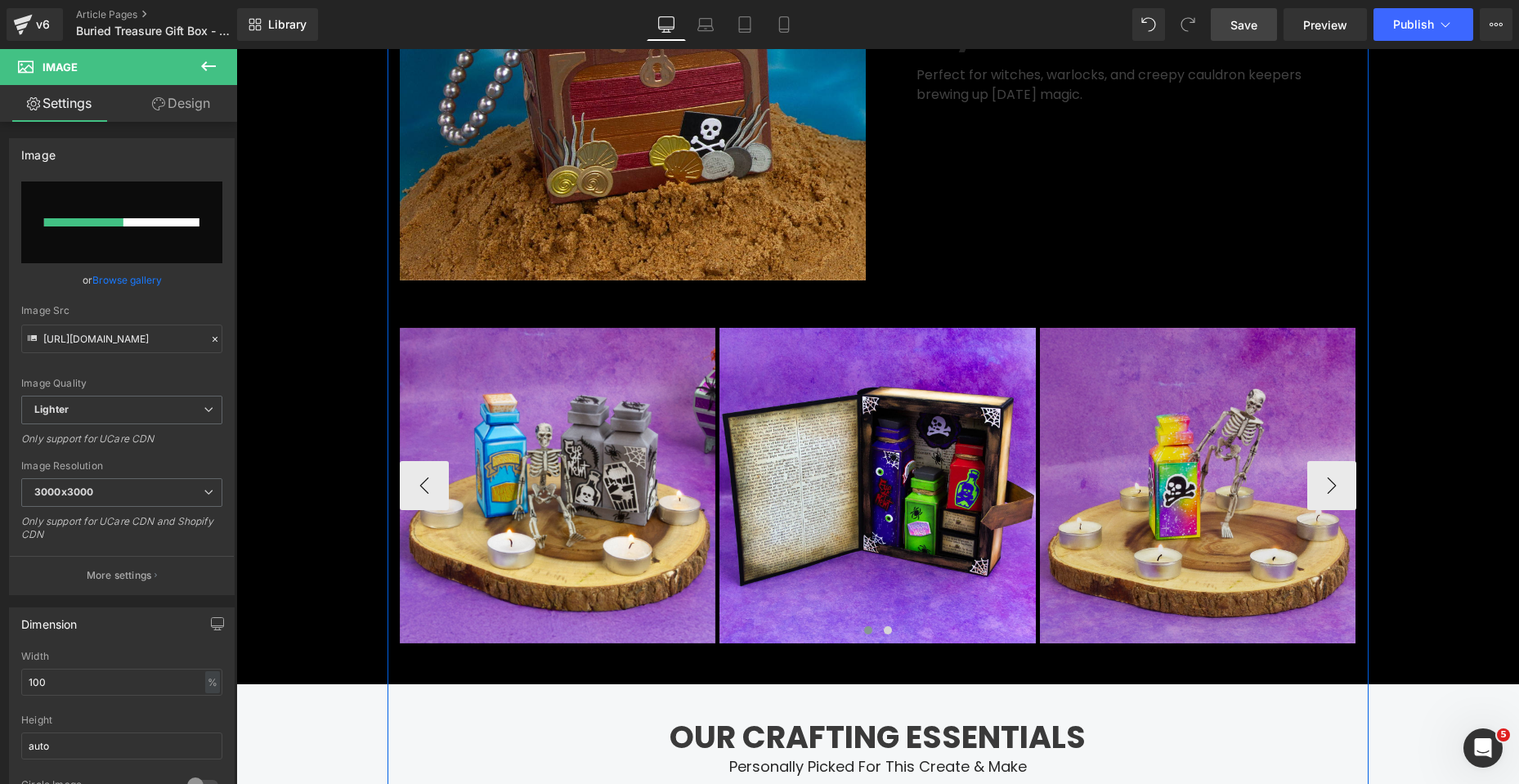
scroll to position [3514, 0]
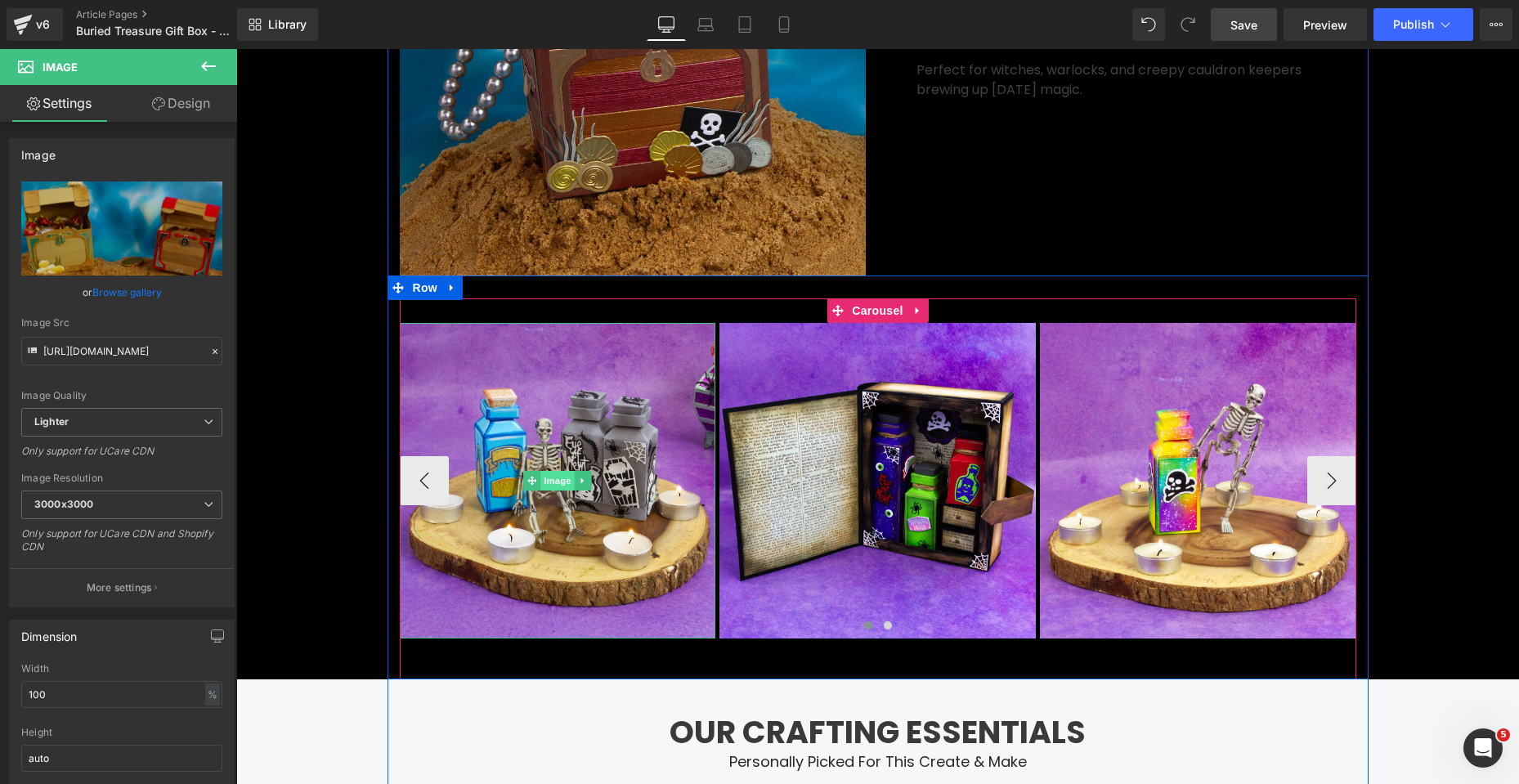
click at [544, 490] on span "Image" at bounding box center [557, 480] width 34 height 20
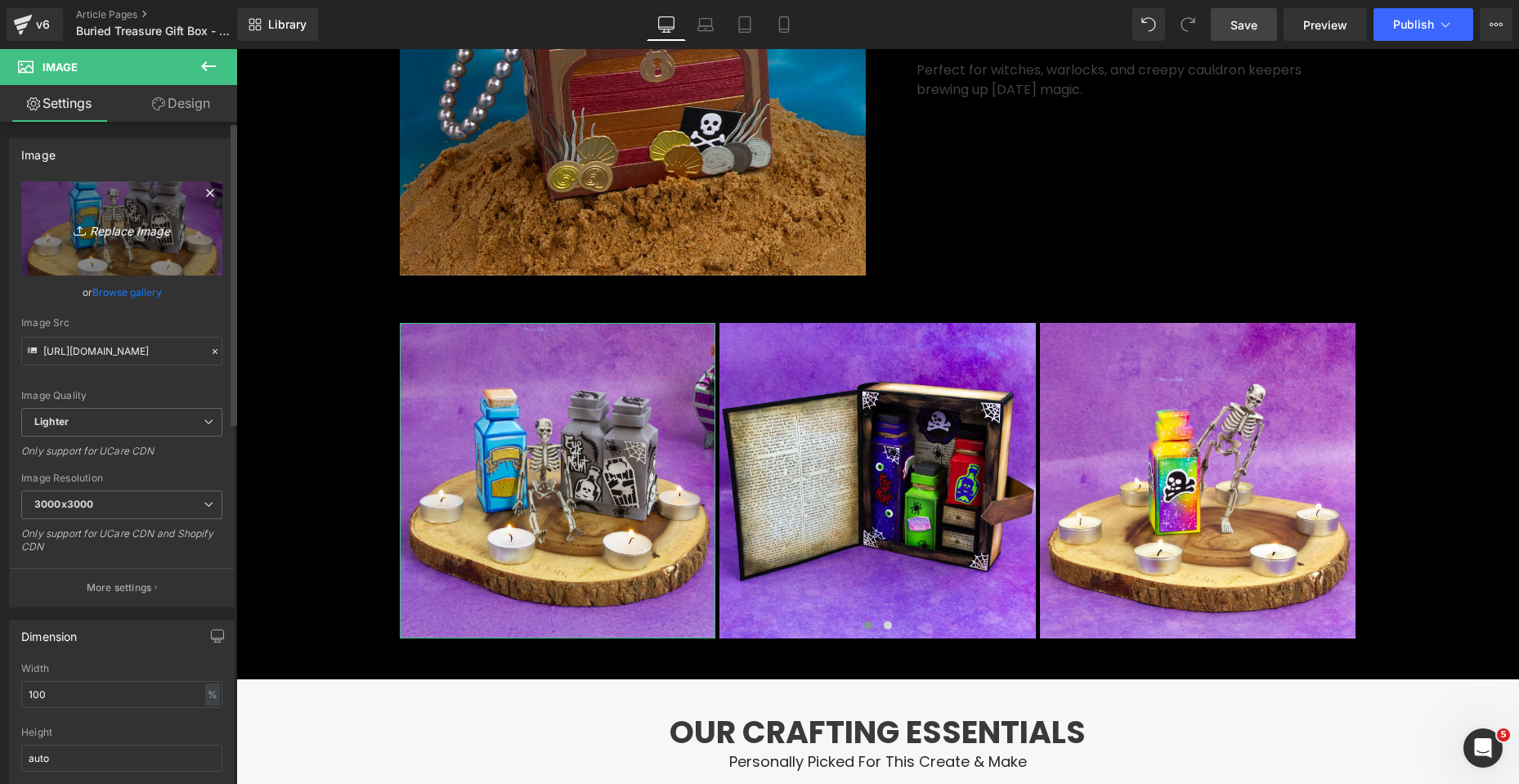
click at [148, 223] on icon "Replace Image" at bounding box center [122, 229] width 131 height 21
type input "C:\fakepath\Buried Treasure_SQUARE_04.jpg"
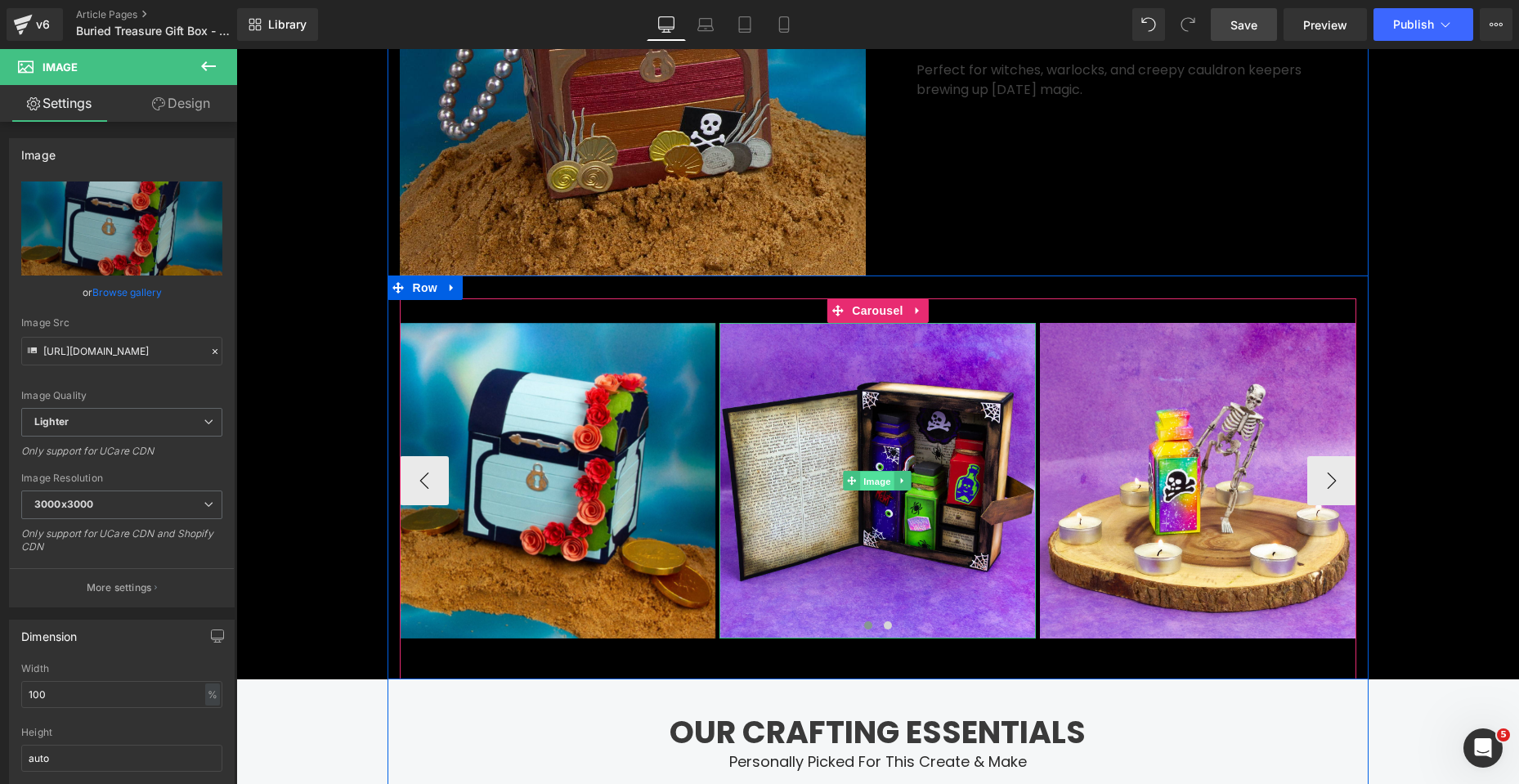
click at [864, 491] on span "Image" at bounding box center [878, 481] width 34 height 20
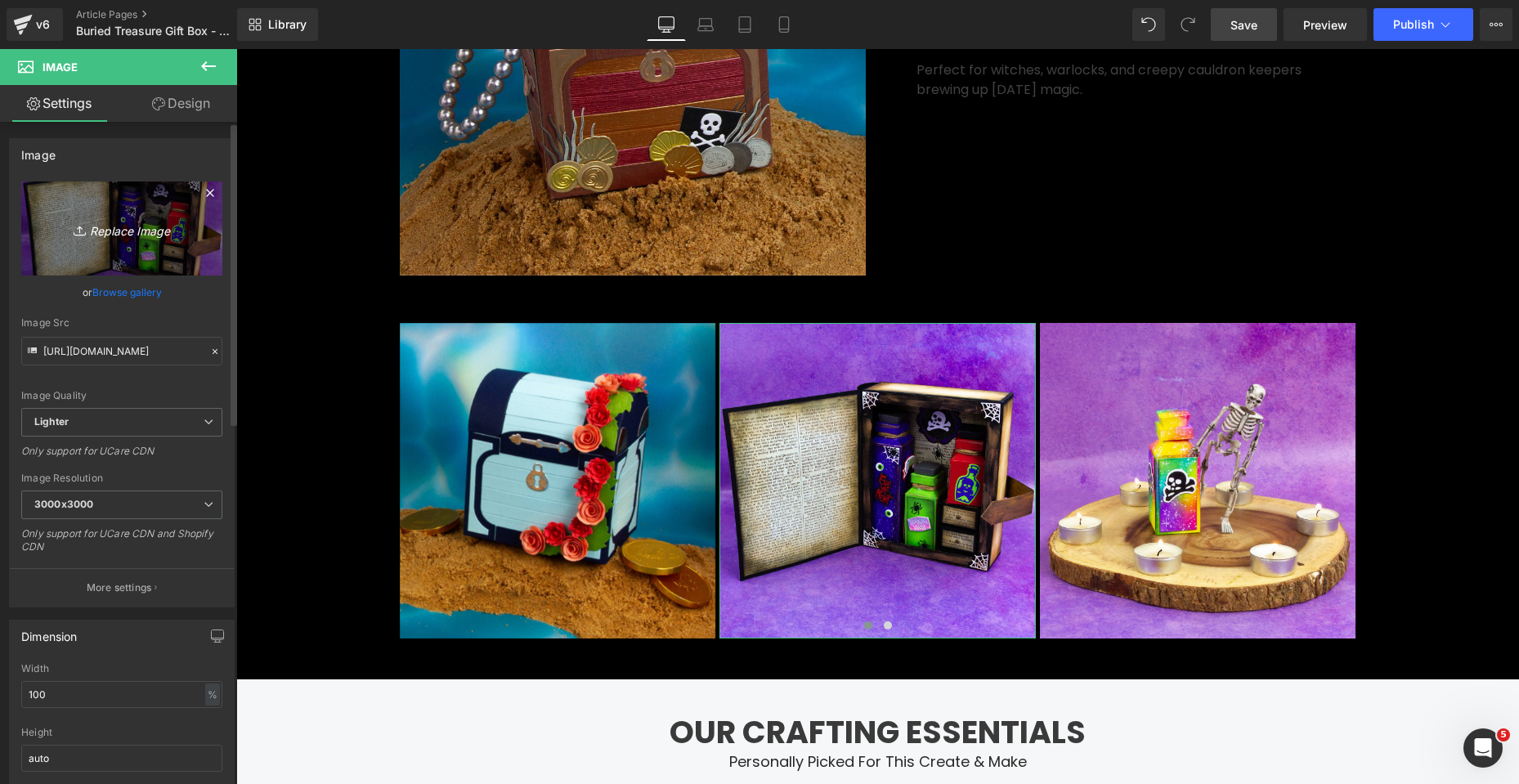
click at [122, 225] on icon "Replace Image" at bounding box center [122, 229] width 131 height 21
type input "C:\fakepath\Buried Treasure_SQUARE_10.jpg"
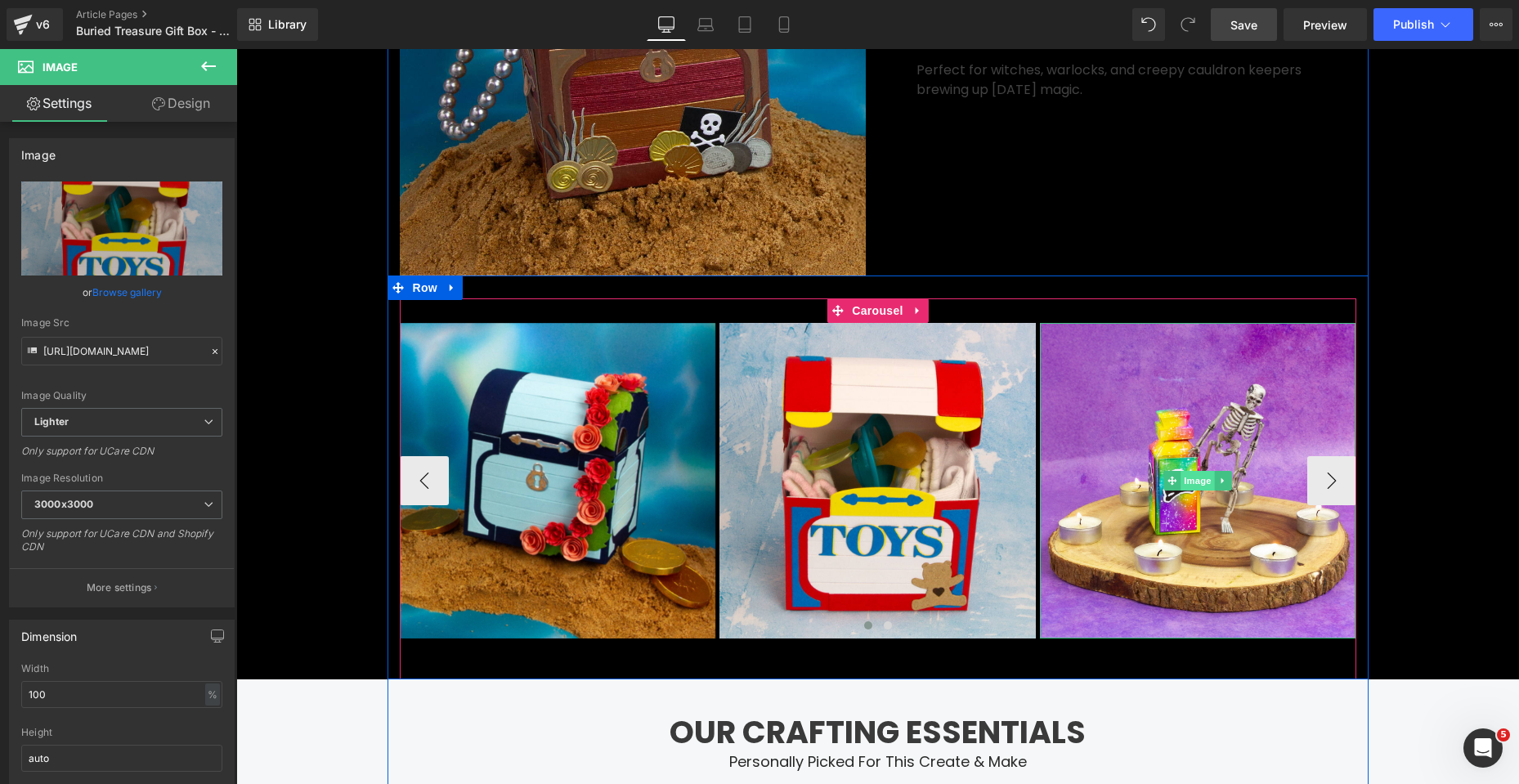
click at [1186, 490] on span "Image" at bounding box center [1198, 480] width 34 height 20
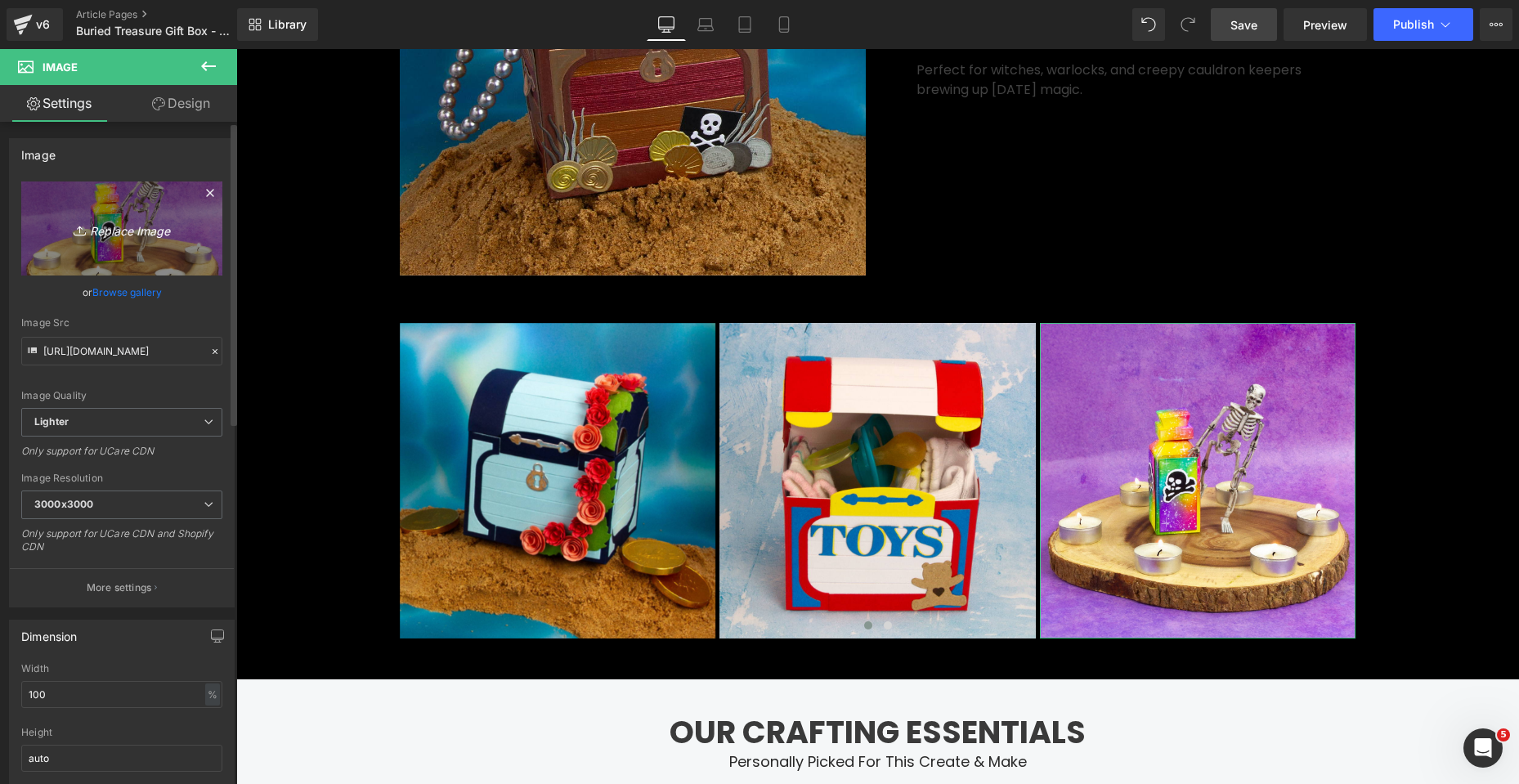
click at [121, 238] on icon "Replace Image" at bounding box center [122, 229] width 131 height 21
type input "C:\fakepath\Buried Treasure_SQUARE_05.jpg"
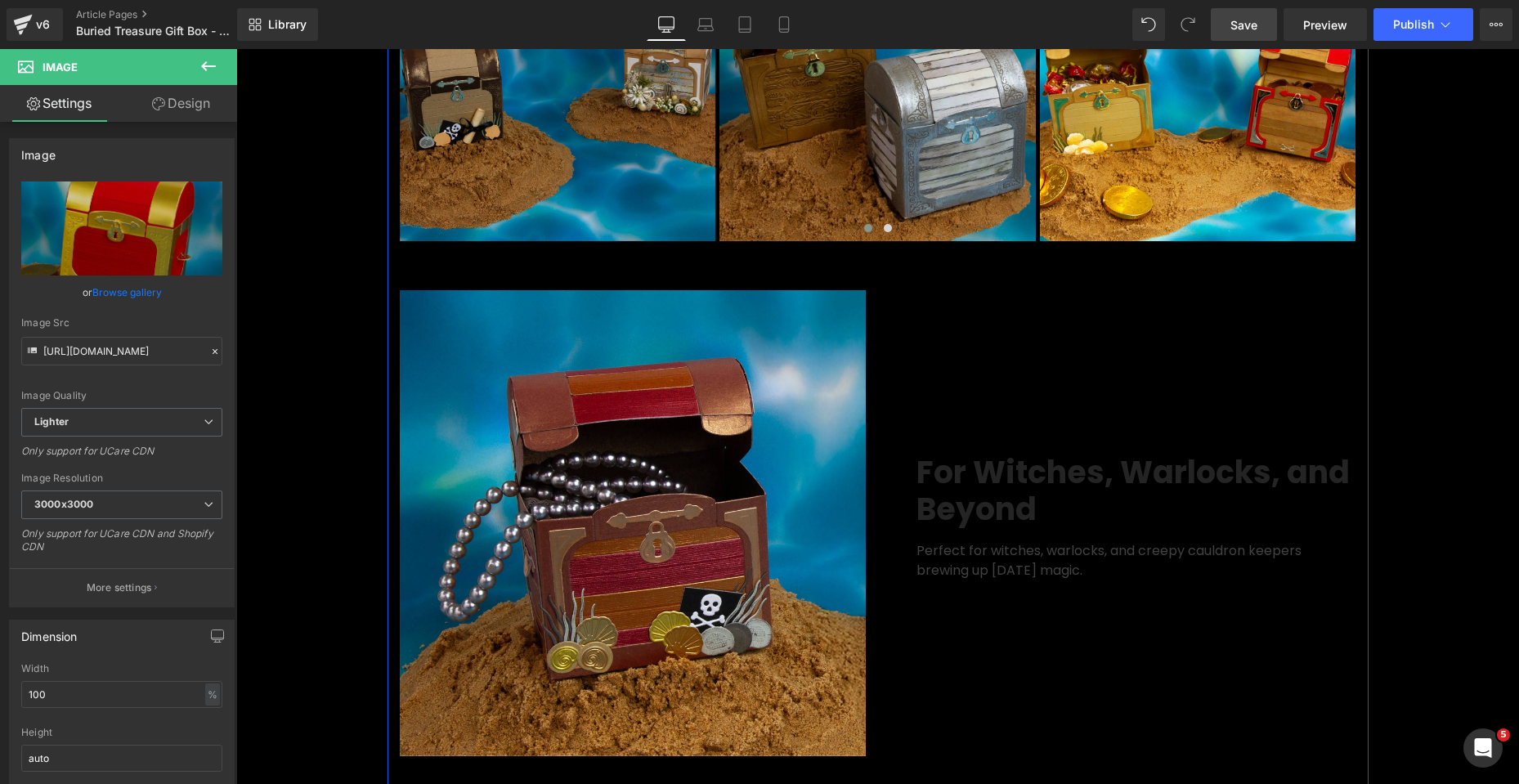
scroll to position [3024, 0]
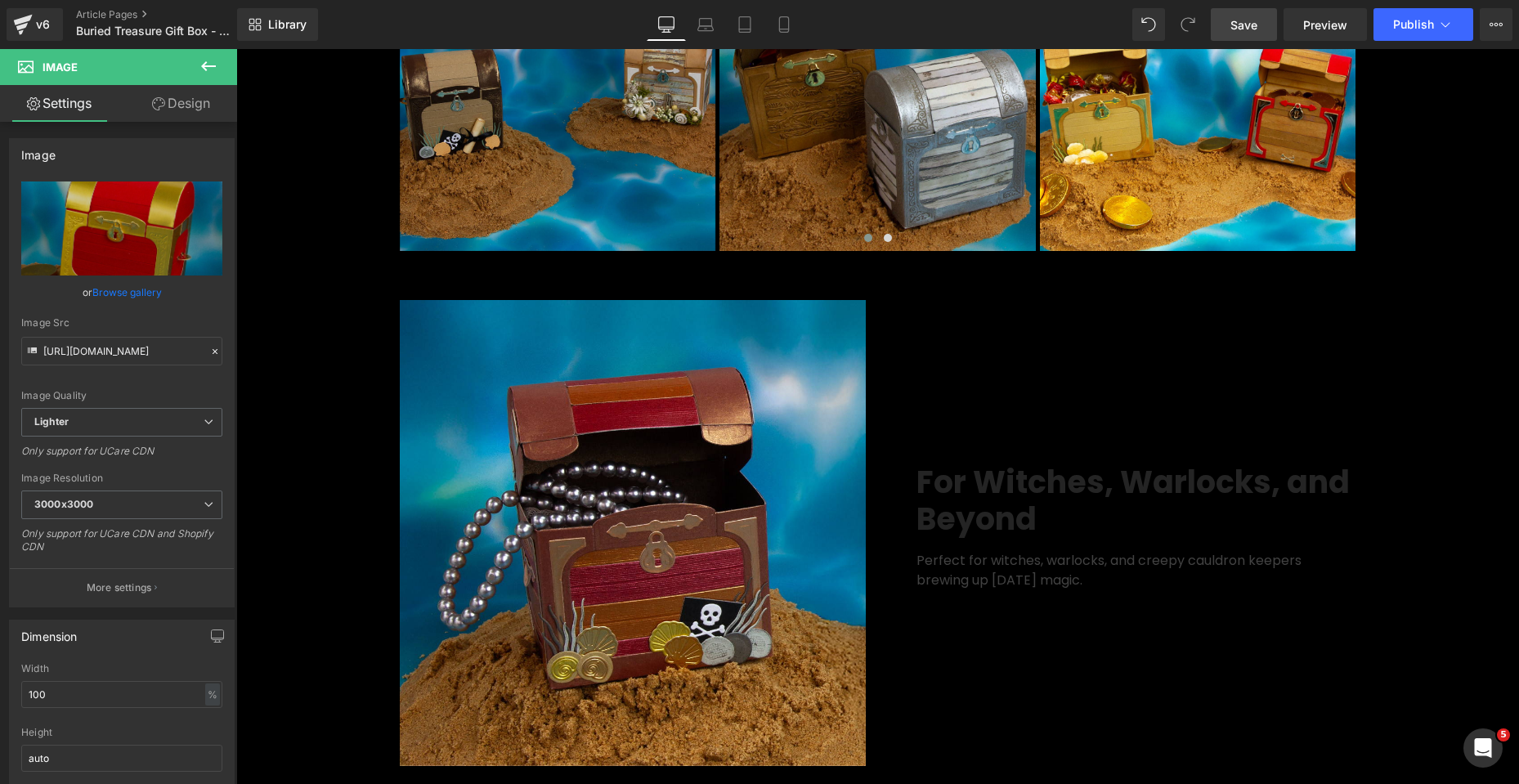
click at [1150, 506] on b "For Witches, Warlocks, and Beyond" at bounding box center [1133, 500] width 434 height 81
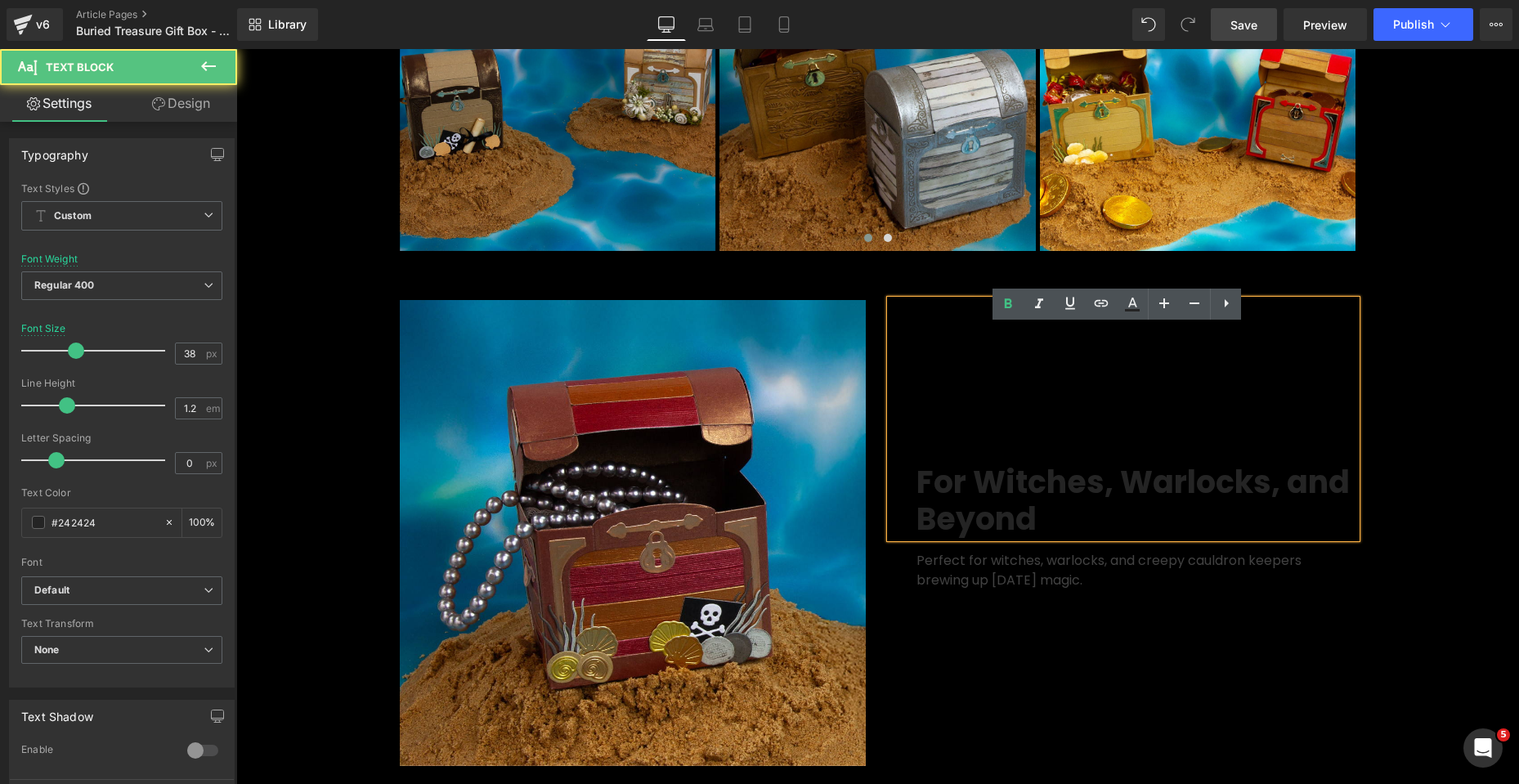
click at [1026, 518] on b "For Witches, Warlocks, and Beyond" at bounding box center [1133, 500] width 434 height 81
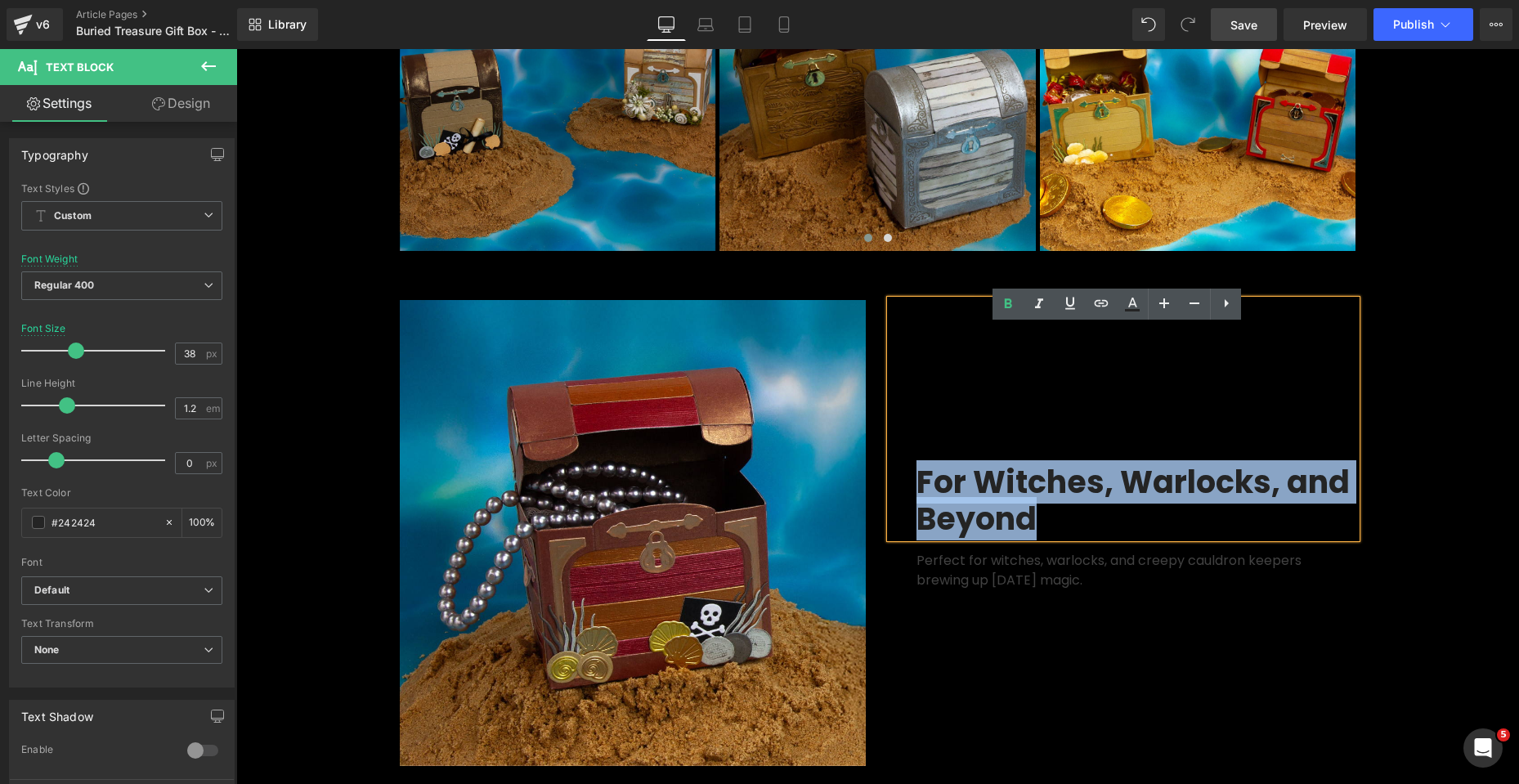
drag, startPoint x: 1036, startPoint y: 545, endPoint x: 917, endPoint y: 514, distance: 123.0
click at [917, 514] on p "For Witches, Warlocks, and Beyond" at bounding box center [1136, 500] width 440 height 75
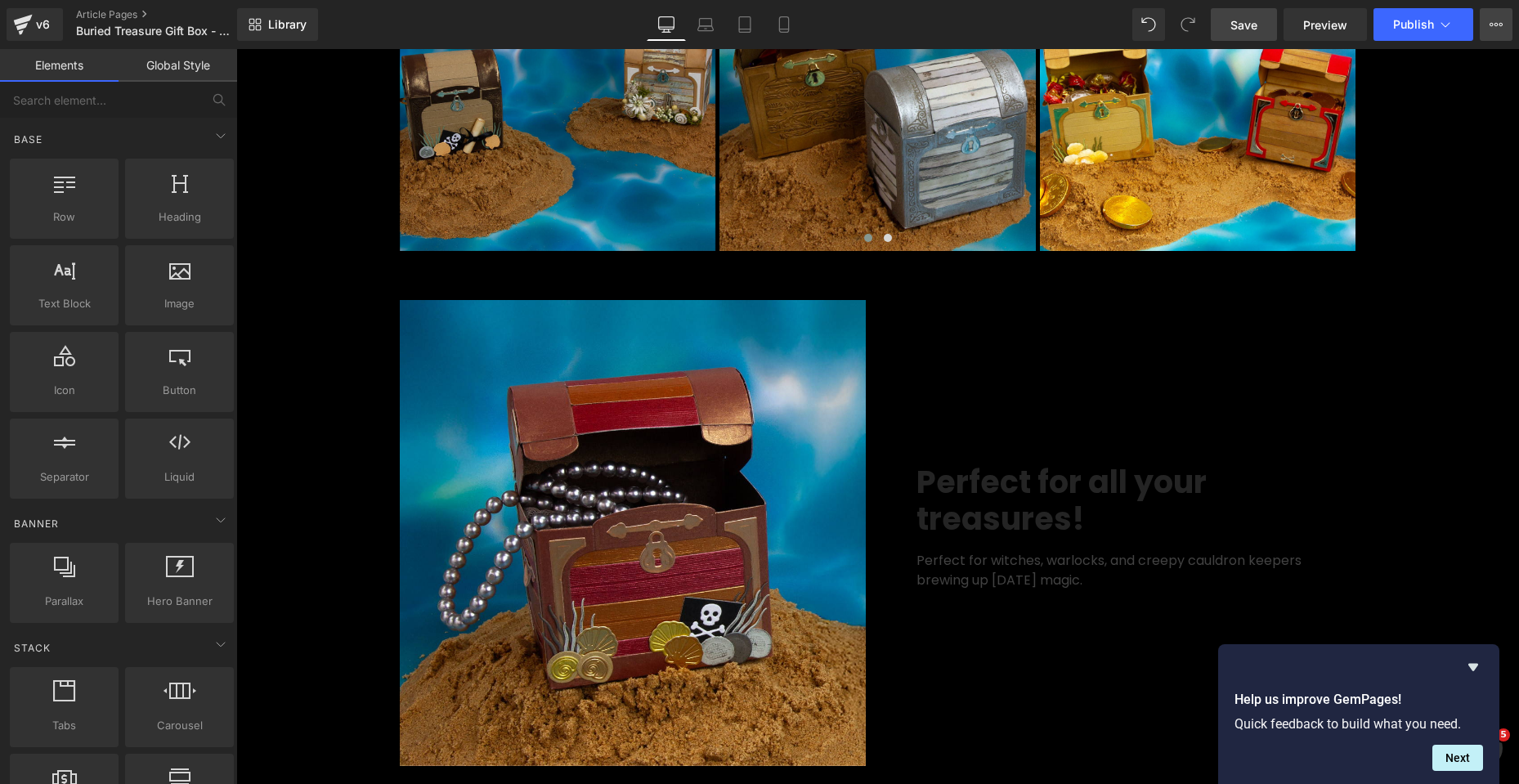
click at [1496, 24] on icon at bounding box center [1496, 24] width 13 height 13
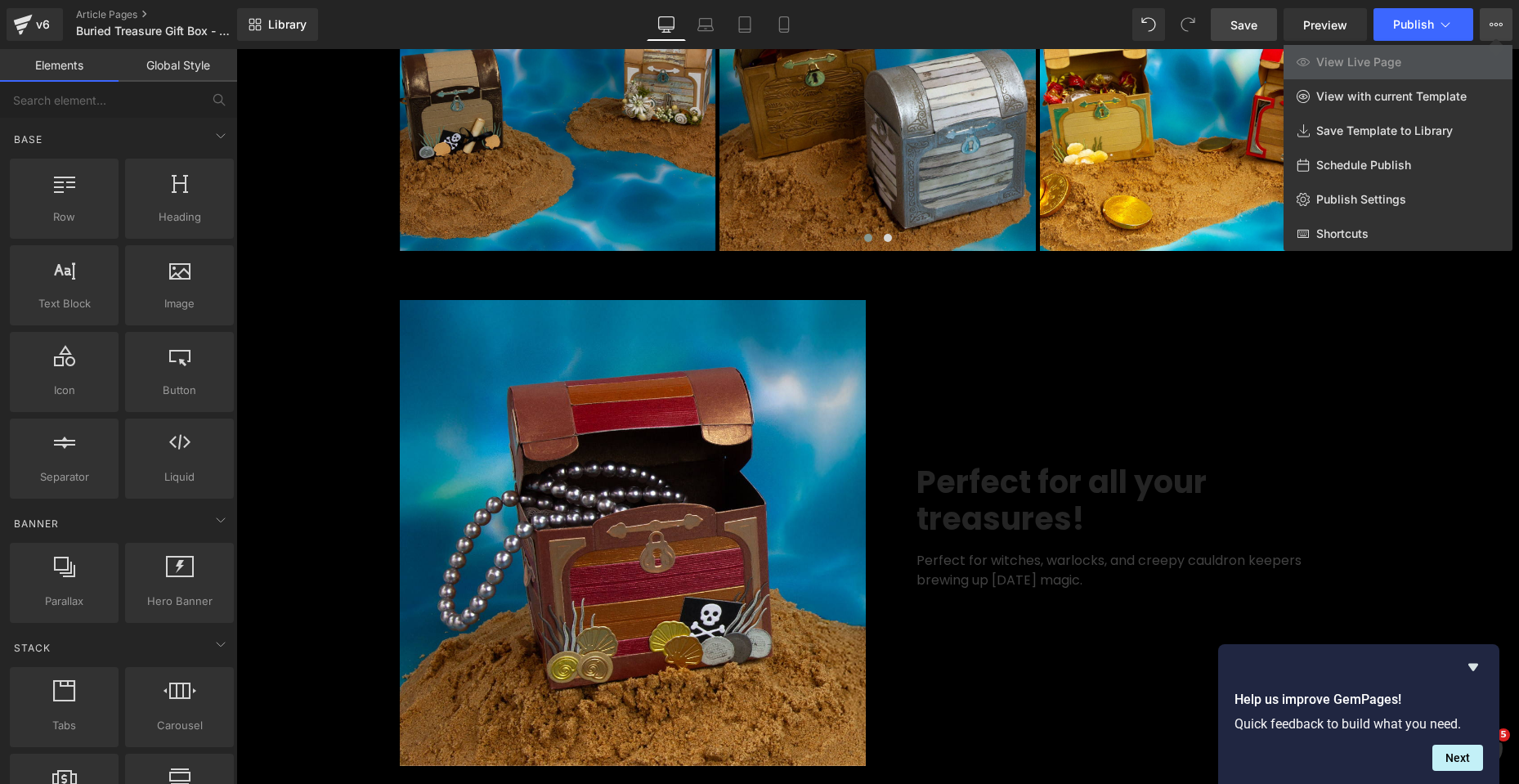
click at [1456, 376] on div at bounding box center [878, 416] width 1283 height 734
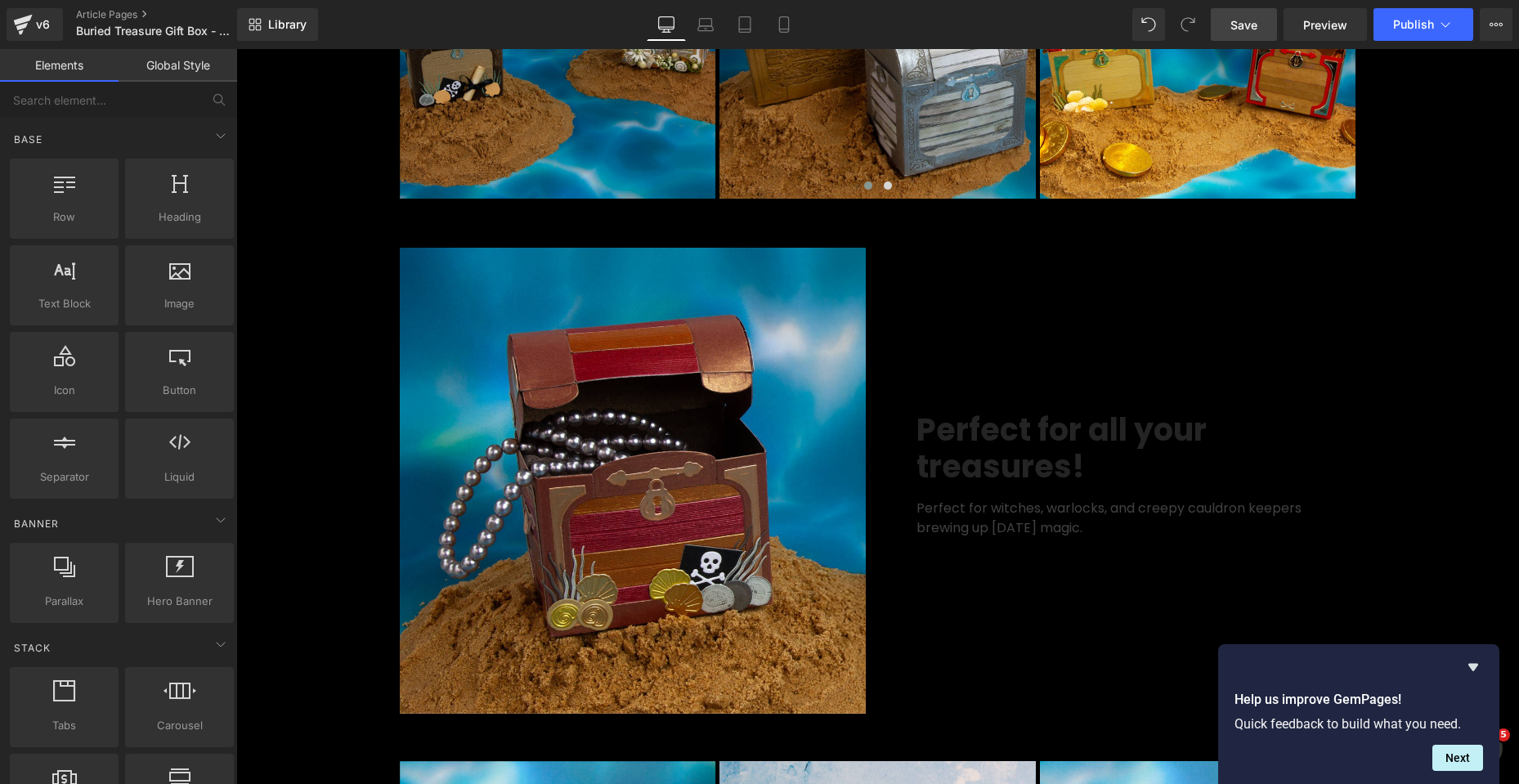
scroll to position [3105, 0]
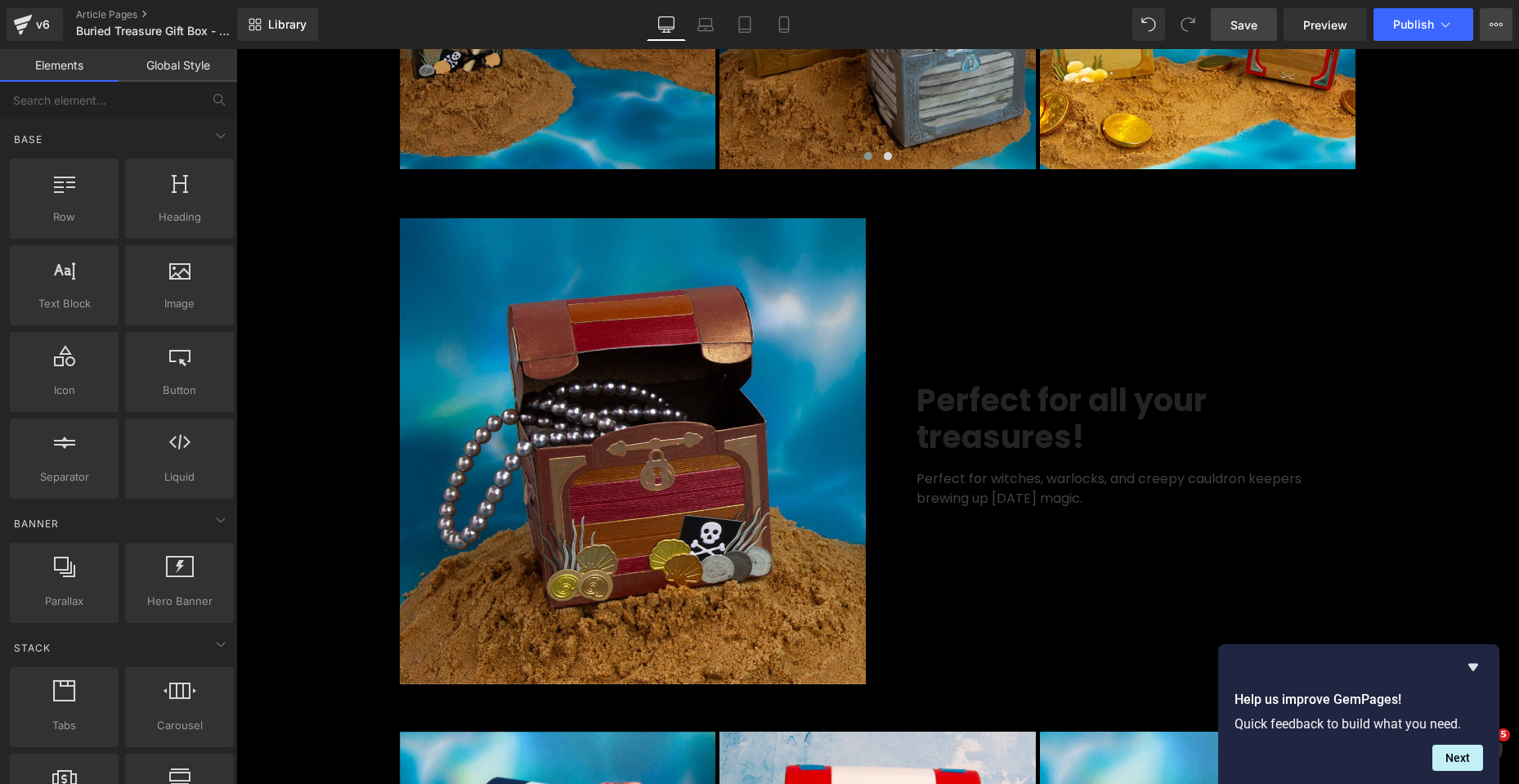
click at [1500, 27] on icon at bounding box center [1496, 24] width 13 height 13
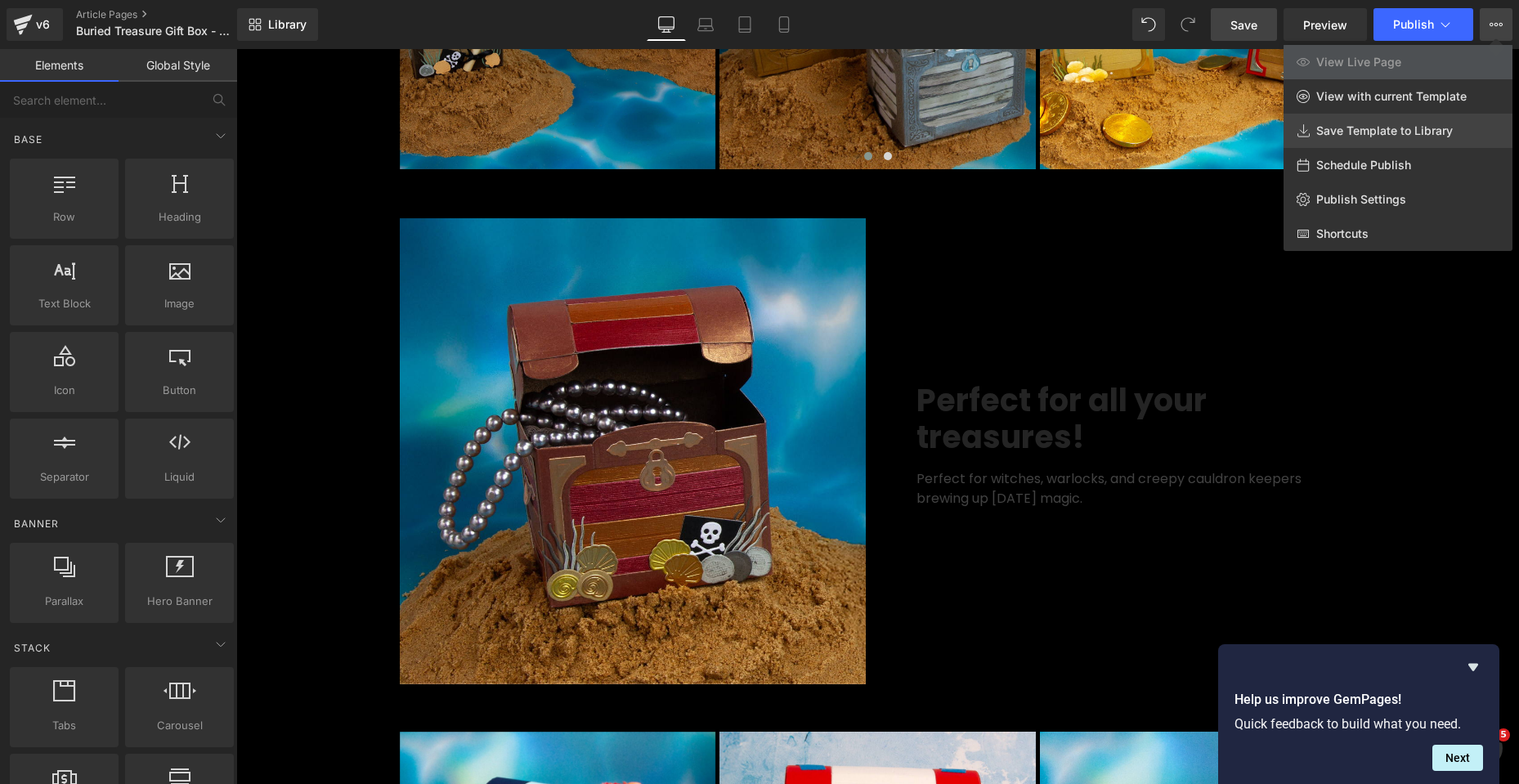
click at [1376, 133] on span "Save Template to Library" at bounding box center [1384, 130] width 136 height 15
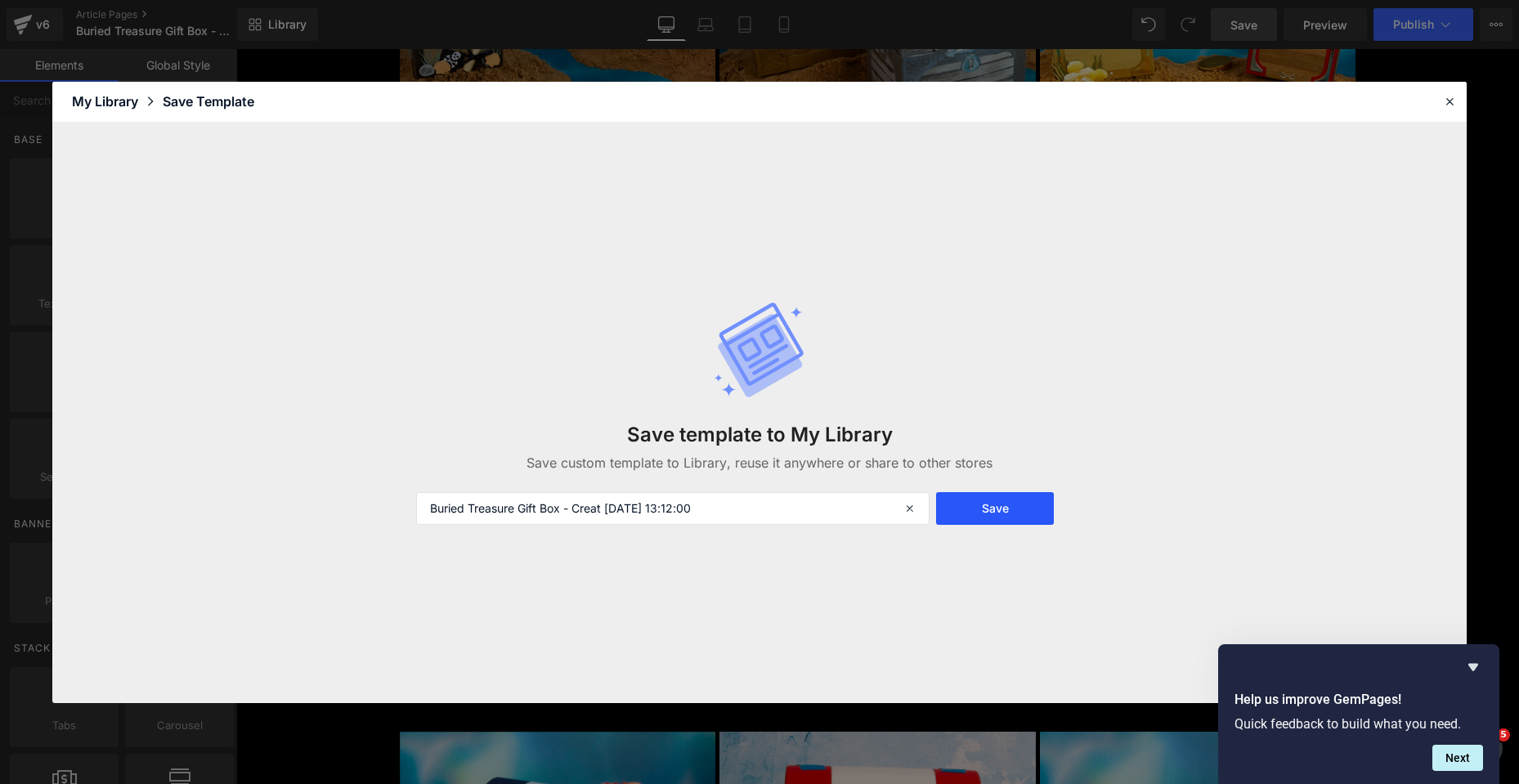
click at [1006, 514] on button "Save" at bounding box center [994, 508] width 117 height 33
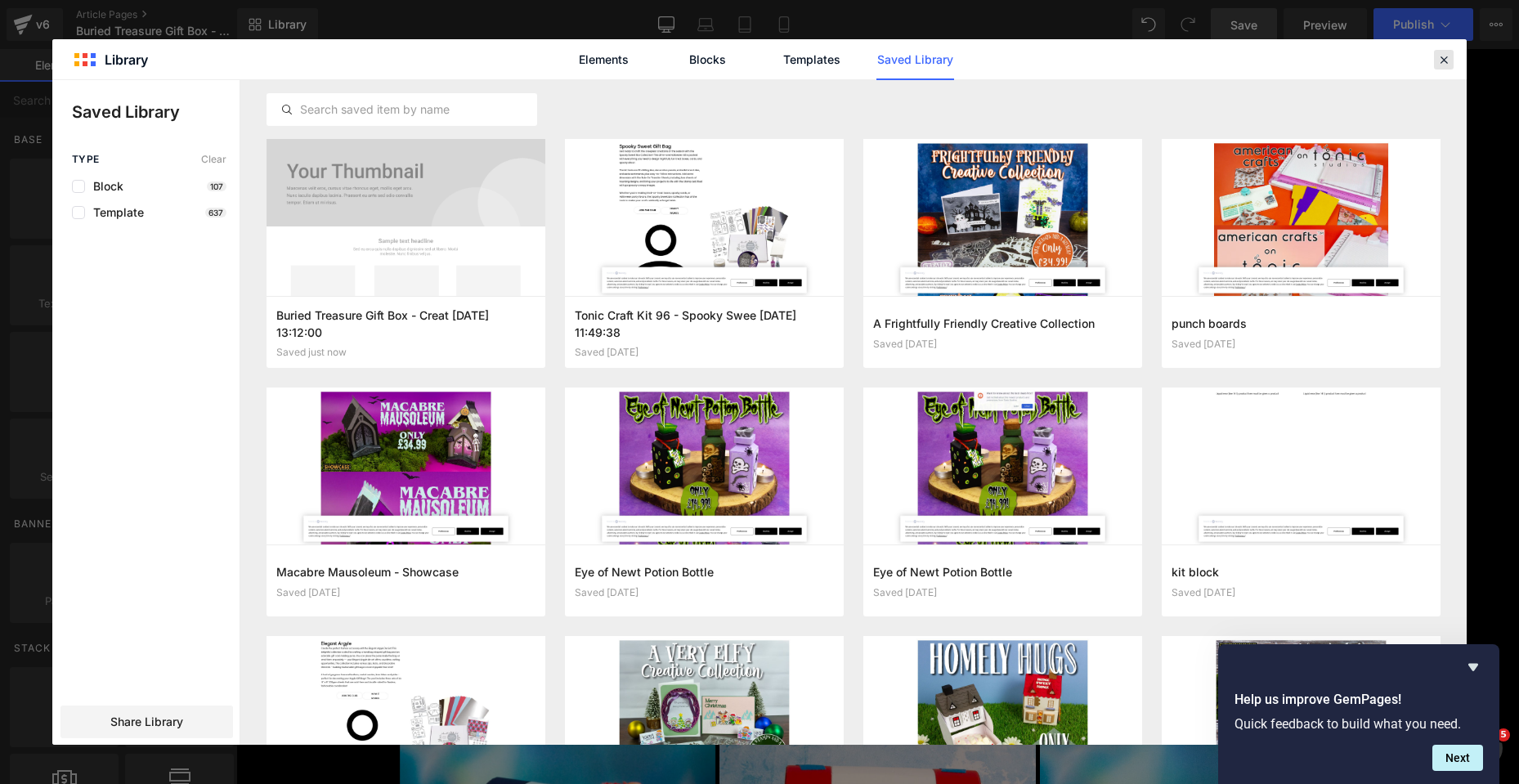
click at [1436, 56] on div at bounding box center [1444, 59] width 20 height 20
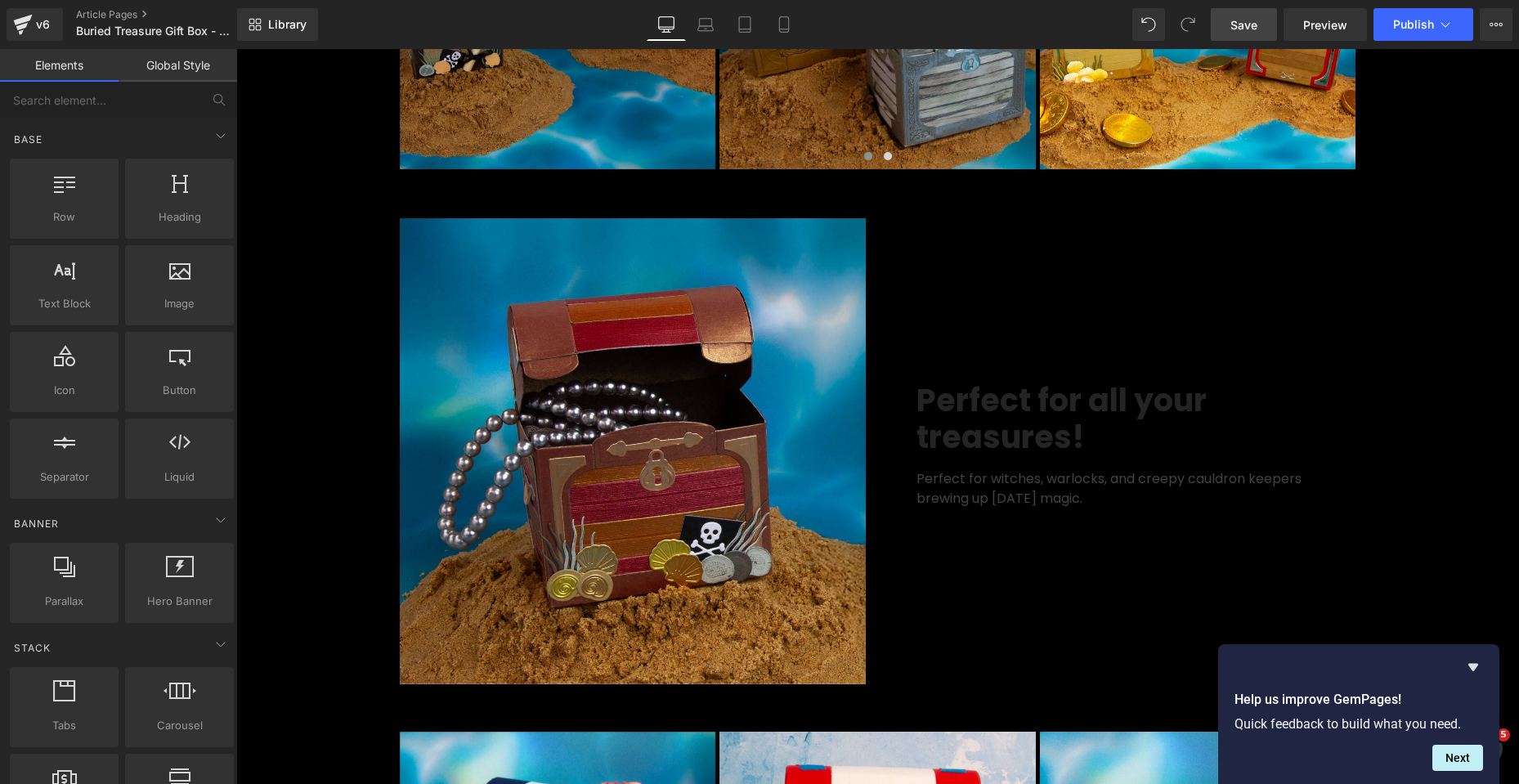
click at [1242, 27] on span "Save" at bounding box center [1243, 25] width 27 height 17
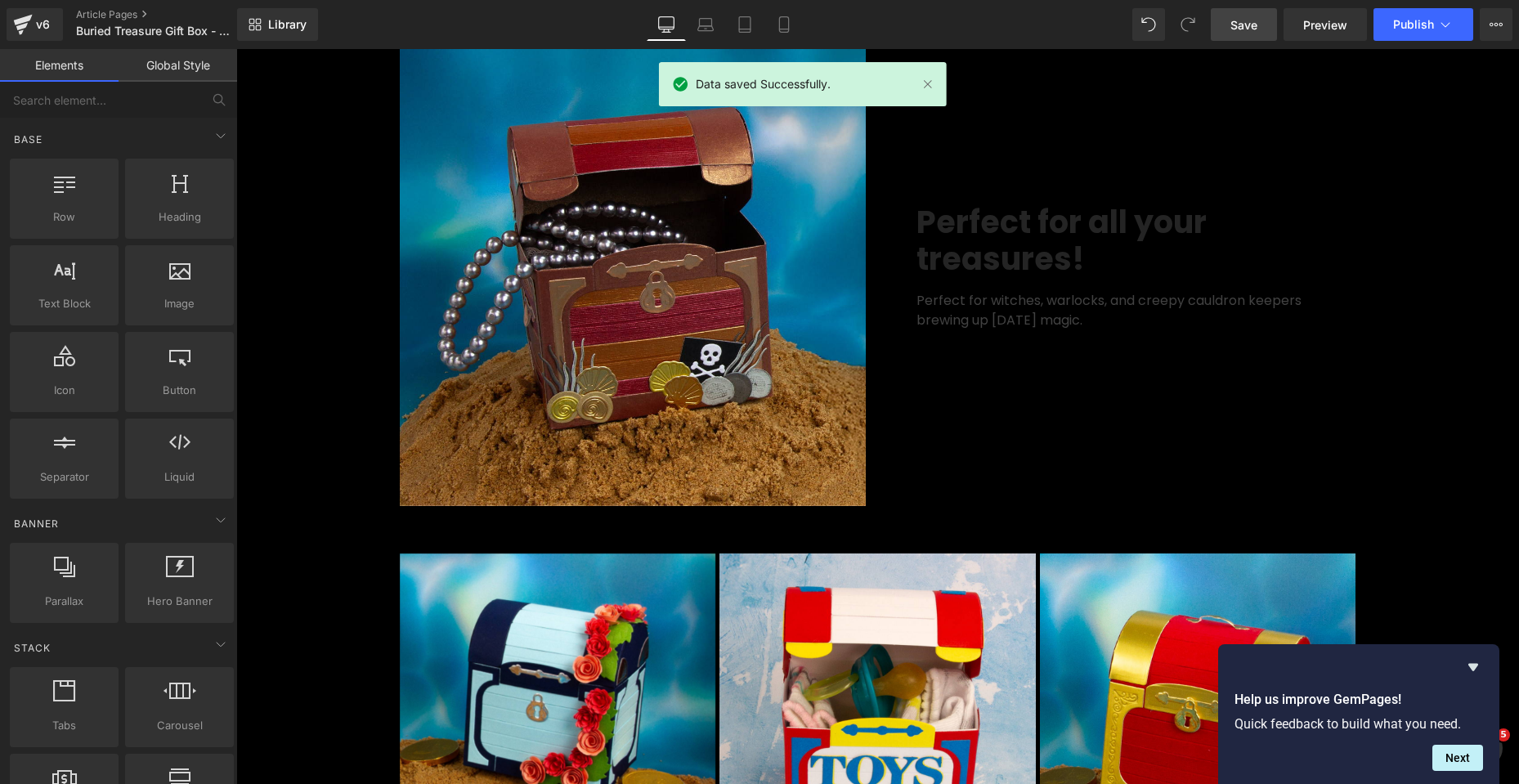
scroll to position [3351, 0]
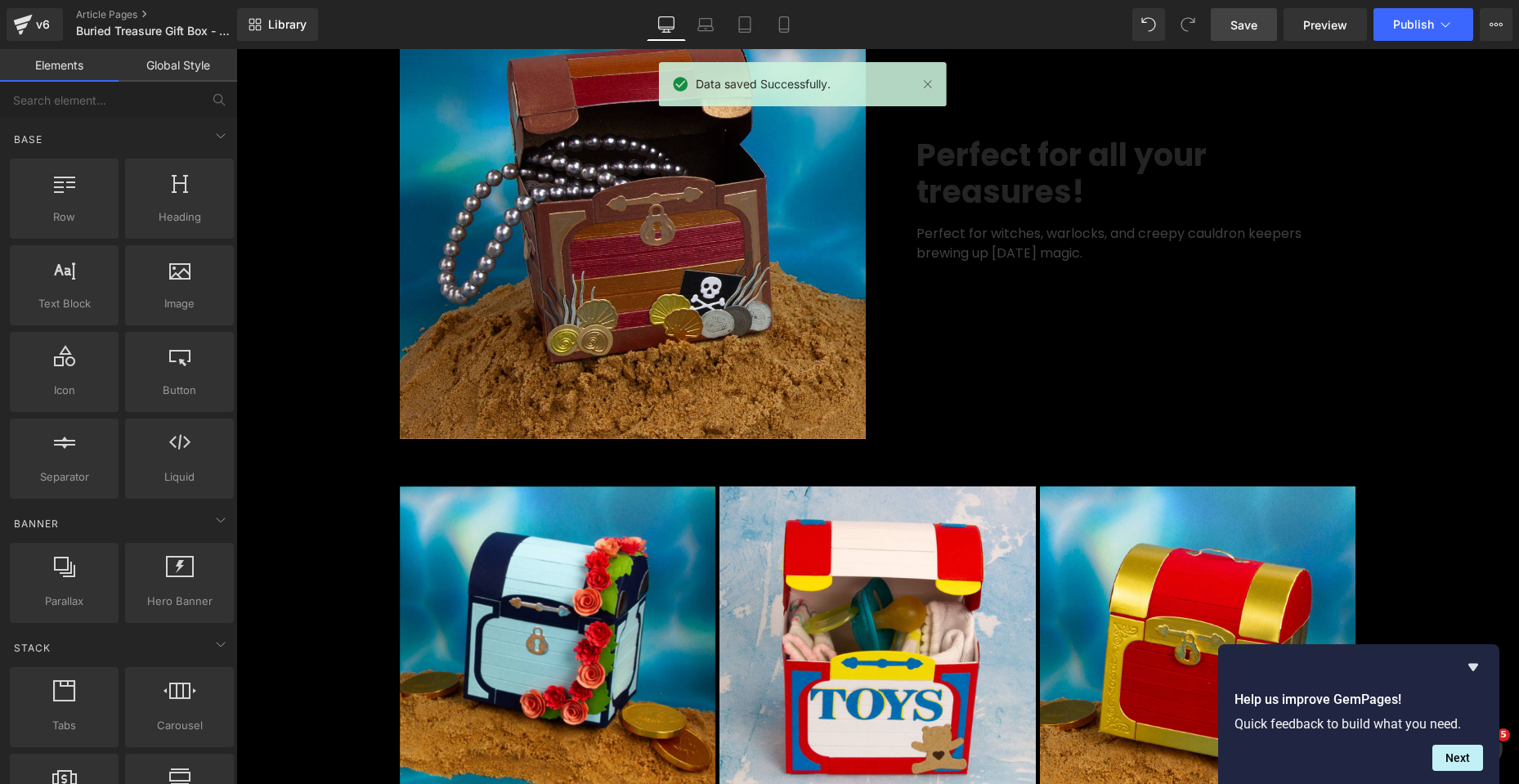
click at [1059, 263] on p "Perfect for witches, warlocks, and creepy cauldron keepers brewing up [DATE] ma…" at bounding box center [1136, 243] width 440 height 39
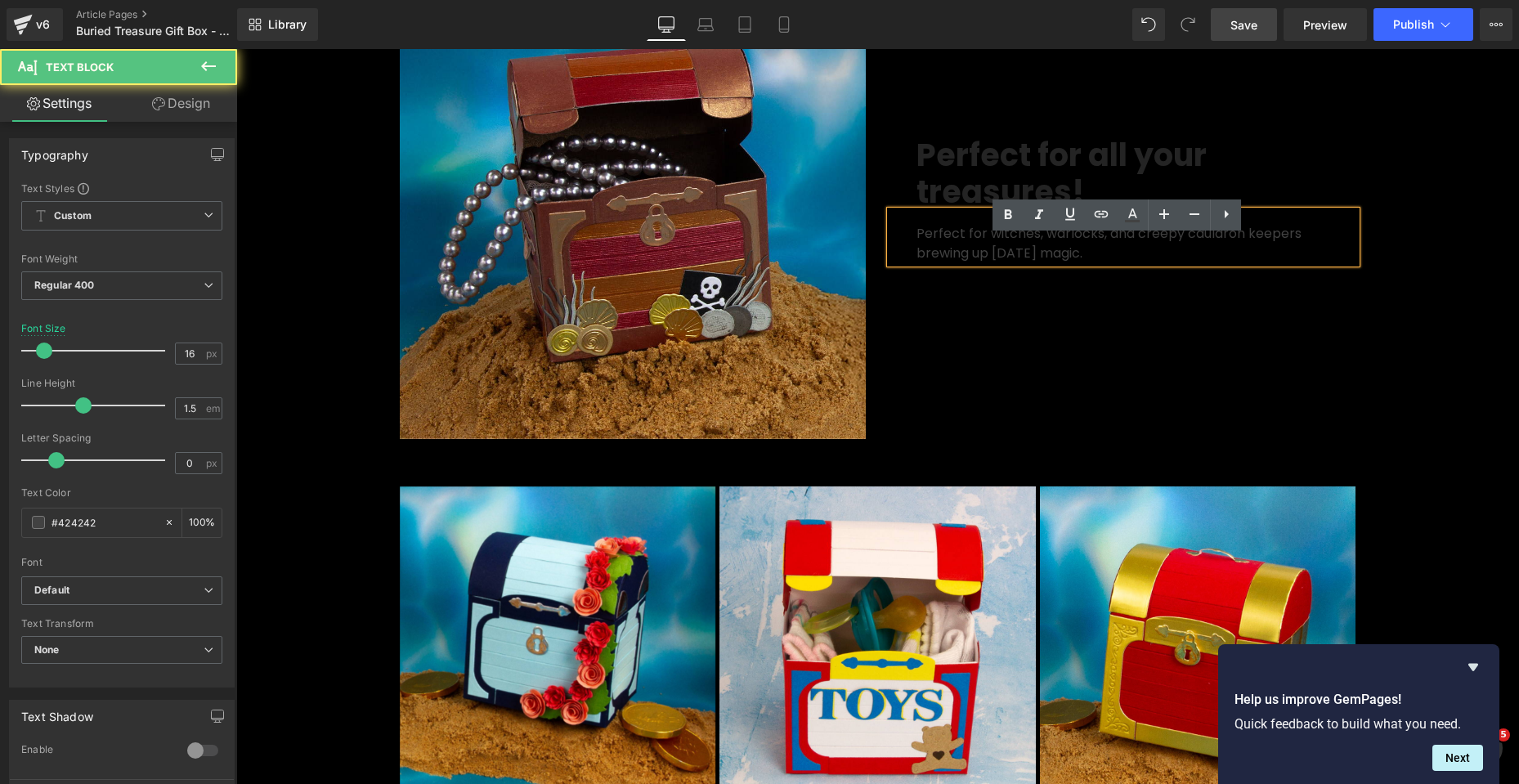
click at [1051, 263] on p "Perfect for witches, warlocks, and creepy cauldron keepers brewing up [DATE] ma…" at bounding box center [1136, 243] width 440 height 39
drag, startPoint x: 1052, startPoint y: 282, endPoint x: 909, endPoint y: 263, distance: 144.3
click at [909, 263] on div "Perfect for witches, warlocks, and creepy cauldron keepers brewing up [DATE] ma…" at bounding box center [1124, 236] width 466 height 52
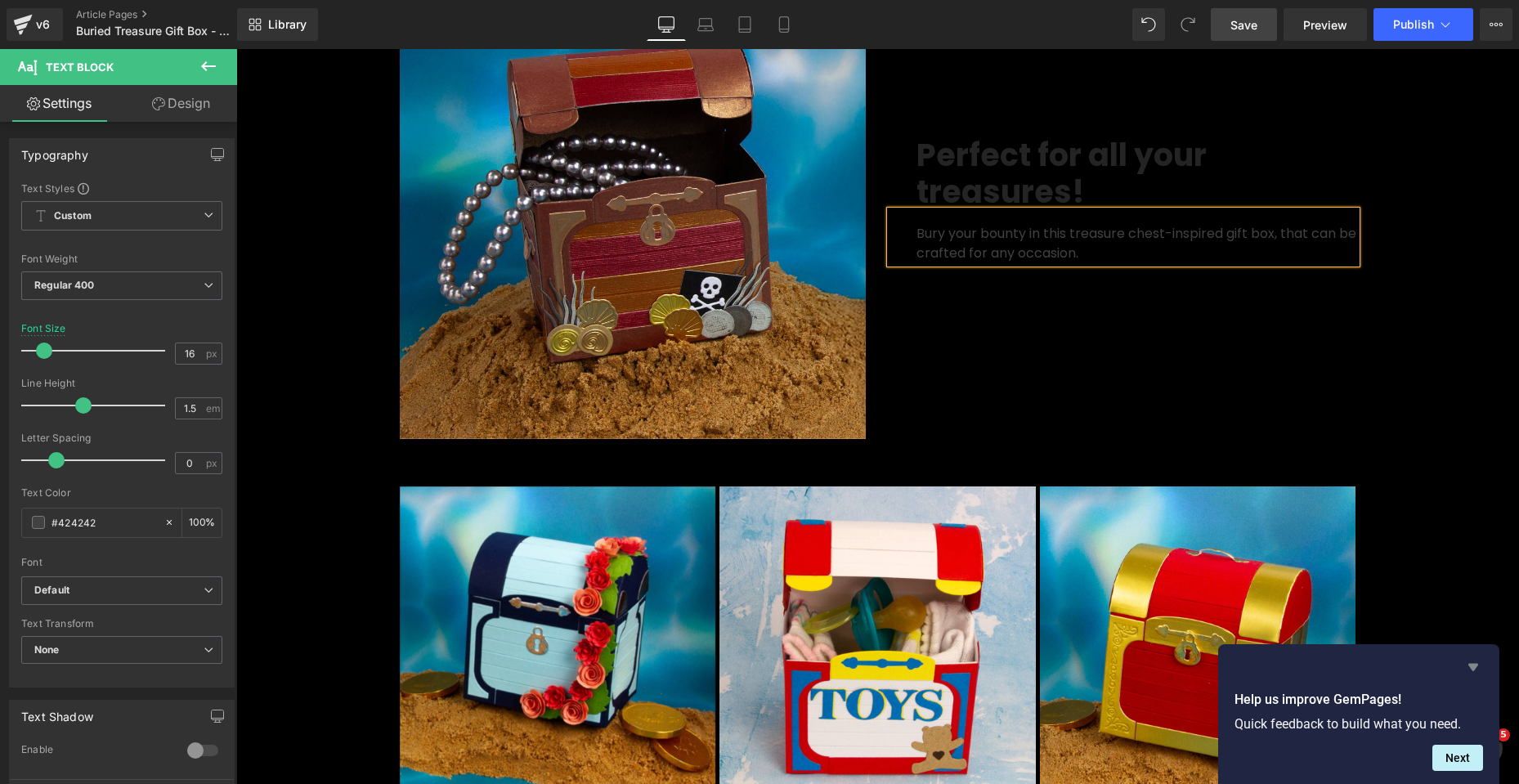
click at [1474, 667] on icon "Hide survey" at bounding box center [1473, 667] width 9 height 8
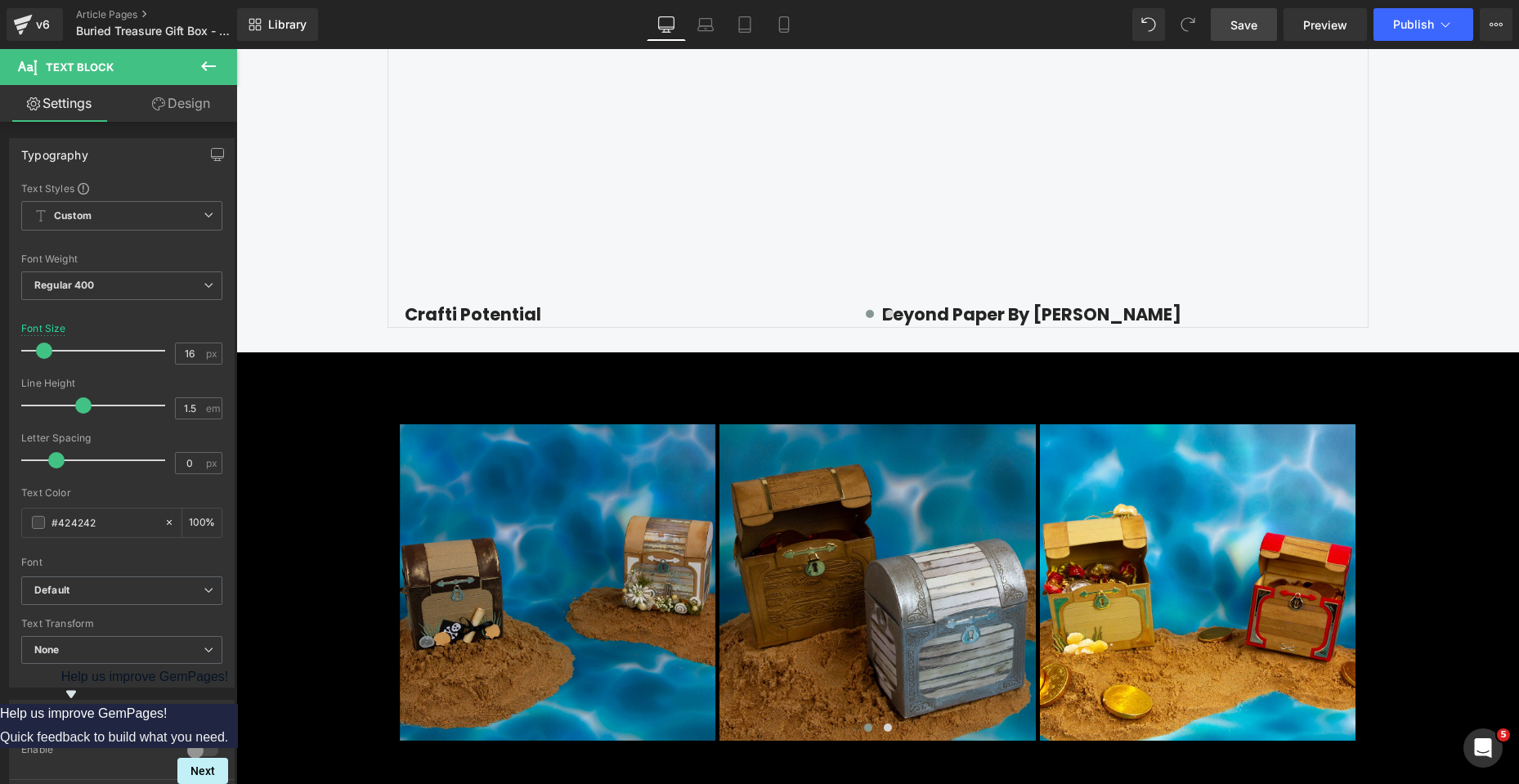
scroll to position [2370, 0]
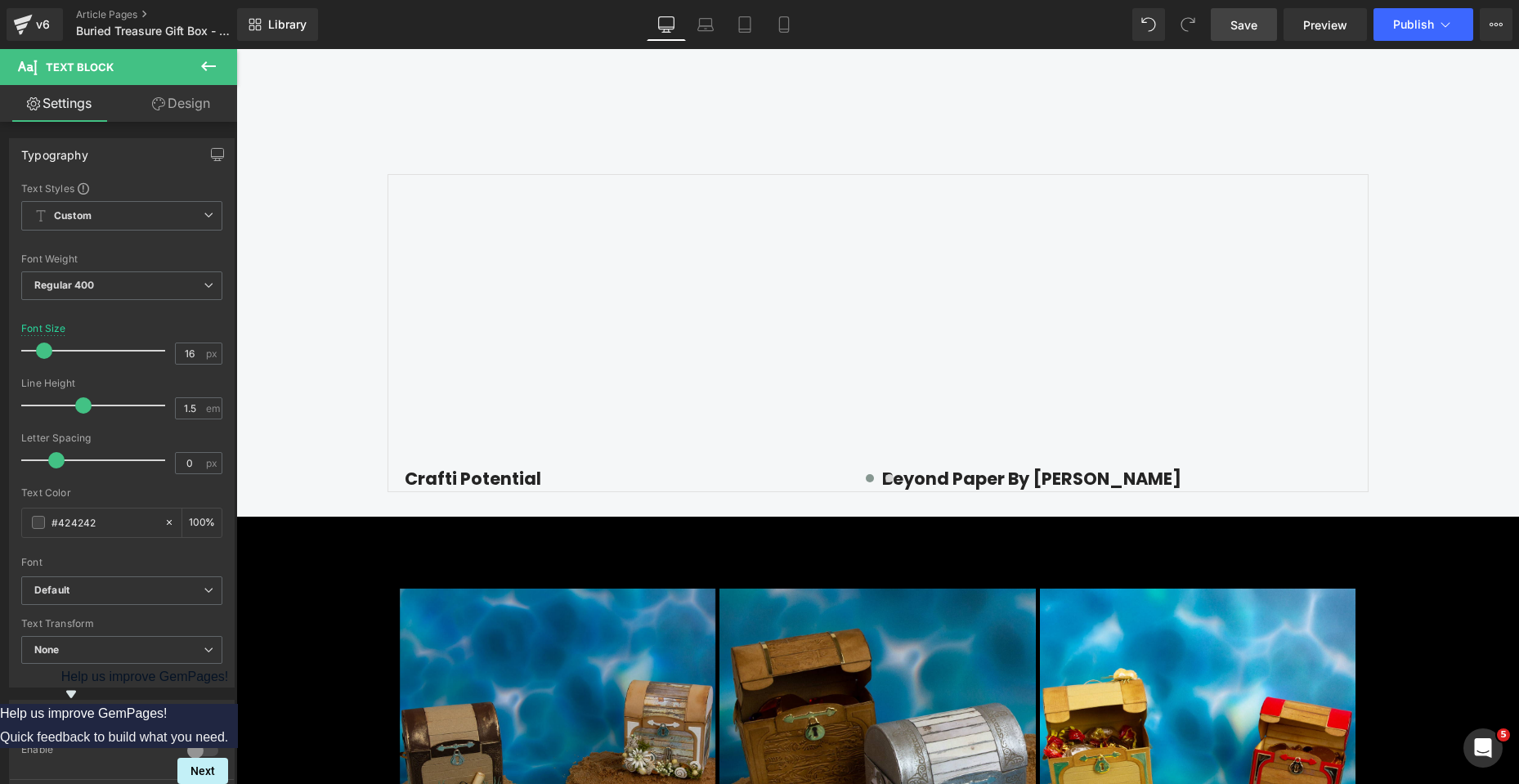
click at [1236, 21] on span "Save" at bounding box center [1243, 25] width 27 height 17
click at [1497, 29] on icon at bounding box center [1496, 24] width 13 height 13
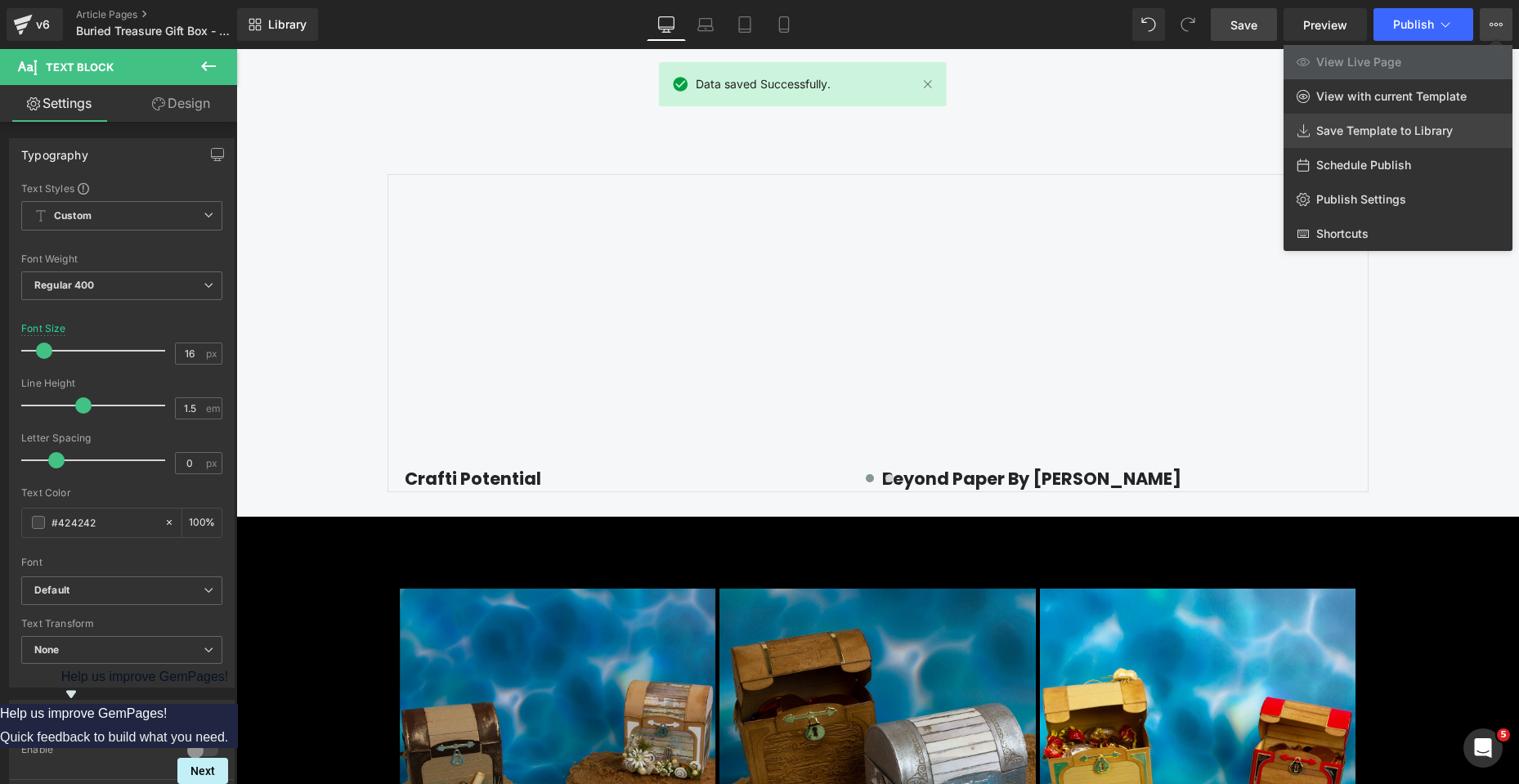
click at [1390, 128] on span "Save Template to Library" at bounding box center [1384, 130] width 136 height 15
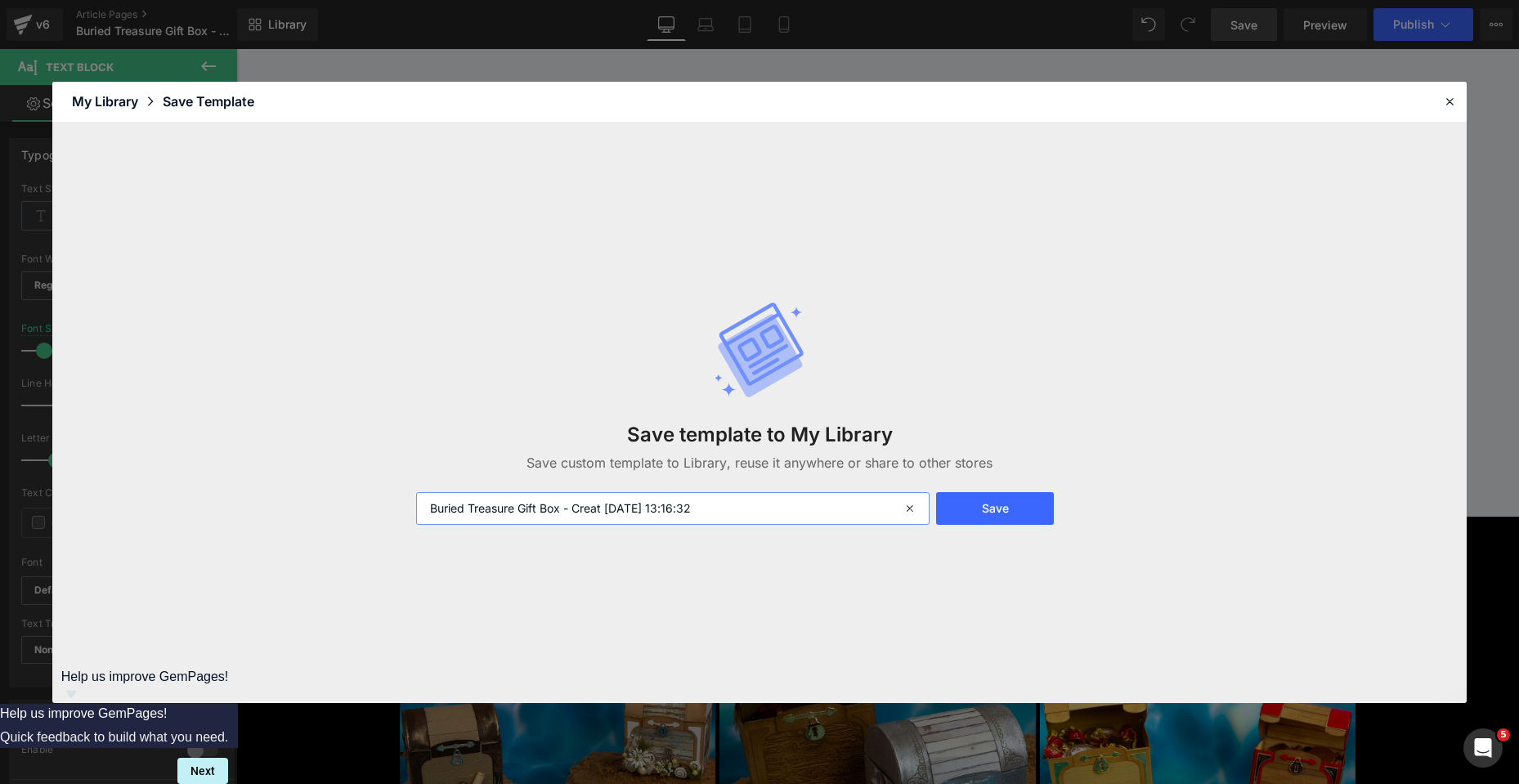
click at [610, 510] on input "Buried Treasure Gift Box - Creat [DATE] 13:16:32" at bounding box center [673, 508] width 514 height 33
drag, startPoint x: 607, startPoint y: 510, endPoint x: 788, endPoint y: 516, distance: 181.1
click at [788, 516] on input "Buried Treasure Gift Box - Creat [DATE] 13:16:32" at bounding box center [673, 508] width 514 height 33
type input "Buried Treasure Gift Box"
click at [985, 511] on button "Save" at bounding box center [994, 508] width 117 height 33
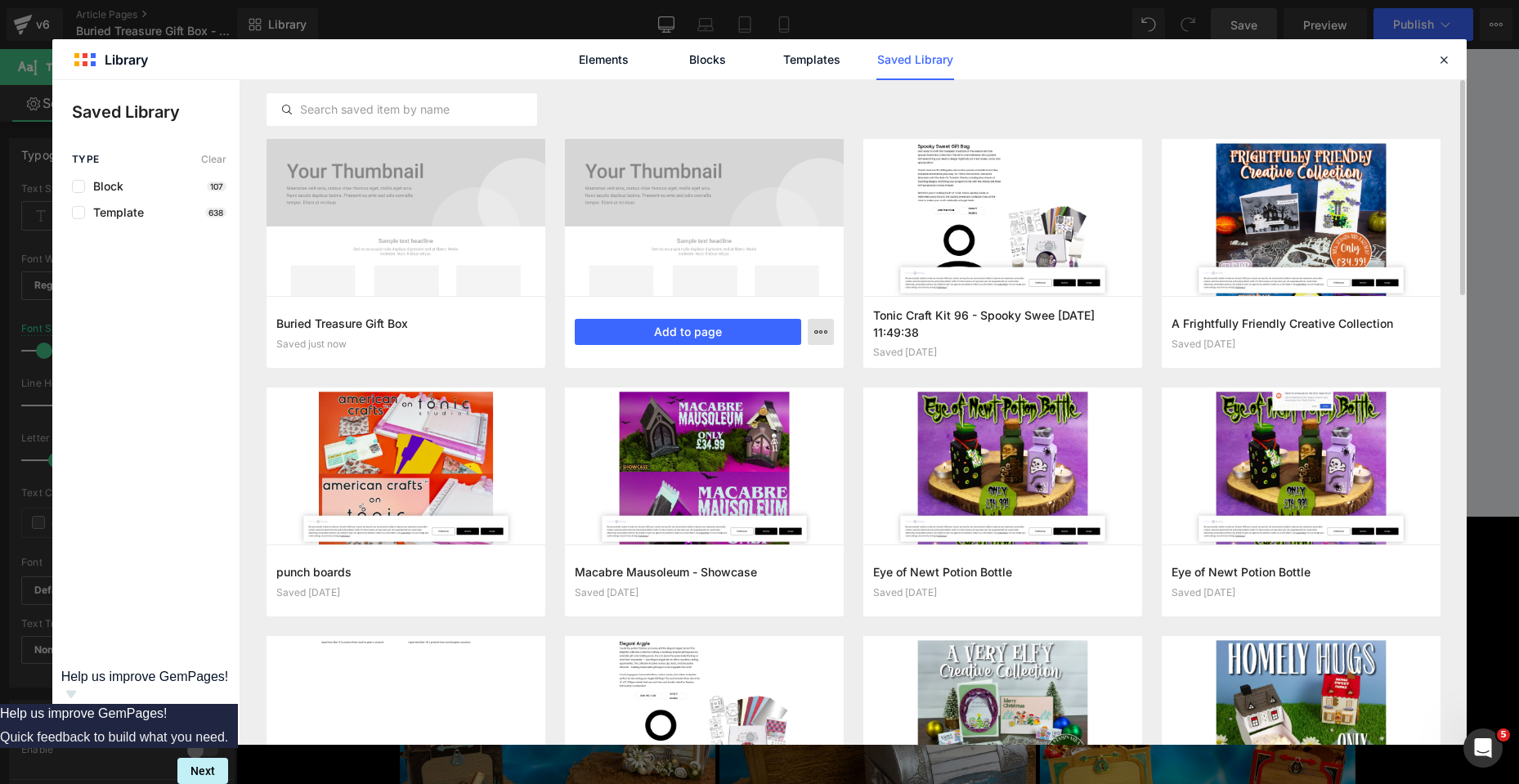
click at [825, 332] on icon "button" at bounding box center [820, 332] width 13 height 13
click at [705, 398] on p "Delete" at bounding box center [698, 403] width 34 height 15
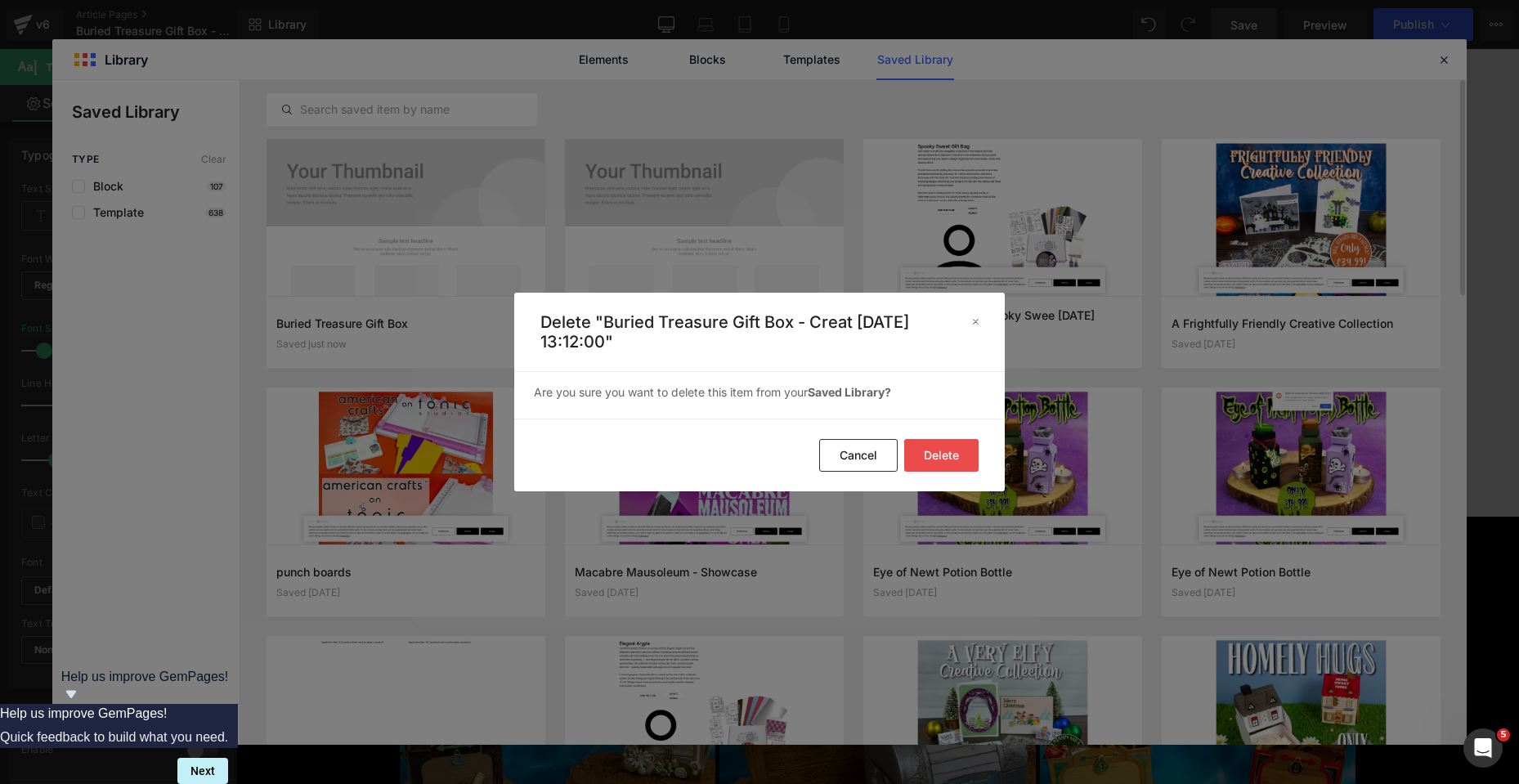
click at [934, 464] on button "Delete" at bounding box center [941, 455] width 75 height 33
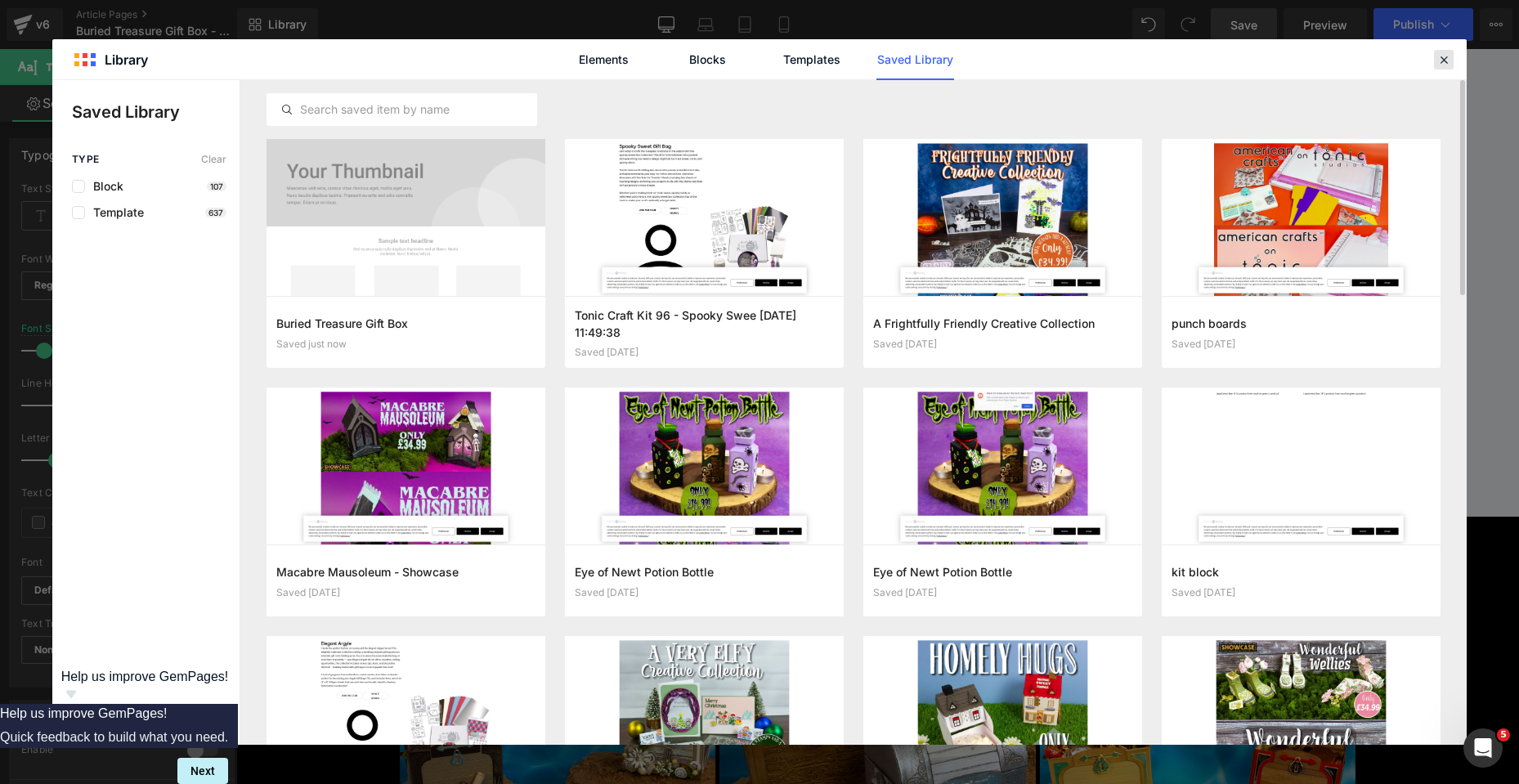
click at [1447, 60] on icon at bounding box center [1444, 59] width 15 height 15
